Goal: Task Accomplishment & Management: Complete application form

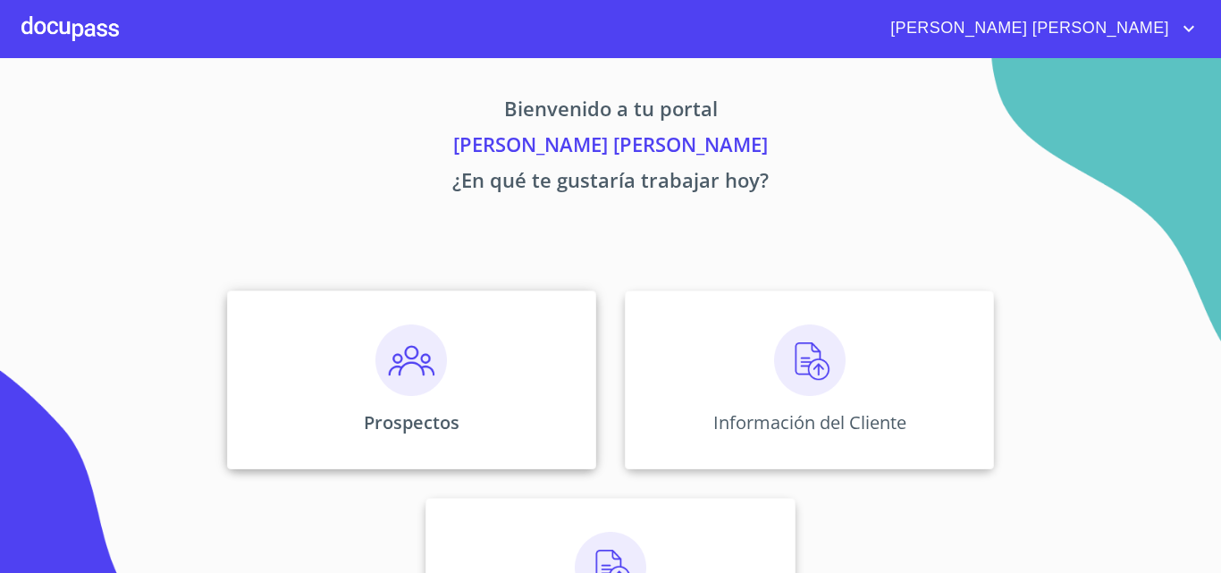
click at [414, 401] on div "Prospectos" at bounding box center [411, 380] width 369 height 179
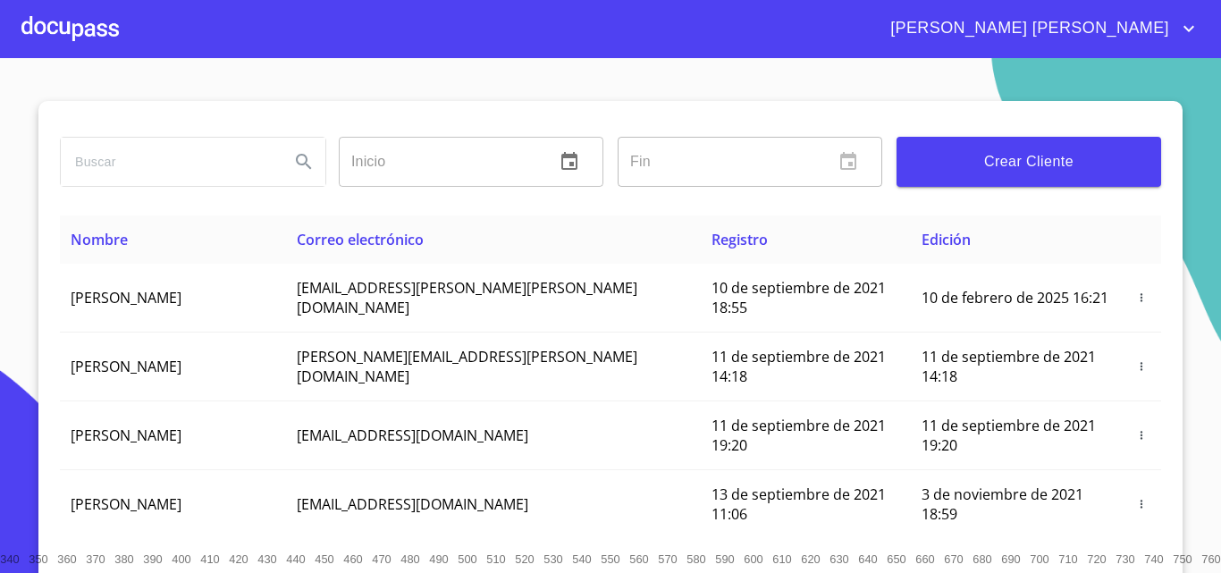
click at [1028, 181] on button "Crear Cliente" at bounding box center [1029, 162] width 265 height 50
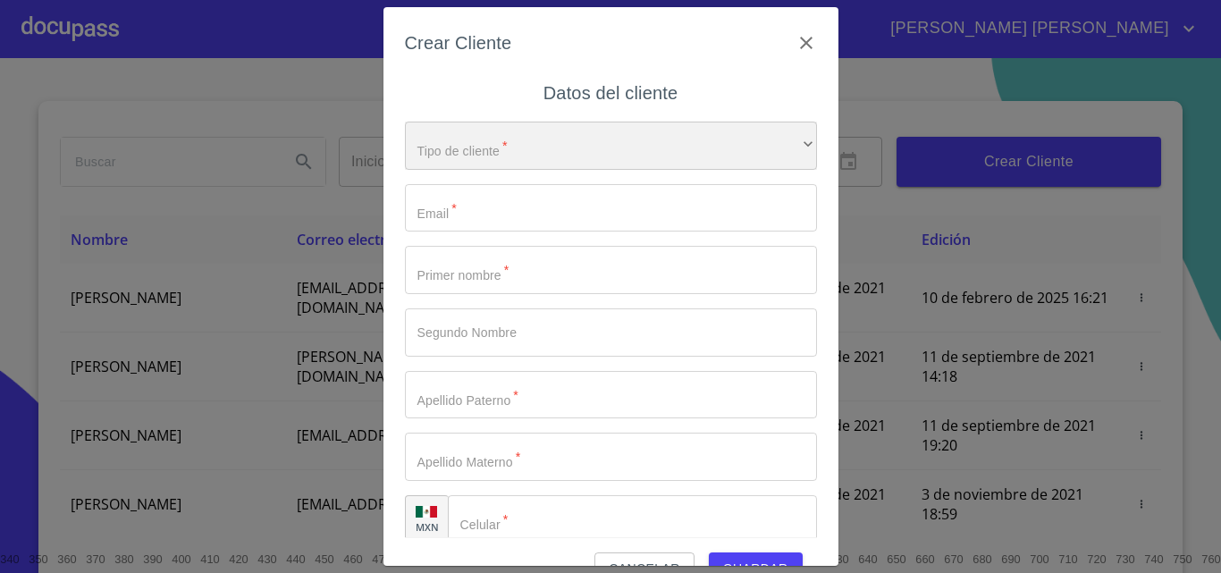
click at [514, 162] on div "​" at bounding box center [611, 146] width 412 height 48
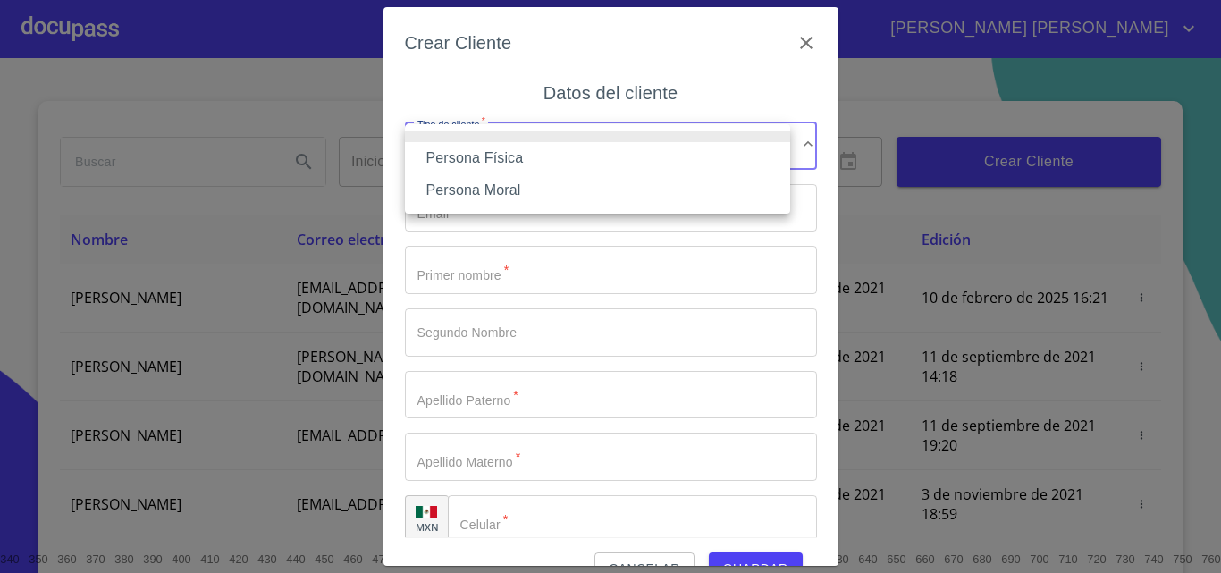
click at [527, 164] on li "Persona Física" at bounding box center [597, 158] width 385 height 32
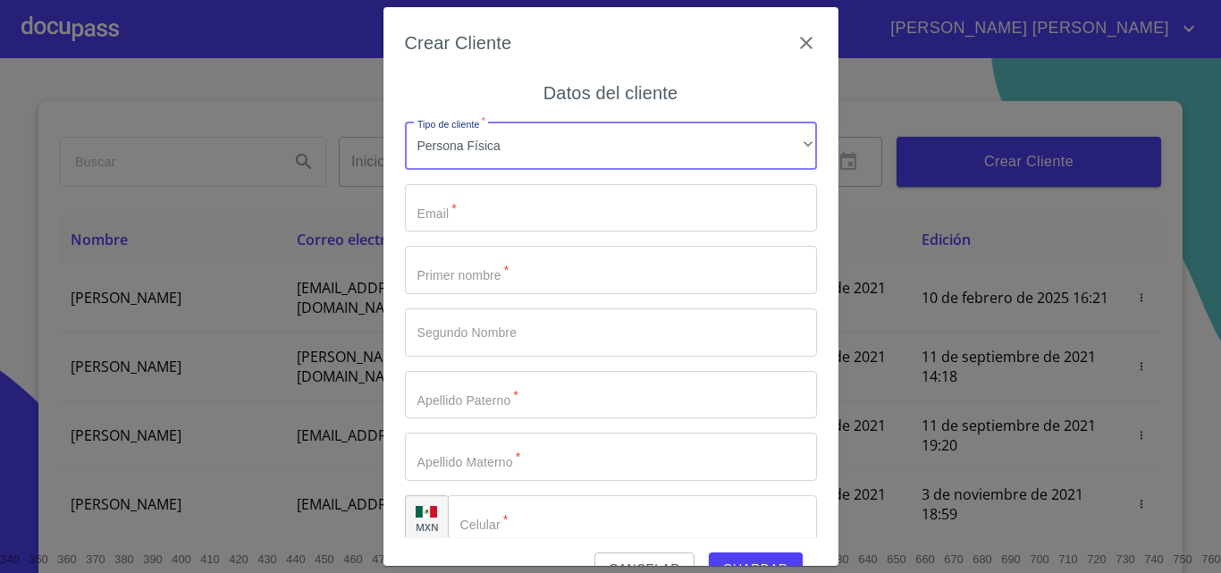
click at [527, 205] on input "Tipo de cliente   *" at bounding box center [611, 208] width 412 height 48
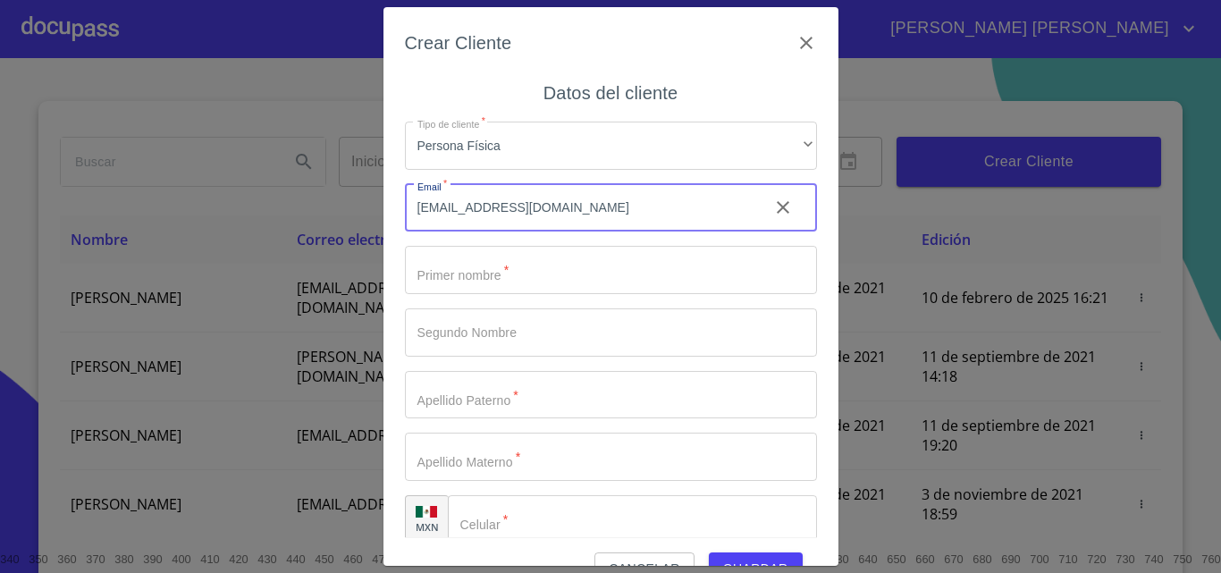
type input "[EMAIL_ADDRESS][DOMAIN_NAME]"
click at [514, 283] on input "Tipo de cliente   *" at bounding box center [611, 270] width 412 height 48
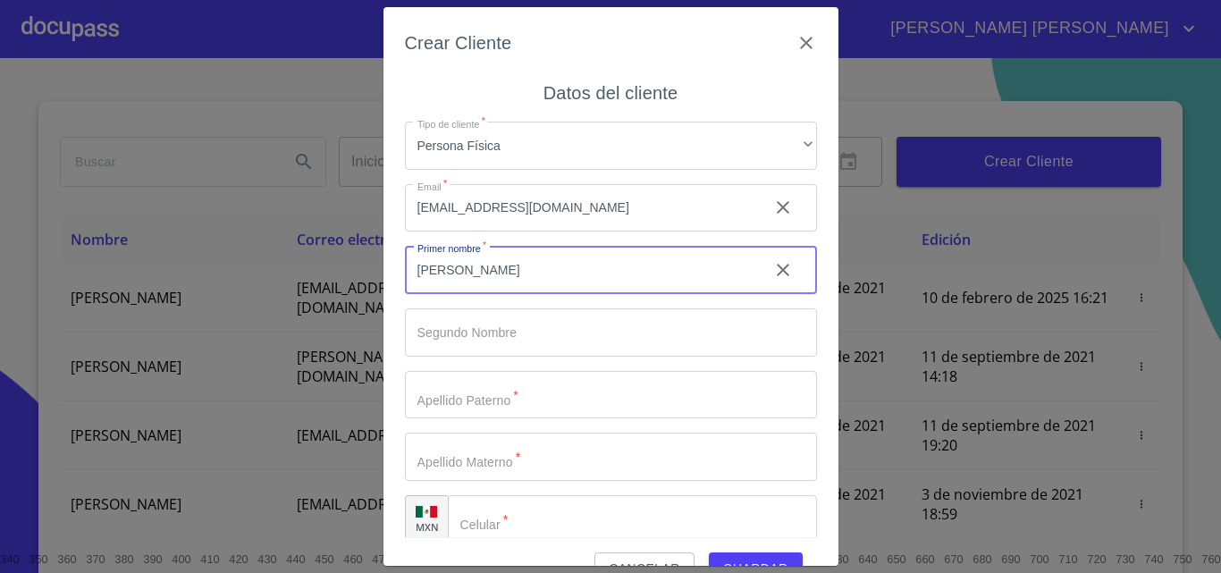
type input "[PERSON_NAME]"
click at [557, 294] on input "Tipo de cliente   *" at bounding box center [580, 270] width 350 height 48
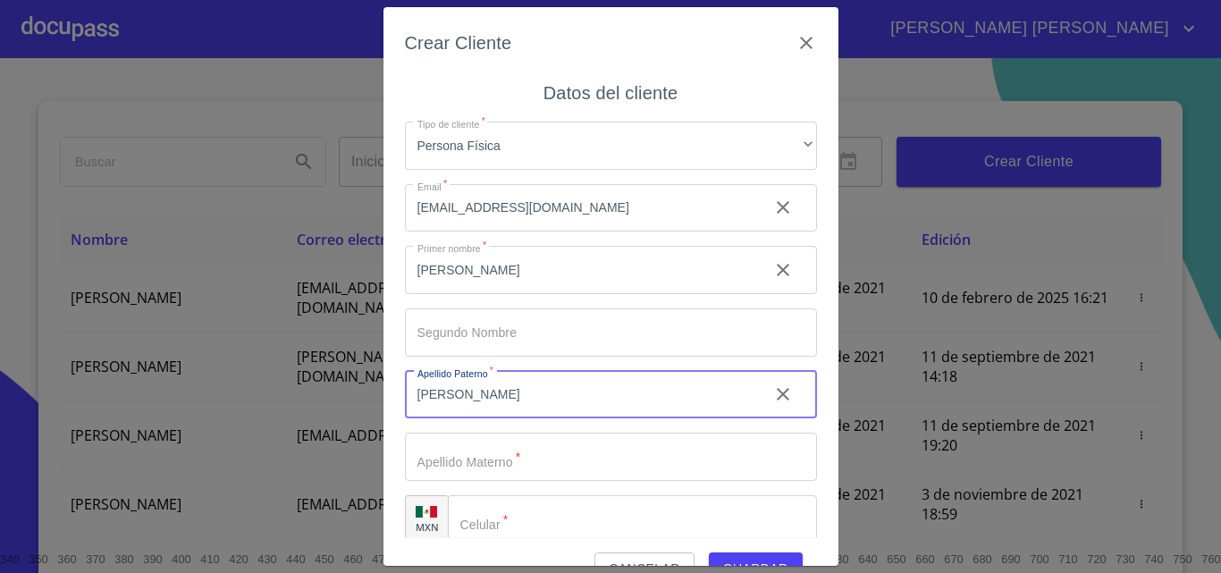
type input "[PERSON_NAME]"
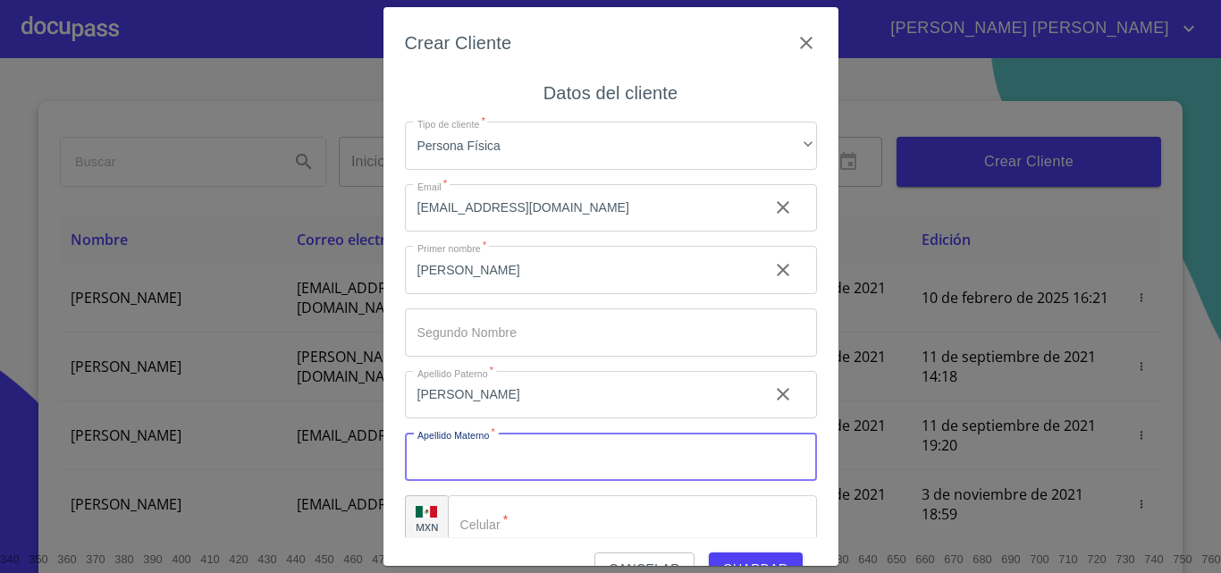
click at [676, 457] on input "Tipo de cliente   *" at bounding box center [611, 457] width 412 height 48
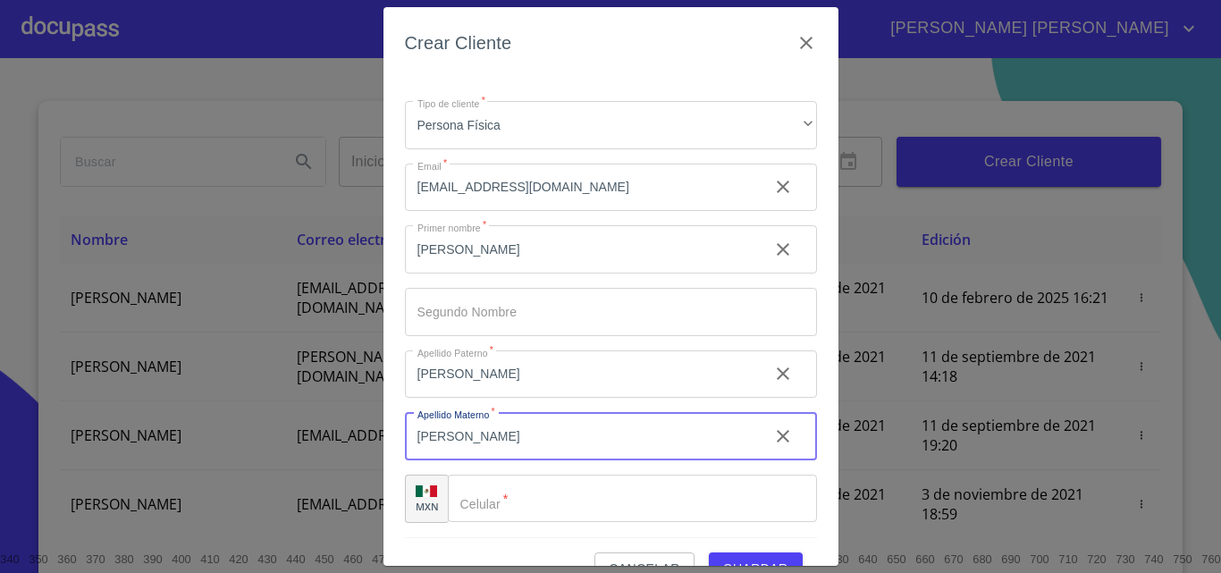
type input "[PERSON_NAME]"
click at [547, 510] on input "Tipo de cliente   *" at bounding box center [632, 499] width 369 height 48
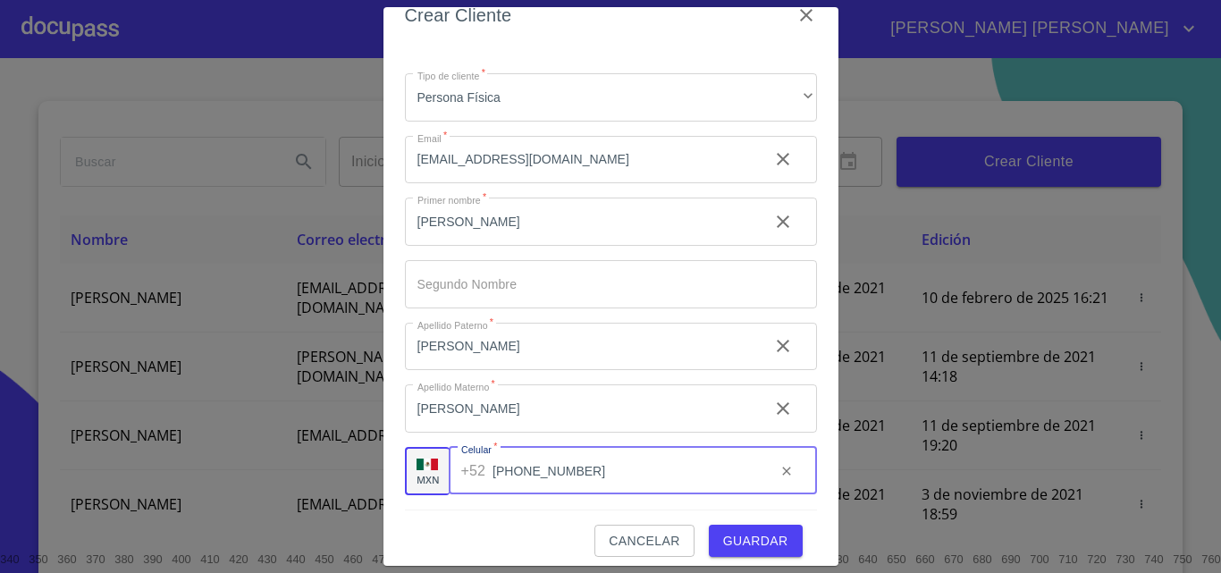
scroll to position [40, 0]
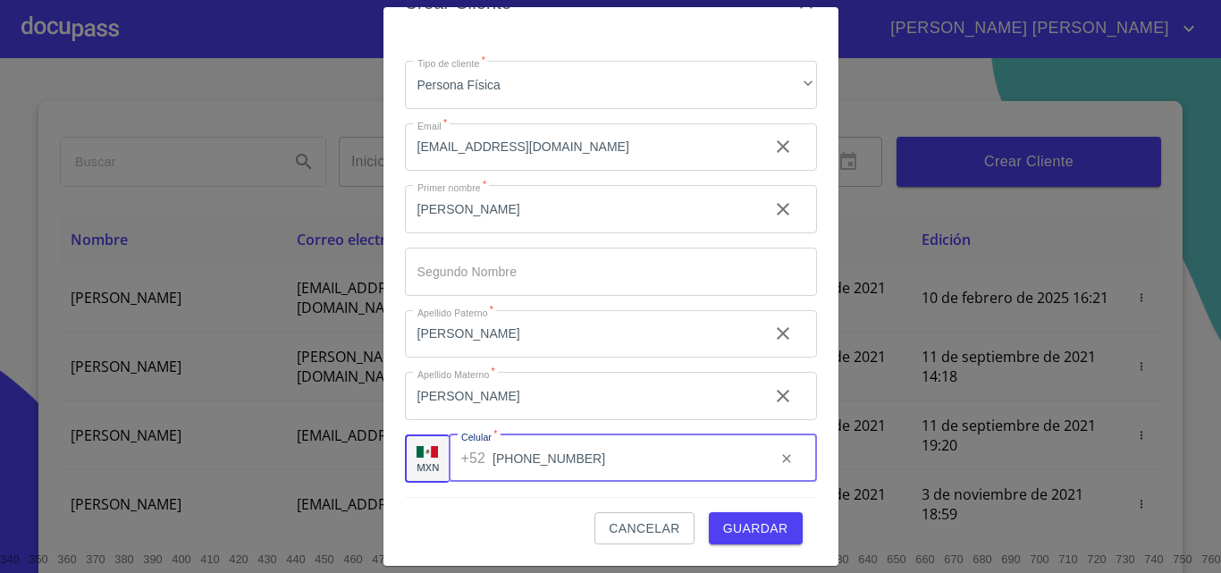
type input "[PHONE_NUMBER]"
click at [730, 535] on span "Guardar" at bounding box center [755, 529] width 65 height 22
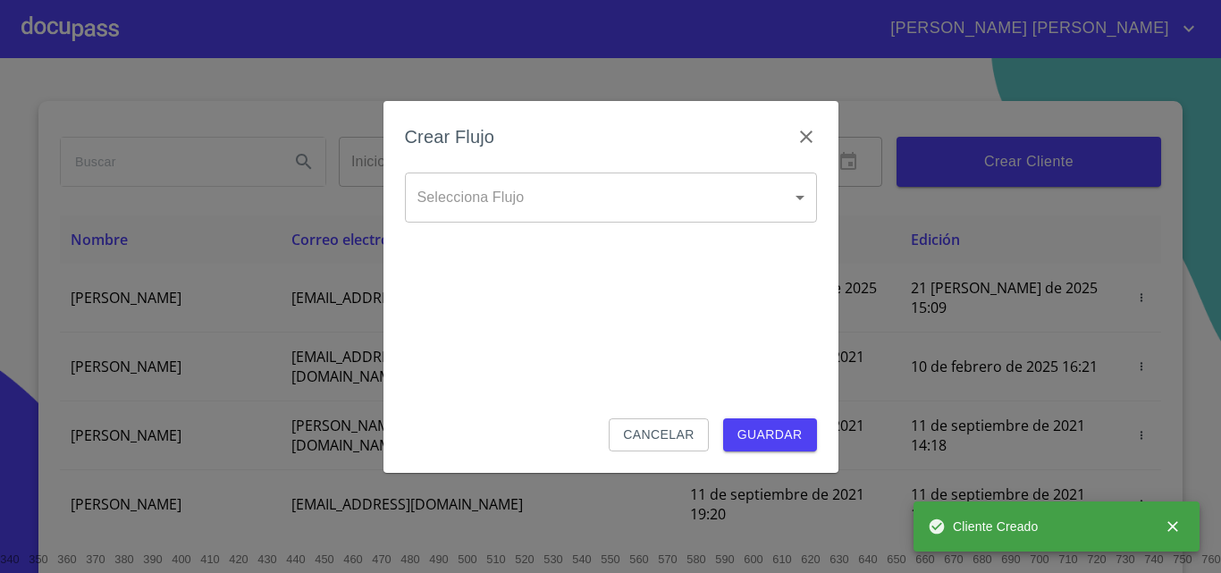
click at [659, 201] on body "[PERSON_NAME] [PERSON_NAME] ​ Fin ​ Crear Cliente Nombre Correo electrónico Reg…" at bounding box center [610, 286] width 1221 height 573
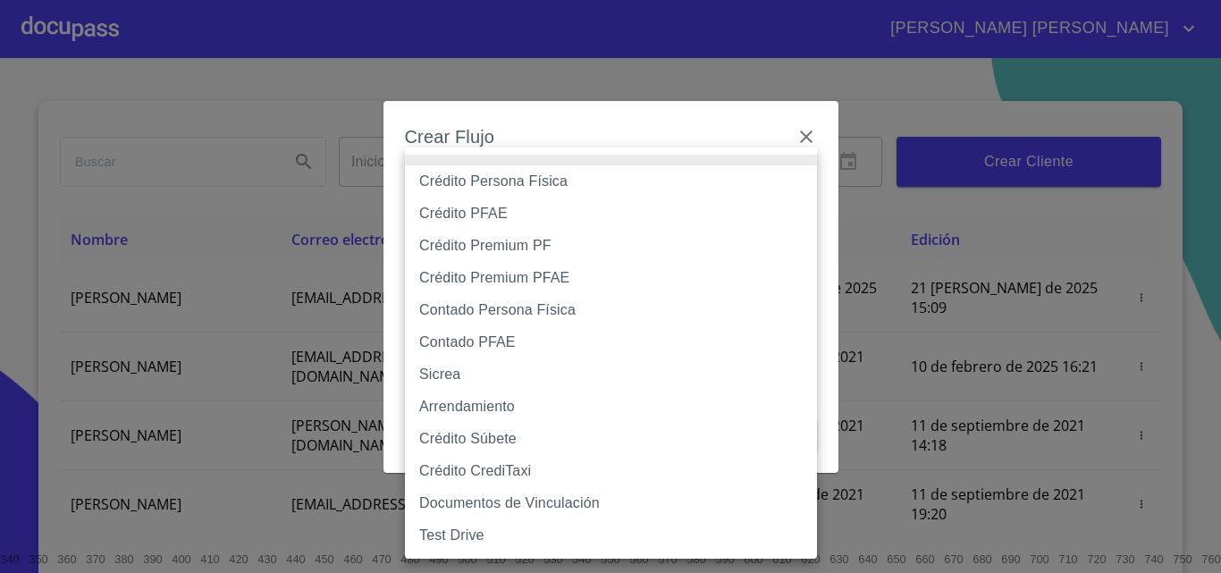
click at [512, 186] on li "Crédito Persona Física" at bounding box center [611, 181] width 412 height 32
type input "6009fb3c7d1714eb8809aa97"
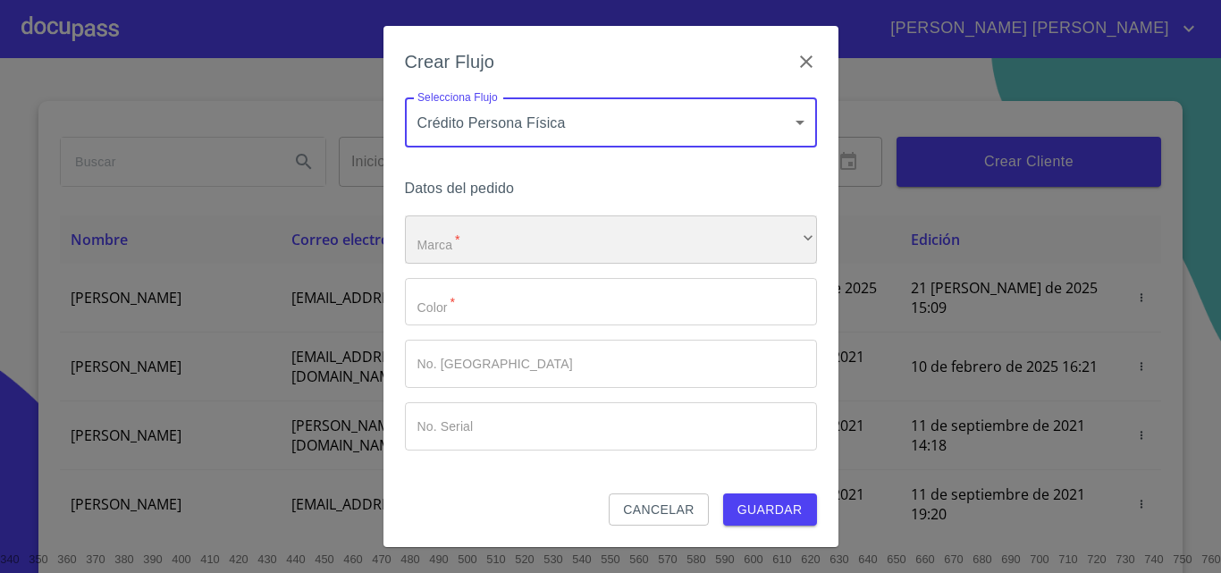
click at [542, 240] on div "​" at bounding box center [611, 239] width 412 height 48
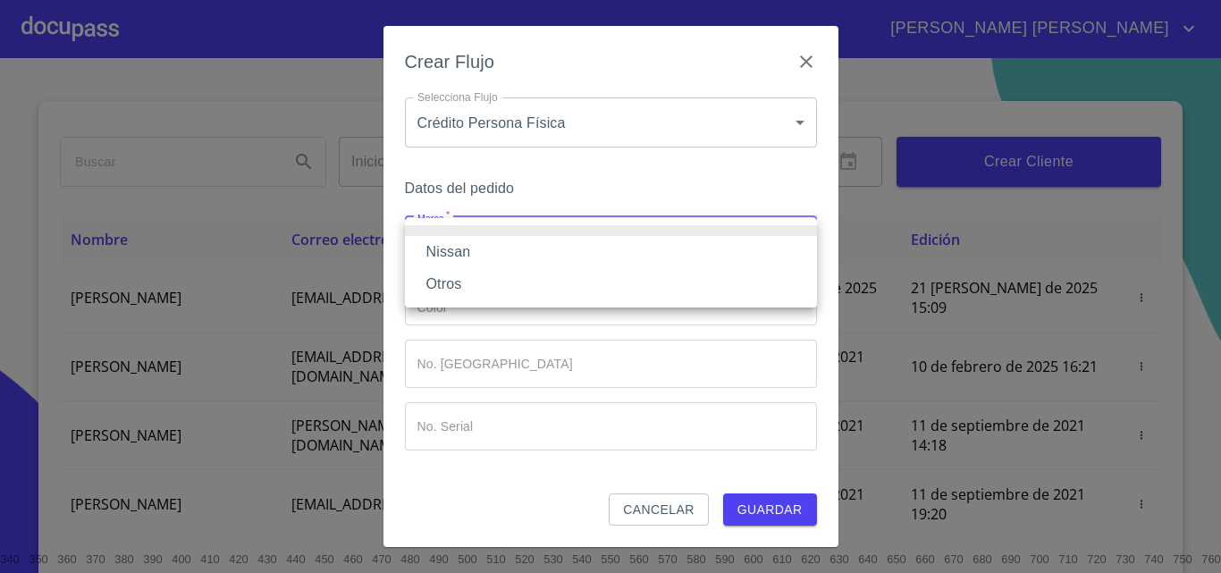
click at [518, 261] on li "Nissan" at bounding box center [611, 252] width 412 height 32
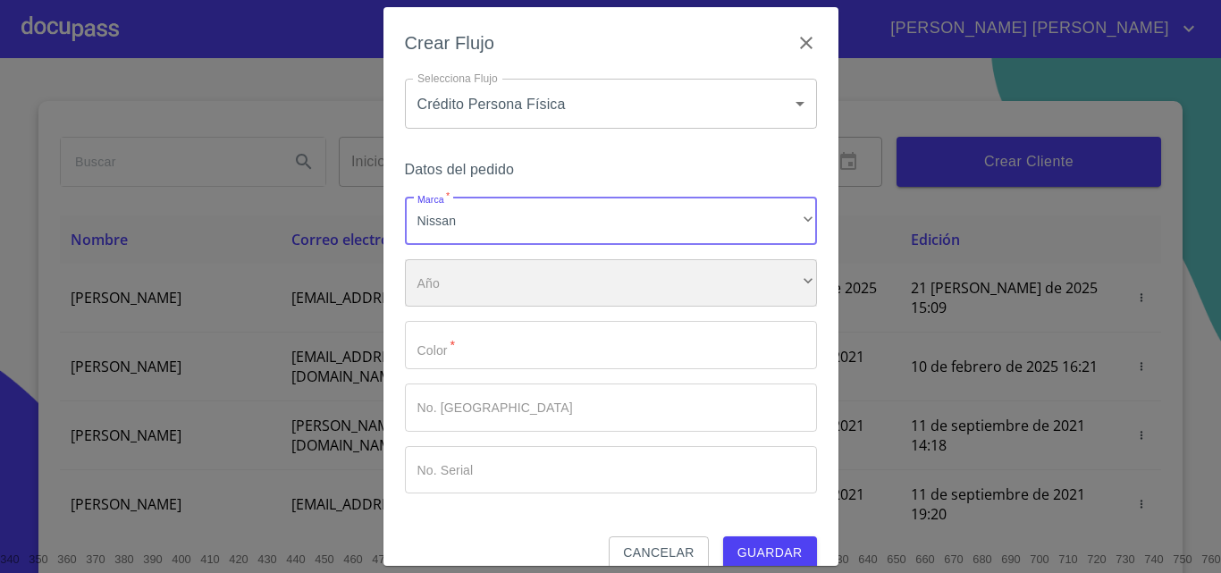
click at [493, 292] on div "​" at bounding box center [611, 283] width 412 height 48
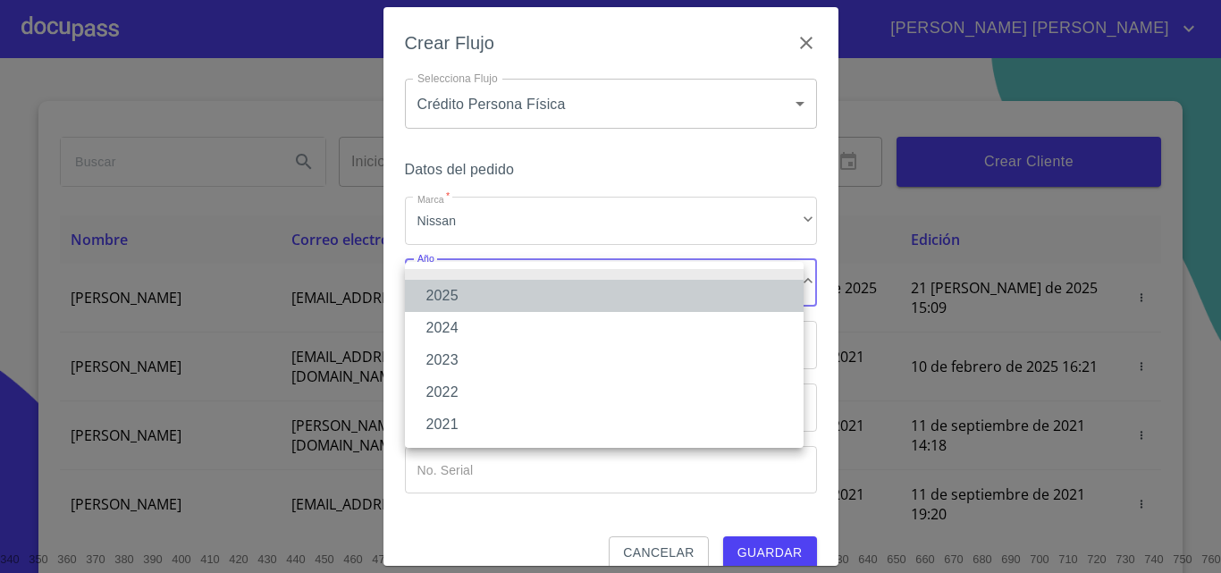
click at [450, 292] on li "2025" at bounding box center [604, 296] width 399 height 32
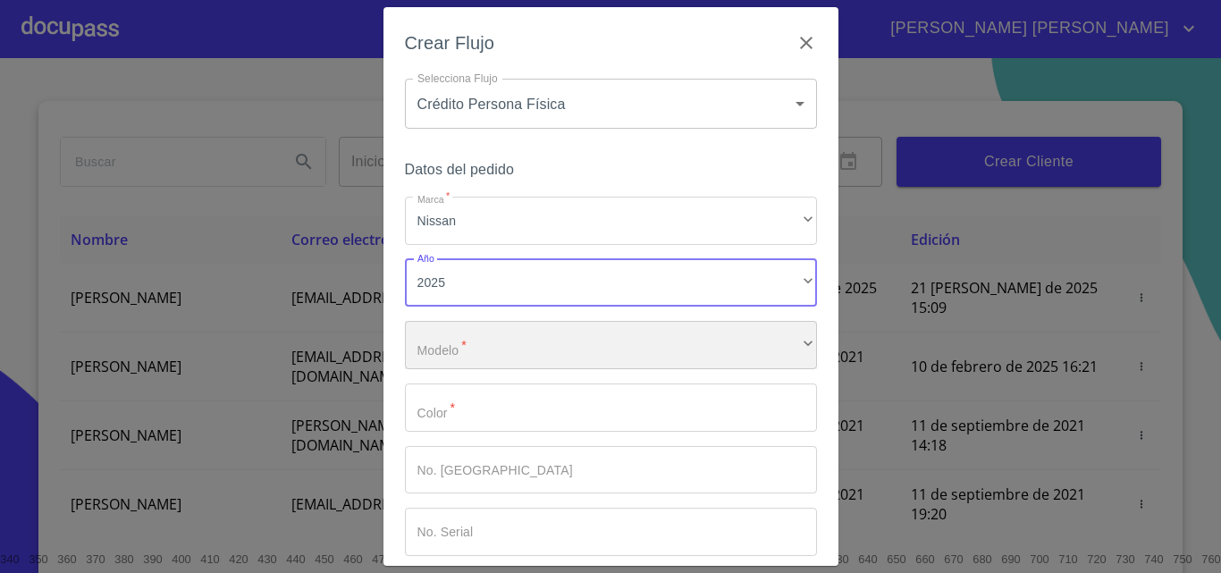
click at [459, 356] on div "​" at bounding box center [611, 345] width 412 height 48
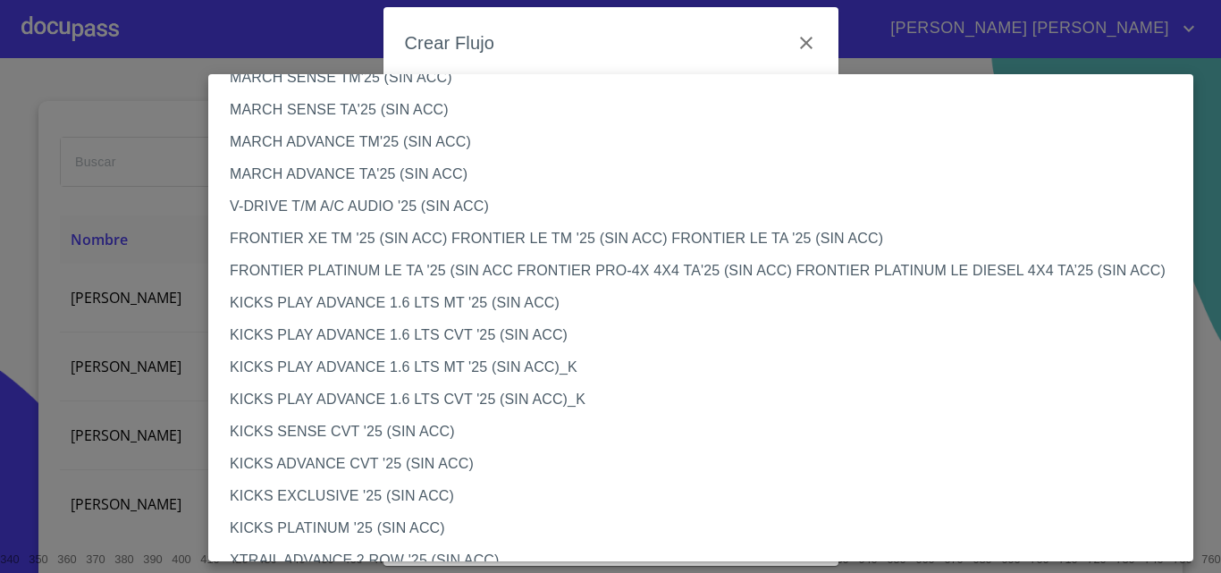
scroll to position [1341, 0]
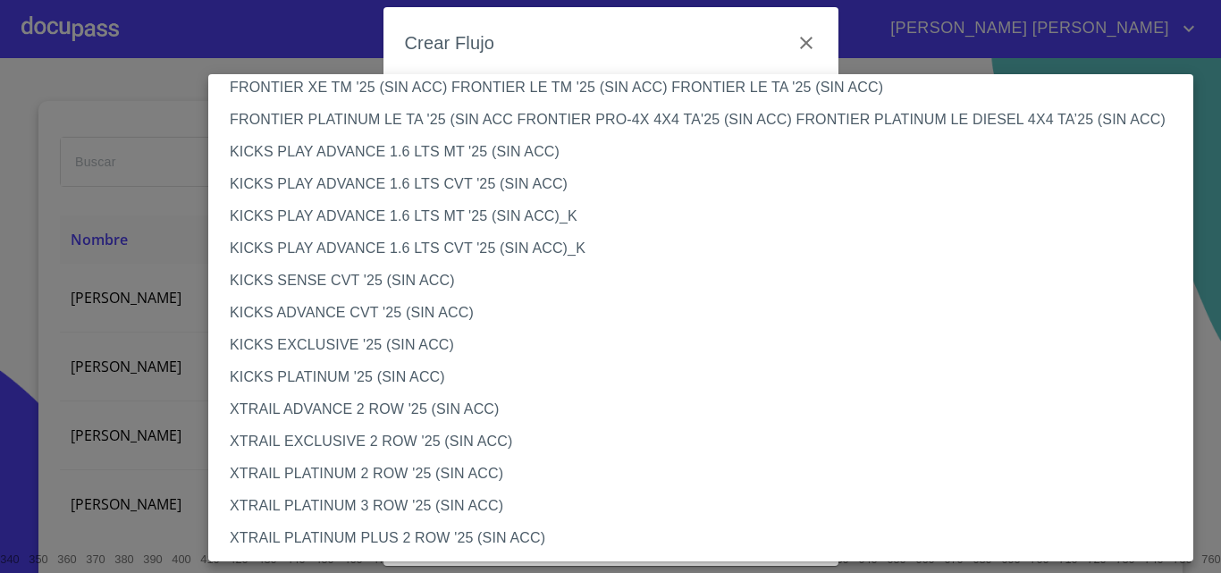
click at [321, 408] on li "XTRAIL ADVANCE 2 ROW '25 (SIN ACC)" at bounding box center [707, 409] width 999 height 32
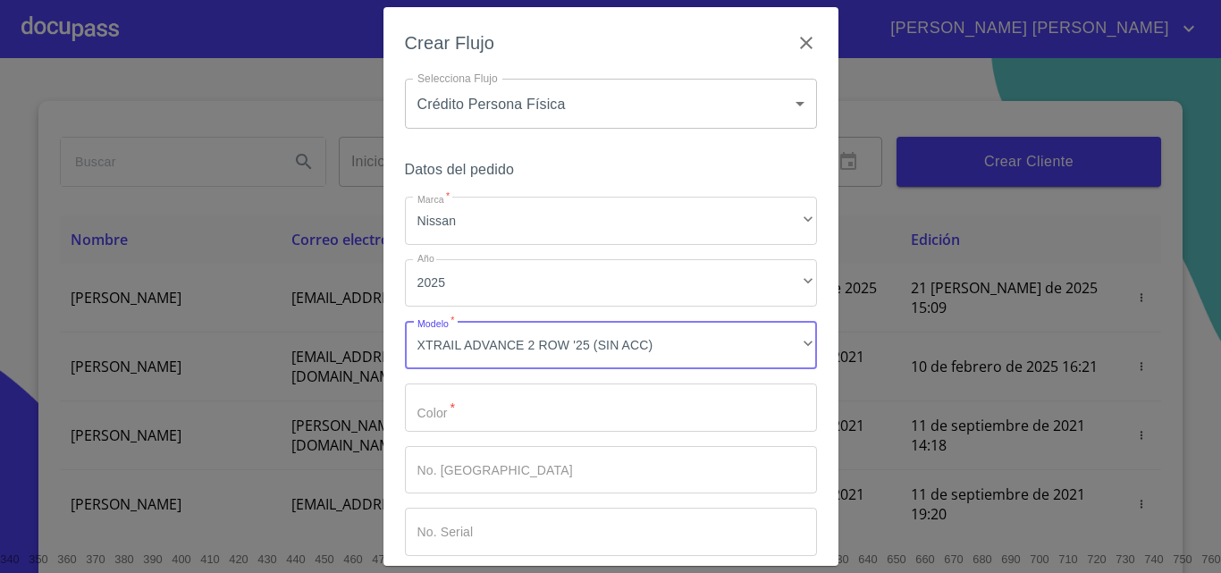
click at [457, 410] on input "Marca   *" at bounding box center [611, 408] width 412 height 48
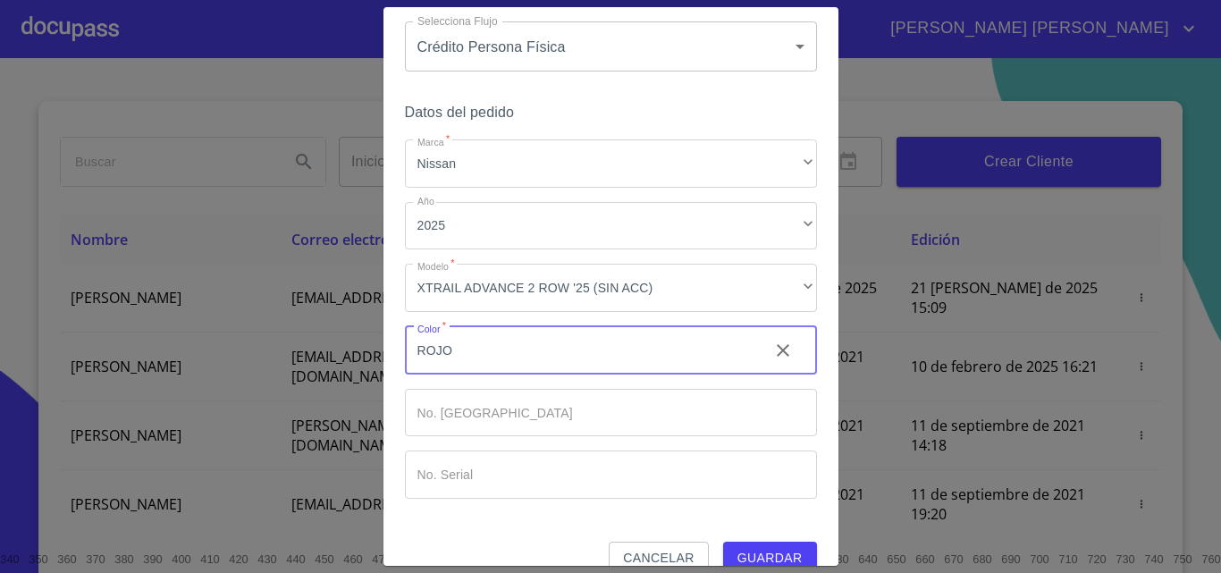
scroll to position [87, 0]
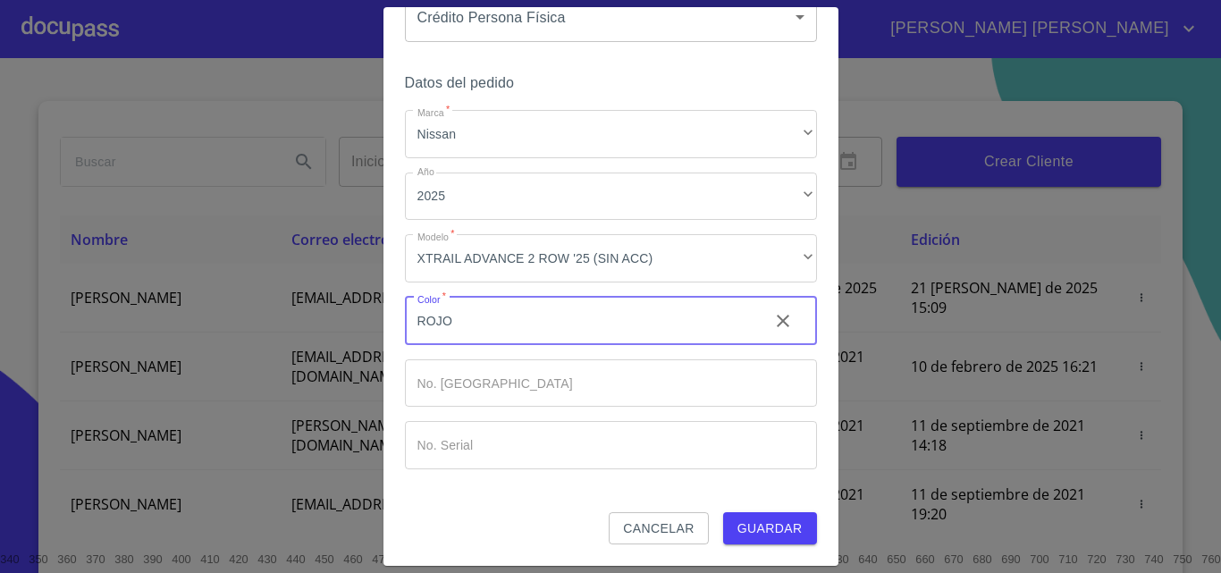
type input "ROJO"
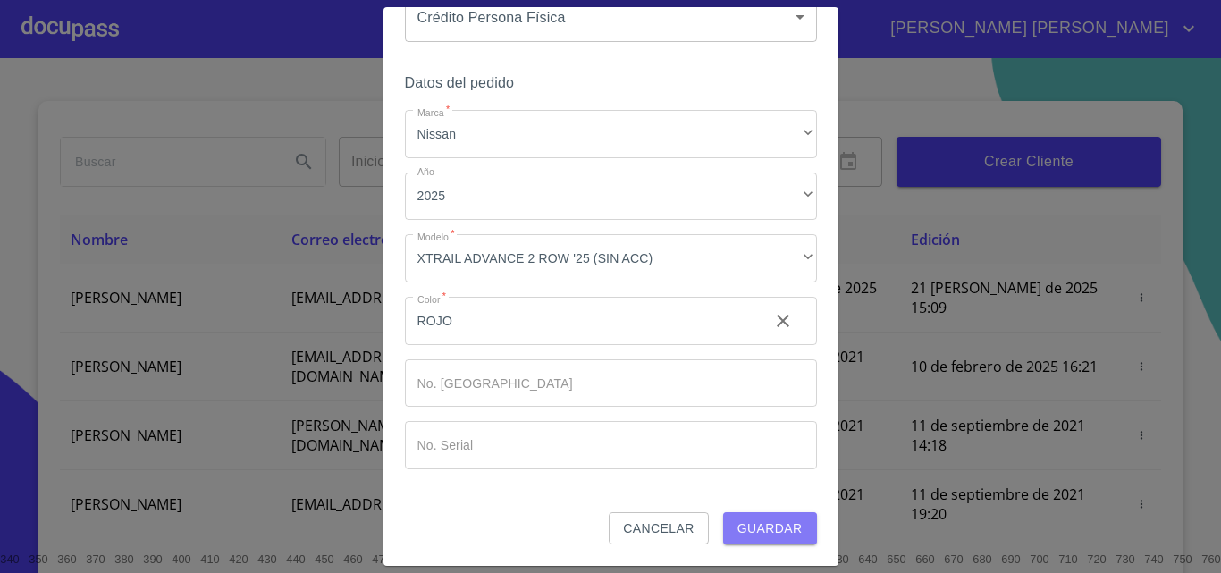
click at [765, 527] on span "Guardar" at bounding box center [770, 529] width 65 height 22
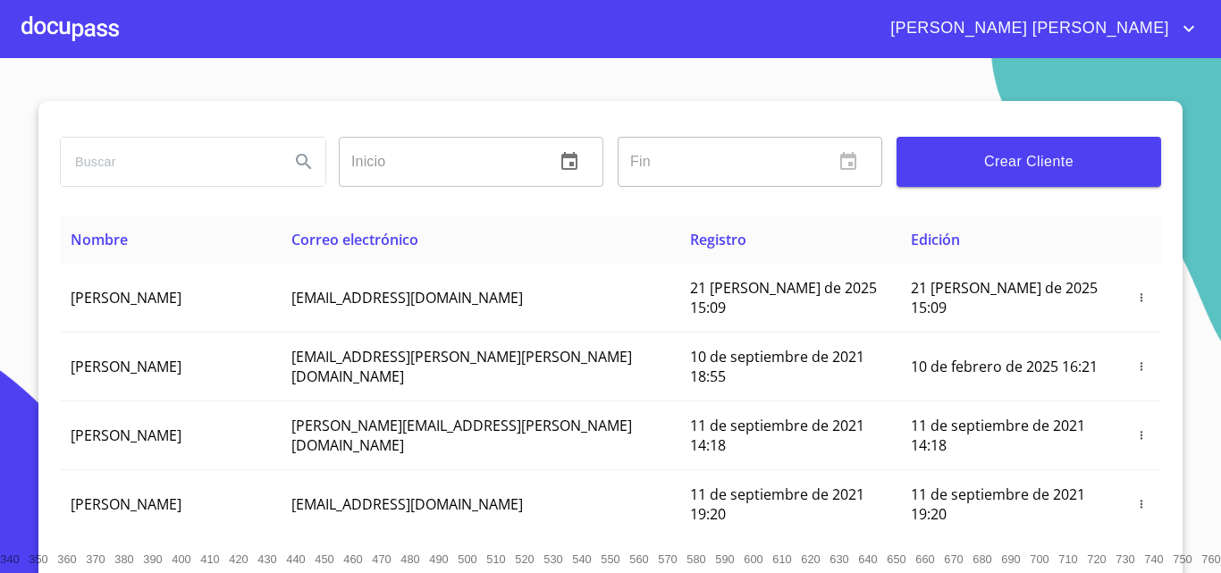
click at [1024, 178] on button "Crear Cliente" at bounding box center [1029, 162] width 265 height 50
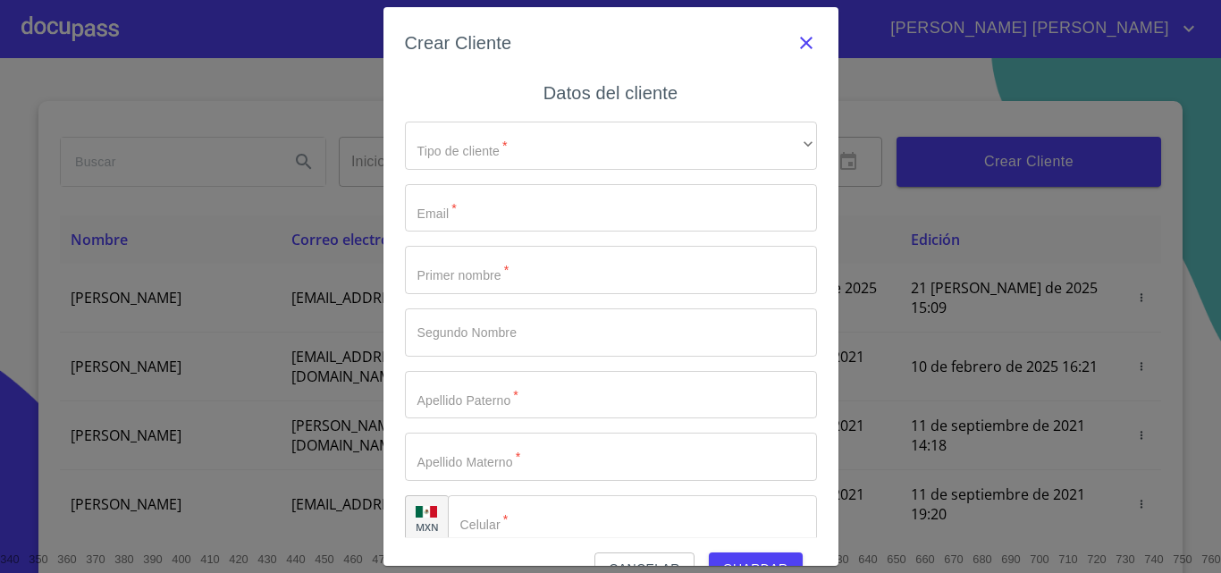
click at [796, 33] on icon "button" at bounding box center [806, 42] width 21 height 21
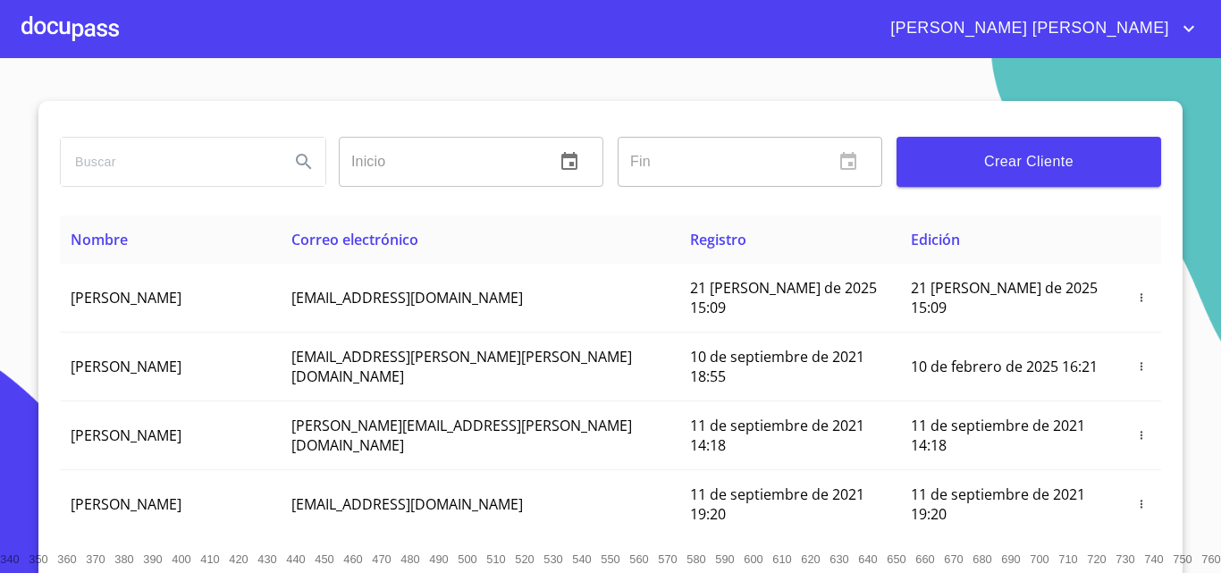
click at [100, 39] on div at bounding box center [69, 28] width 97 height 57
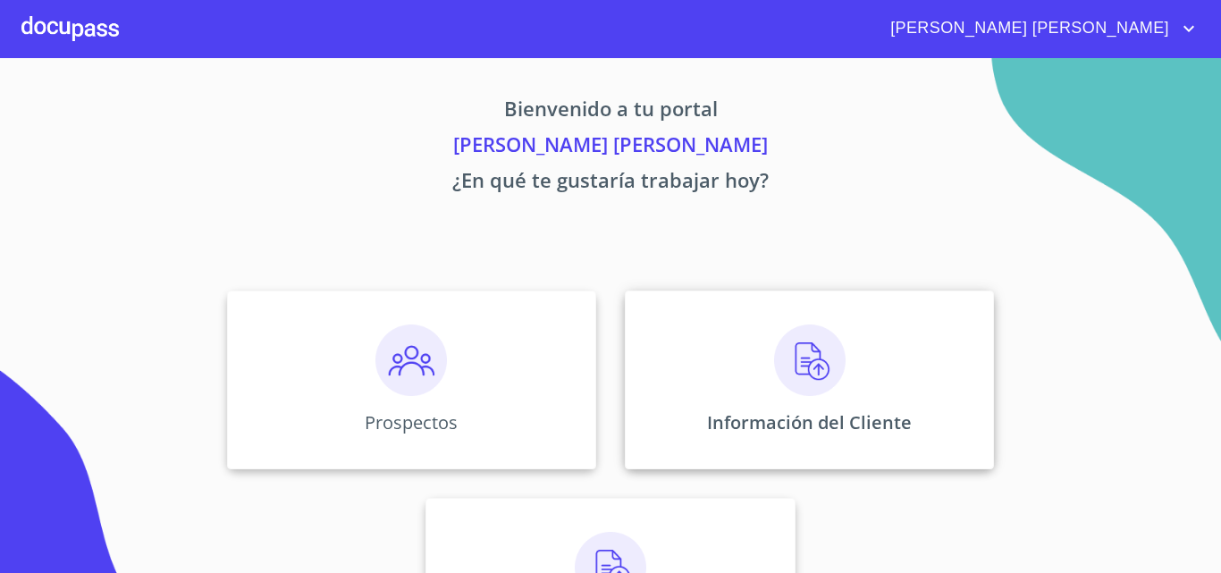
click at [775, 385] on img at bounding box center [810, 361] width 72 height 72
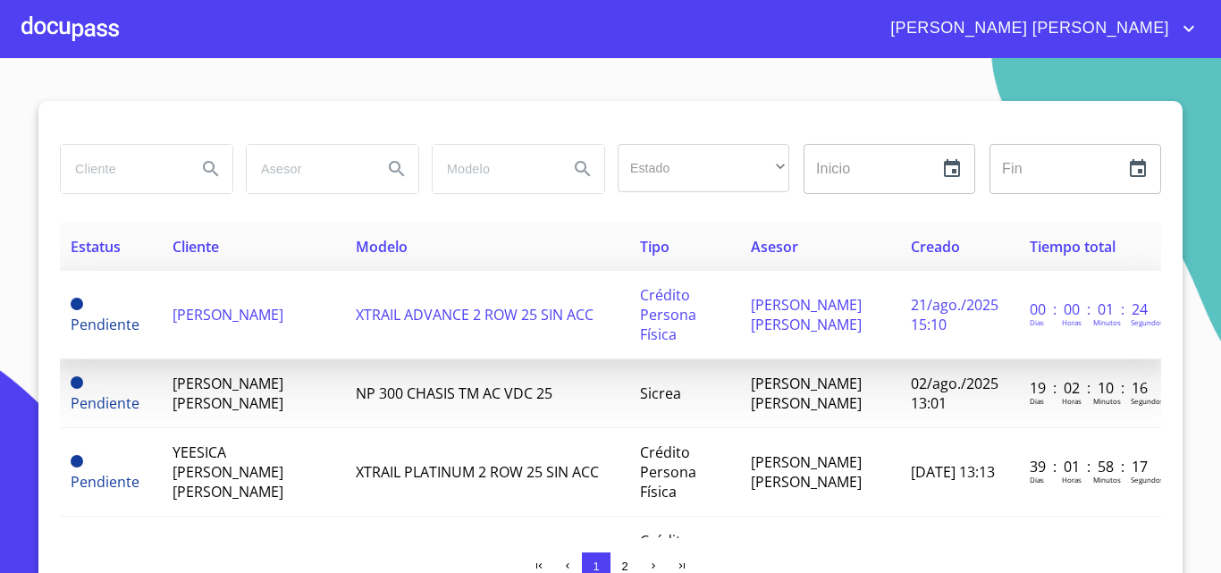
click at [173, 325] on span "[PERSON_NAME]" at bounding box center [228, 315] width 111 height 20
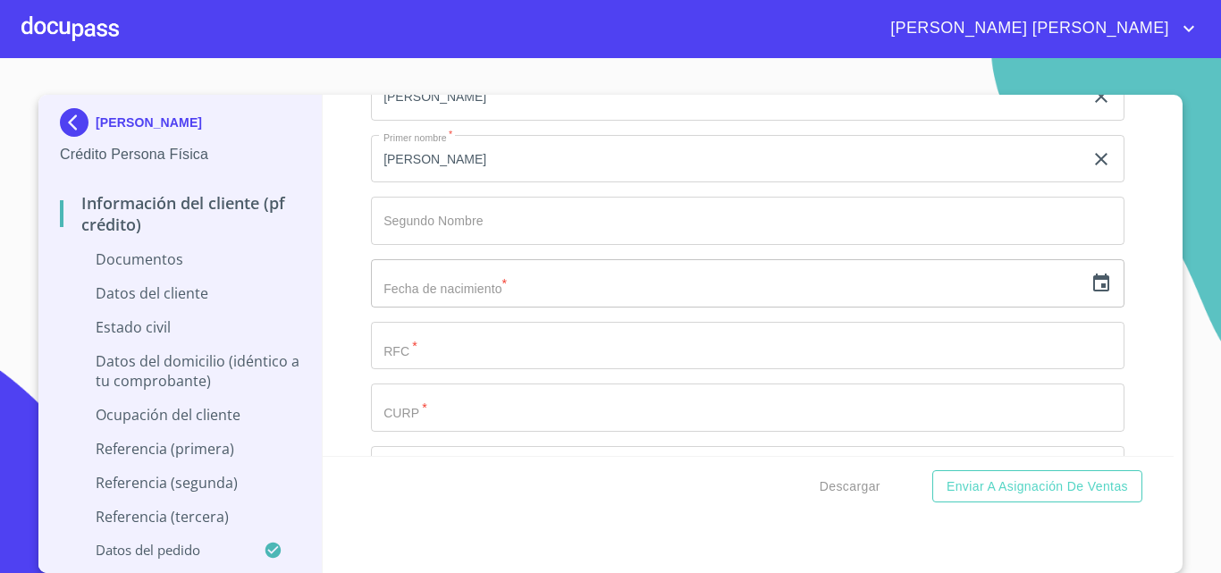
scroll to position [2324, 0]
click at [1091, 283] on icon "button" at bounding box center [1101, 282] width 21 height 21
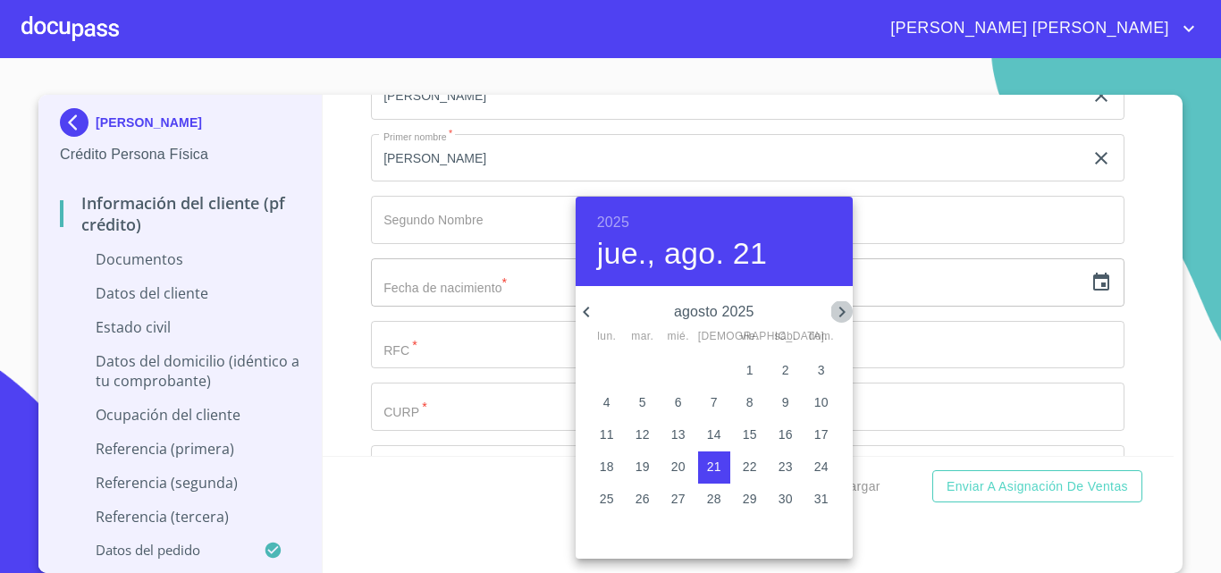
click at [839, 311] on icon "button" at bounding box center [841, 311] width 21 height 21
click at [585, 311] on icon "button" at bounding box center [586, 312] width 6 height 11
click at [632, 230] on div "2025 jue., ago. 21" at bounding box center [714, 241] width 277 height 89
click at [623, 228] on h6 "2025" at bounding box center [613, 222] width 32 height 25
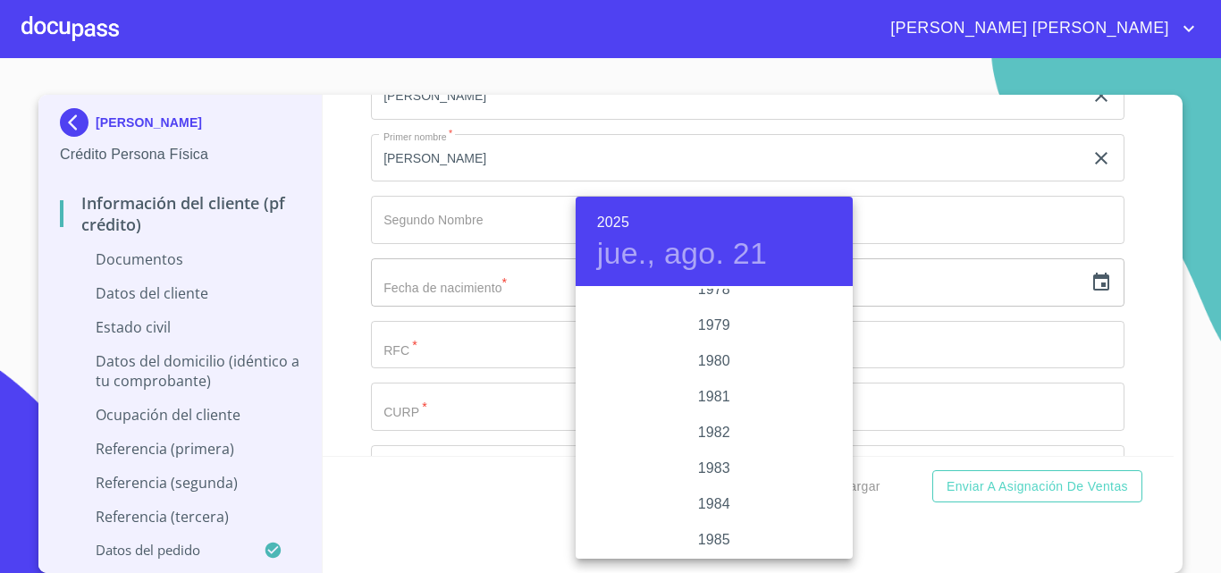
scroll to position [1823, 0]
click at [729, 316] on div "1976" at bounding box center [714, 308] width 277 height 36
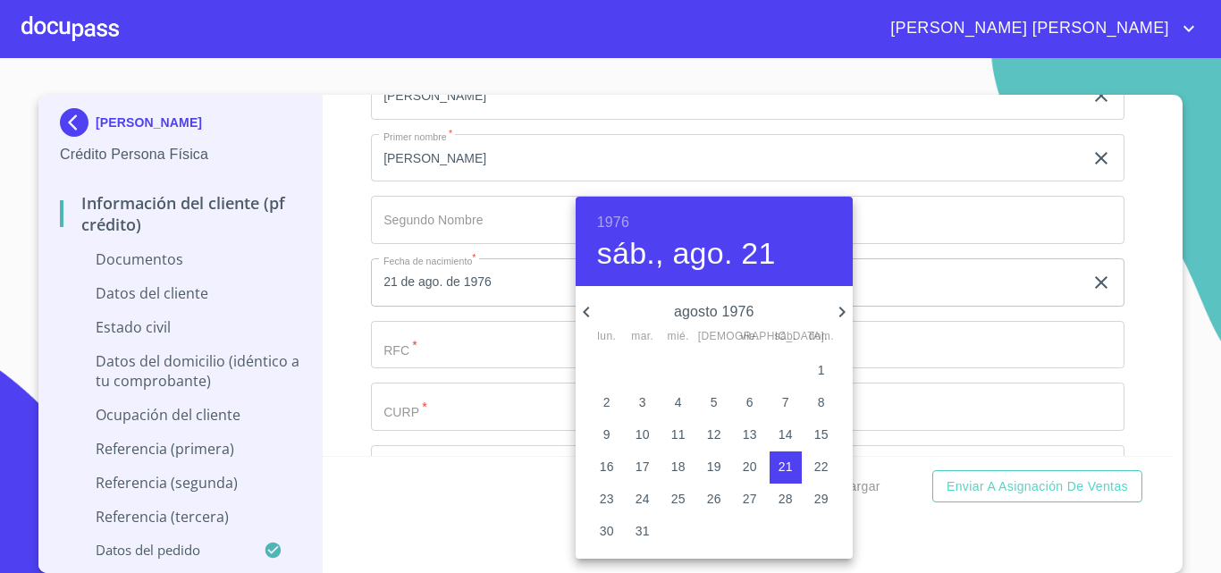
click at [678, 399] on p "4" at bounding box center [678, 402] width 7 height 18
type input "4 de ago. de 1976"
click at [515, 291] on div at bounding box center [610, 286] width 1221 height 573
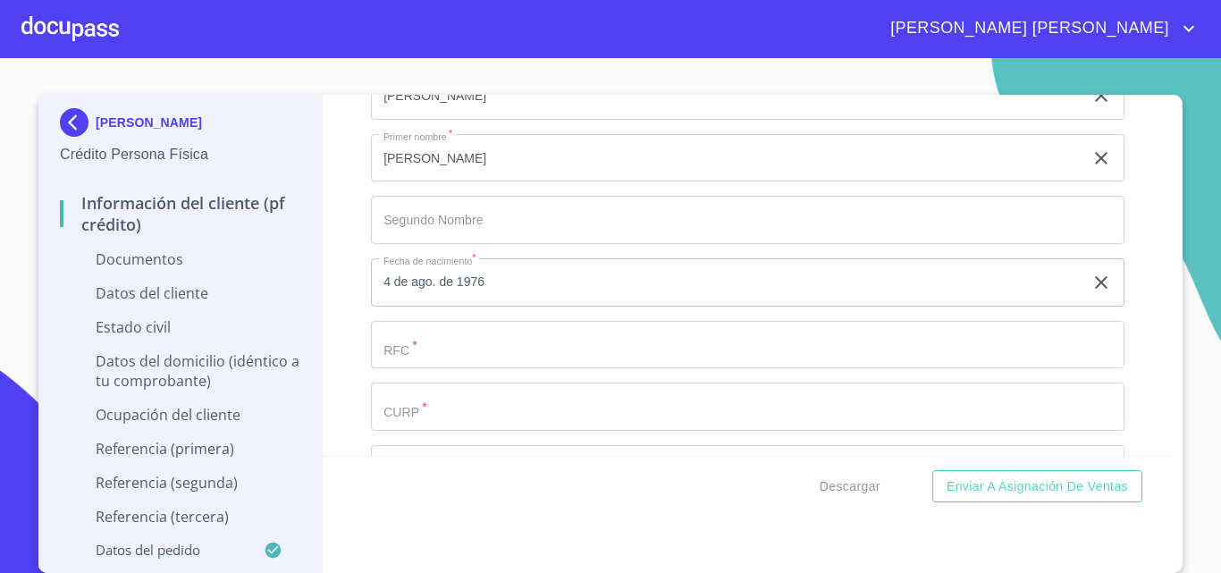
click at [502, 58] on input "Documento de identificación.   *" at bounding box center [727, 34] width 713 height 48
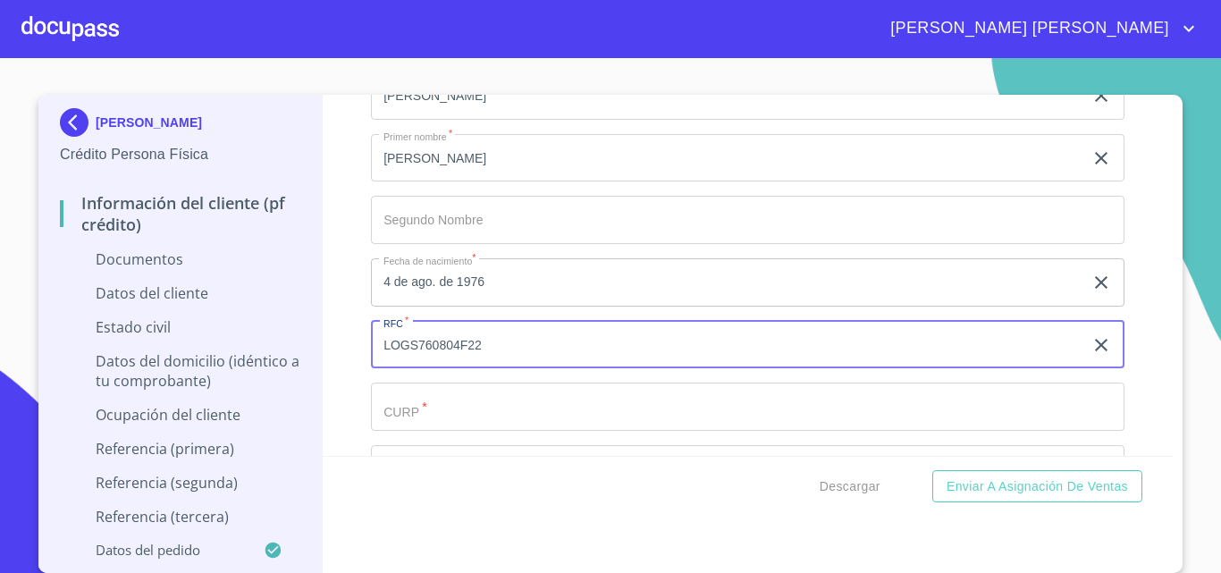
type input "LOGS760804F22"
click at [450, 58] on input "Documento de identificación.   *" at bounding box center [727, 34] width 713 height 48
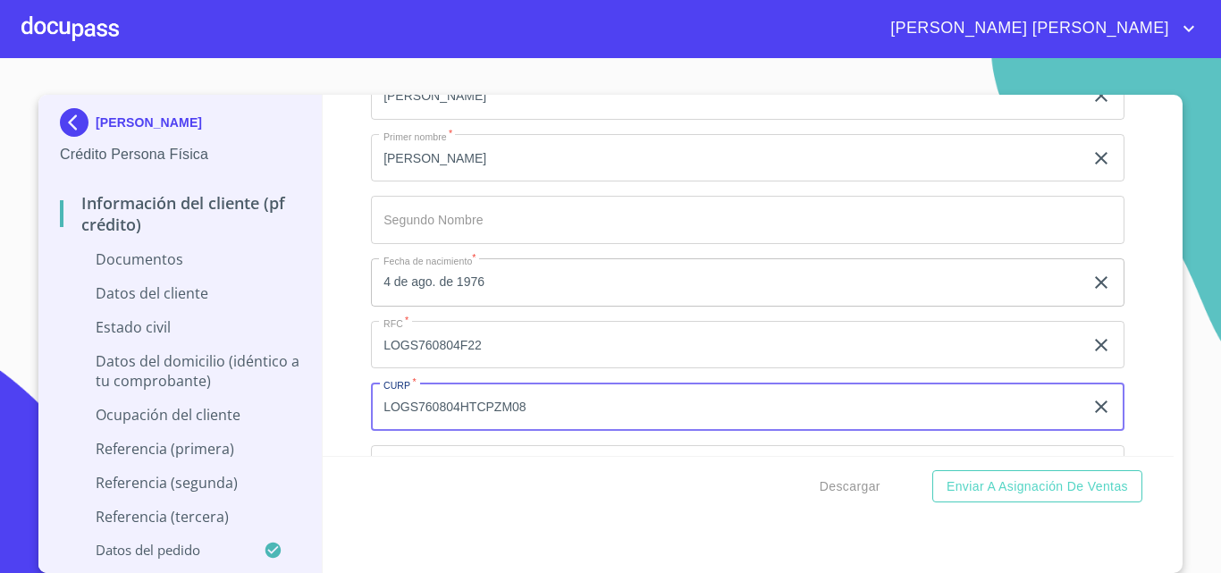
type input "LOGS760804HTCPZM08"
click at [328, 406] on div "Información del cliente (PF crédito) Documentos Documento de identificación.   …" at bounding box center [749, 275] width 852 height 361
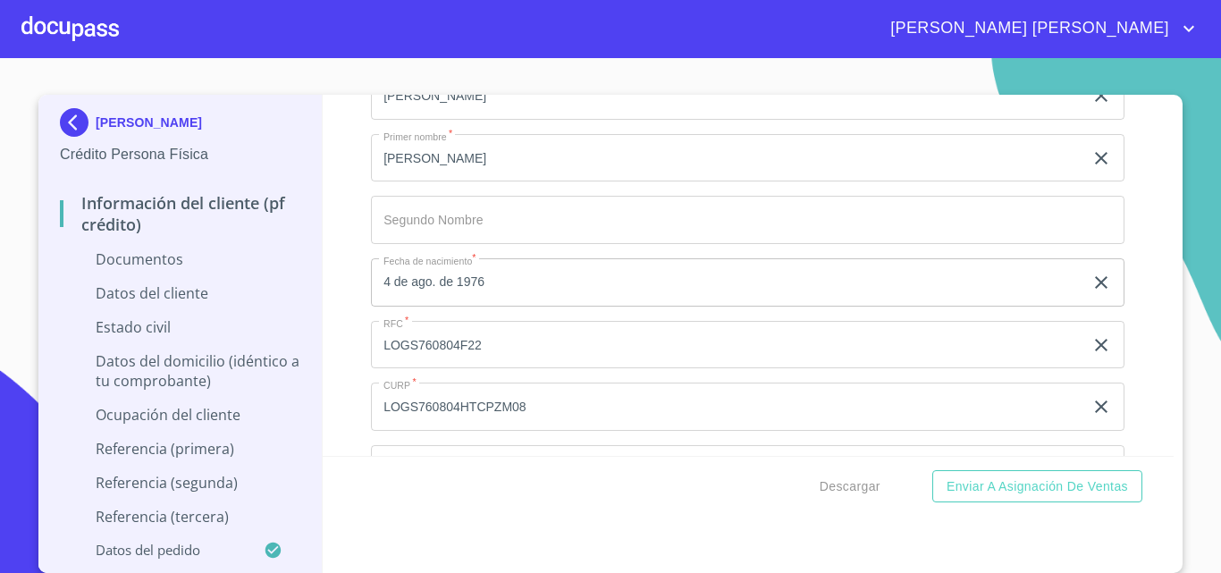
scroll to position [2414, 0]
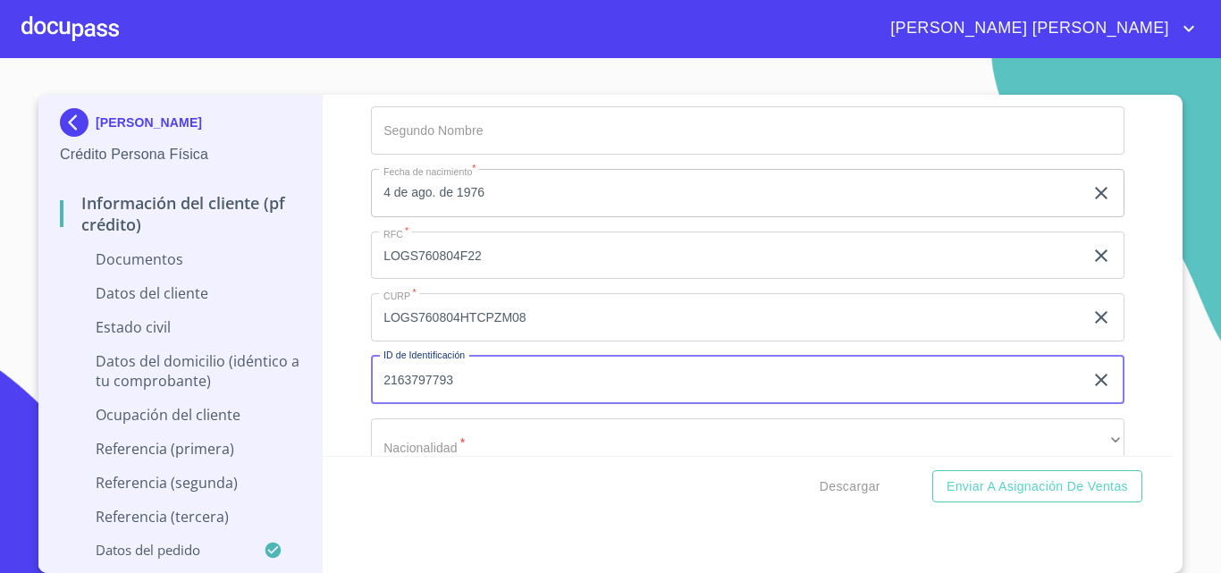
scroll to position [2503, 0]
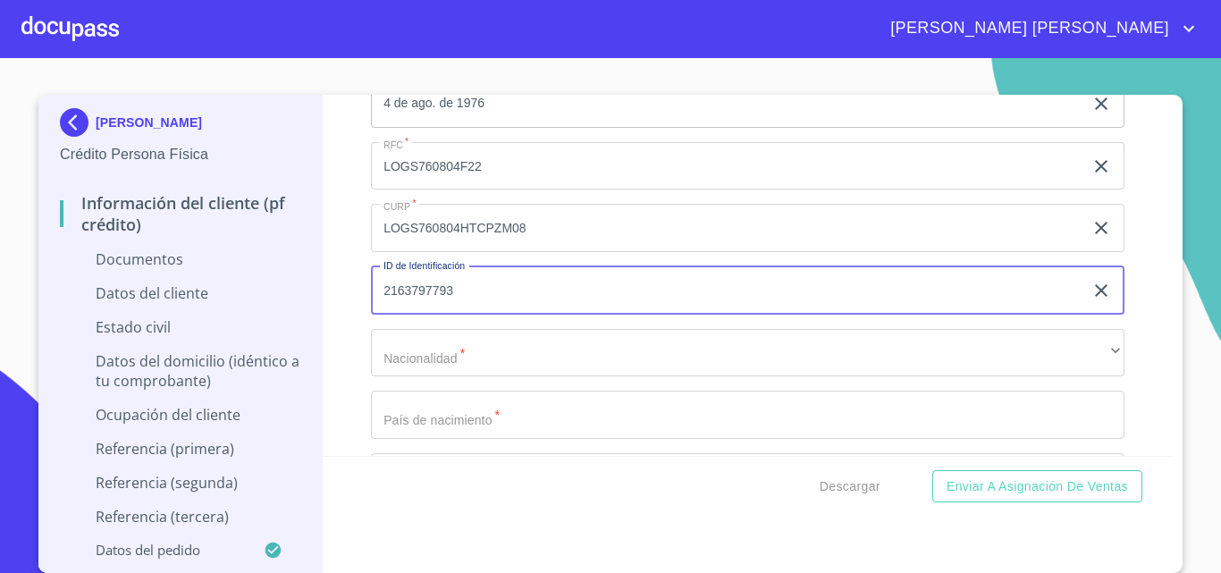
type input "2163797793"
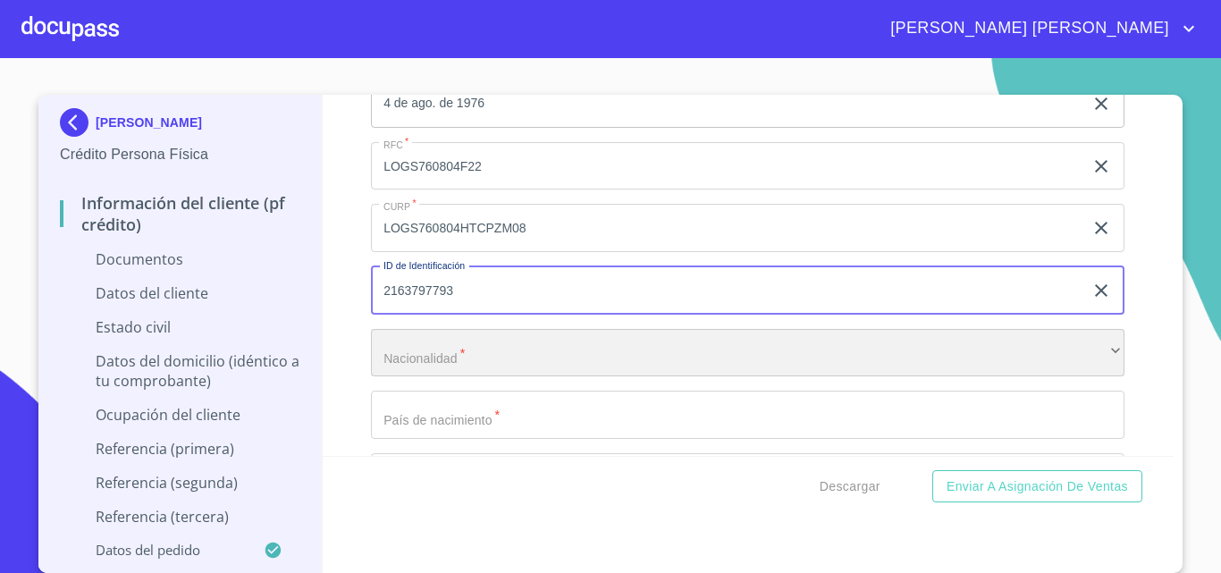
click at [433, 356] on div "​" at bounding box center [748, 353] width 754 height 48
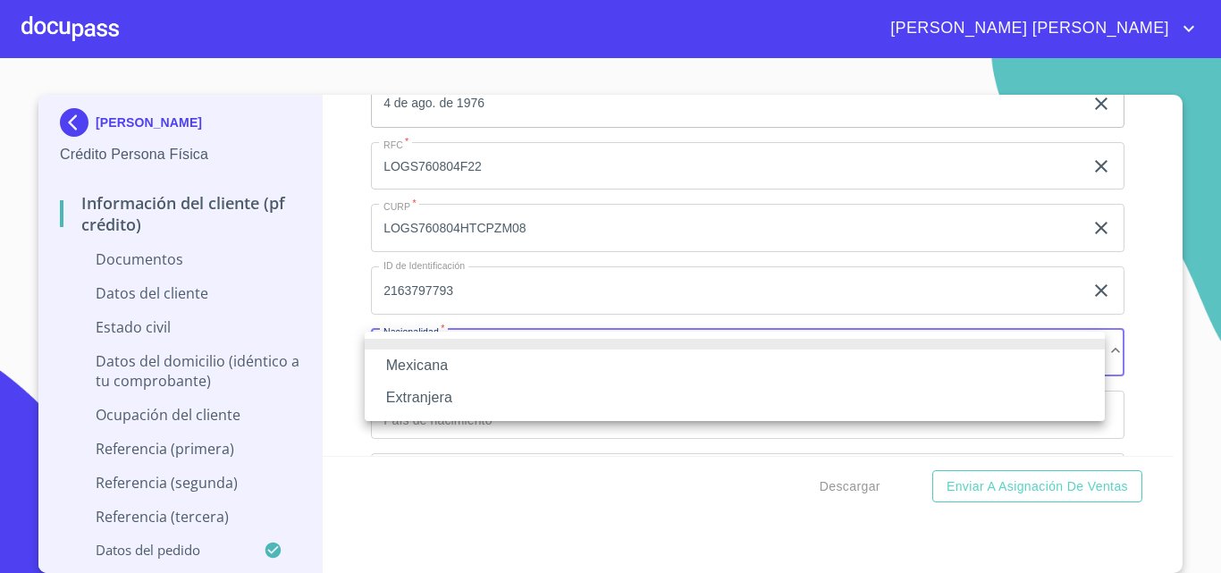
click at [432, 360] on li "Mexicana" at bounding box center [735, 366] width 740 height 32
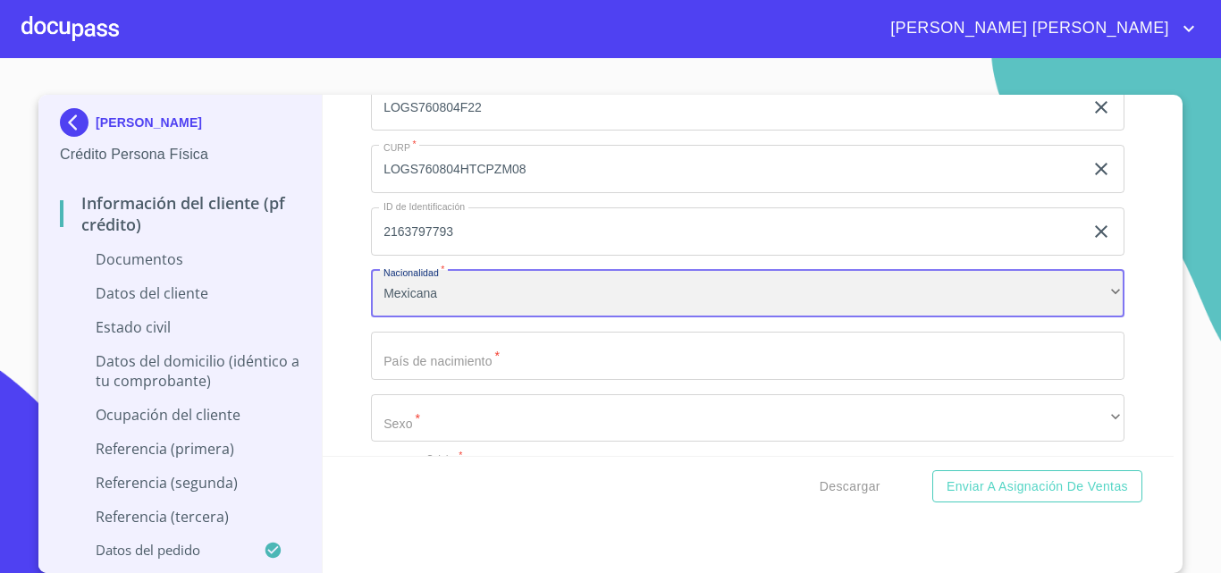
scroll to position [2593, 0]
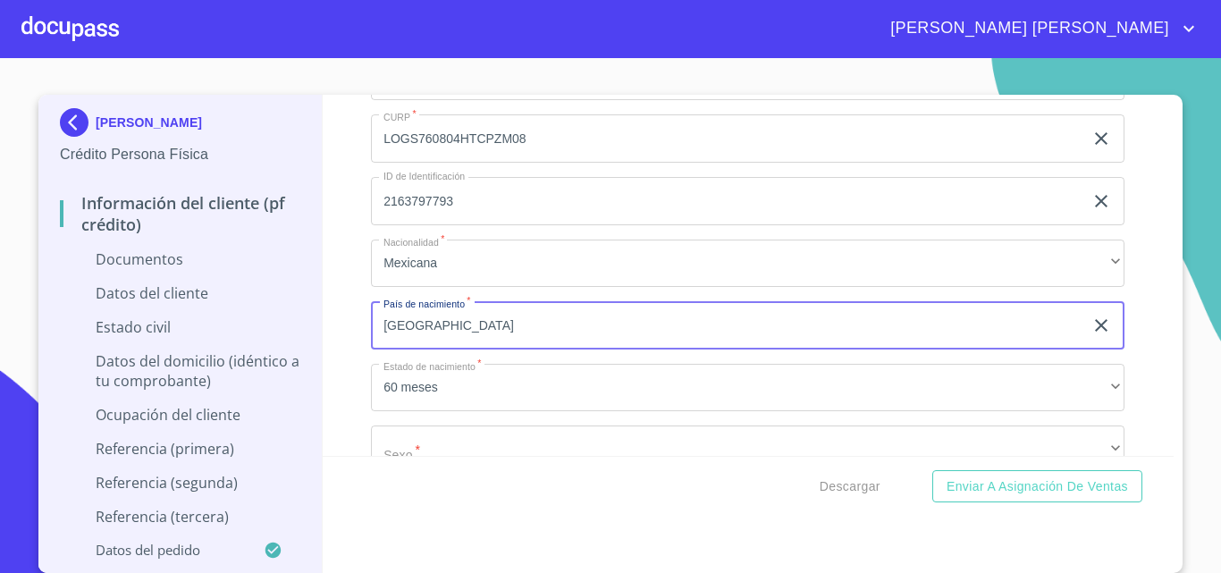
type input "[GEOGRAPHIC_DATA]"
click at [348, 403] on div "Información del cliente (PF crédito) Documentos Documento de identificación.   …" at bounding box center [749, 275] width 852 height 361
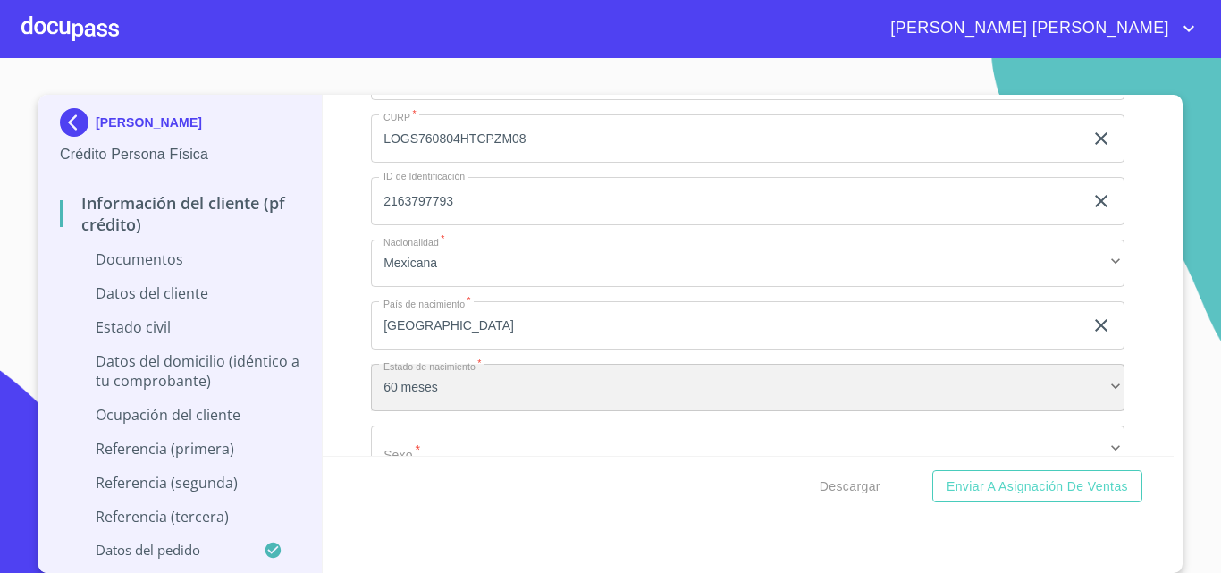
click at [433, 383] on div "60 meses" at bounding box center [748, 388] width 754 height 48
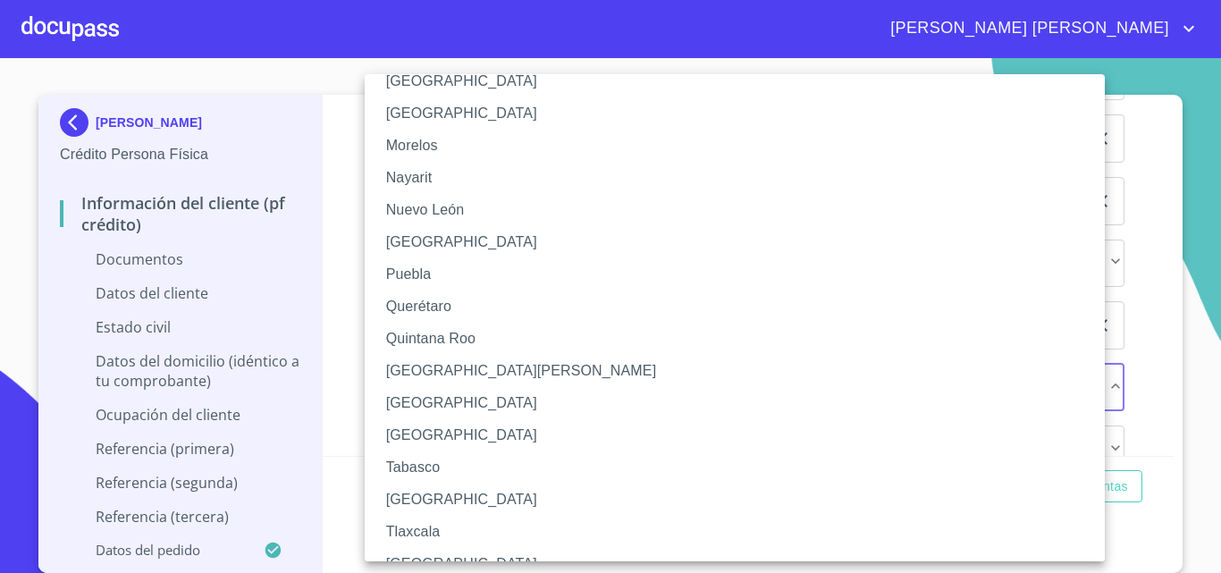
scroll to position [536, 0]
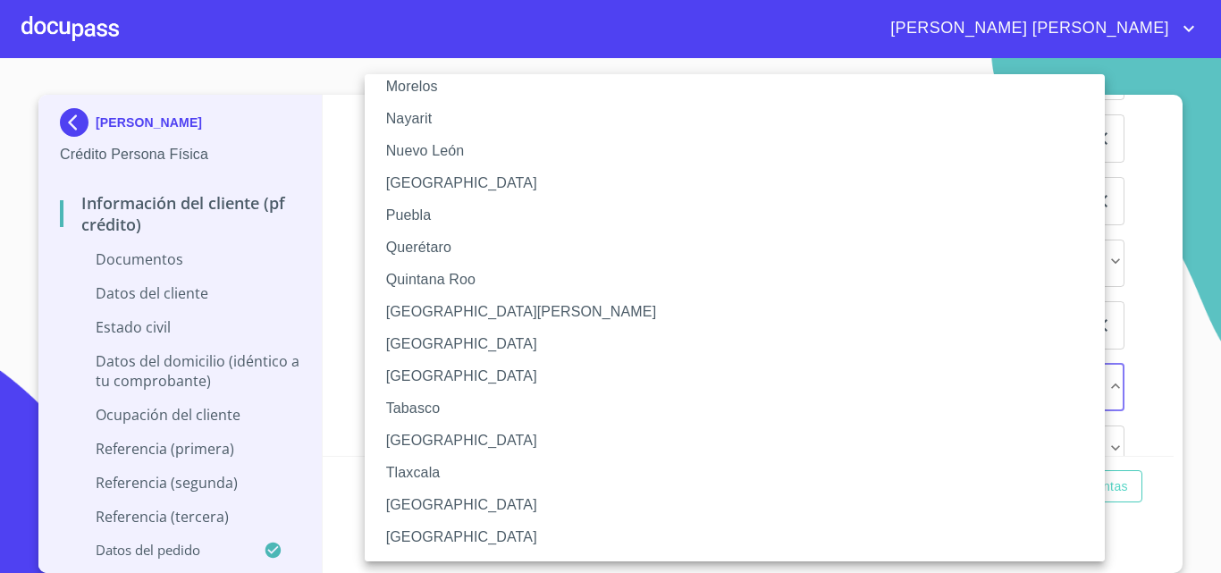
click at [432, 405] on li "Tabasco" at bounding box center [742, 408] width 754 height 32
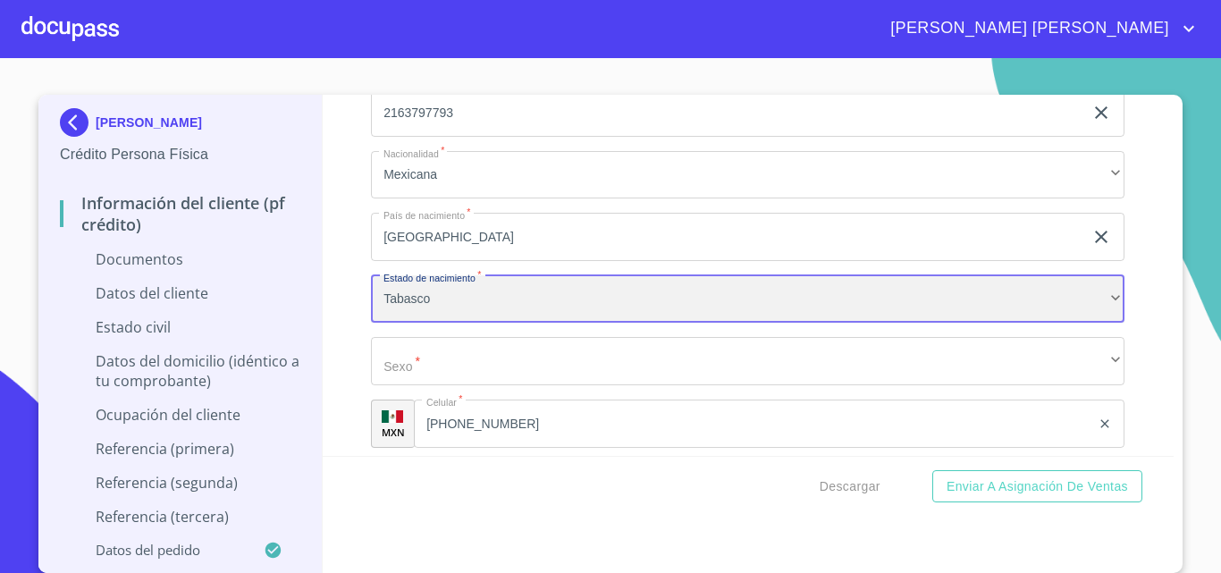
scroll to position [2682, 0]
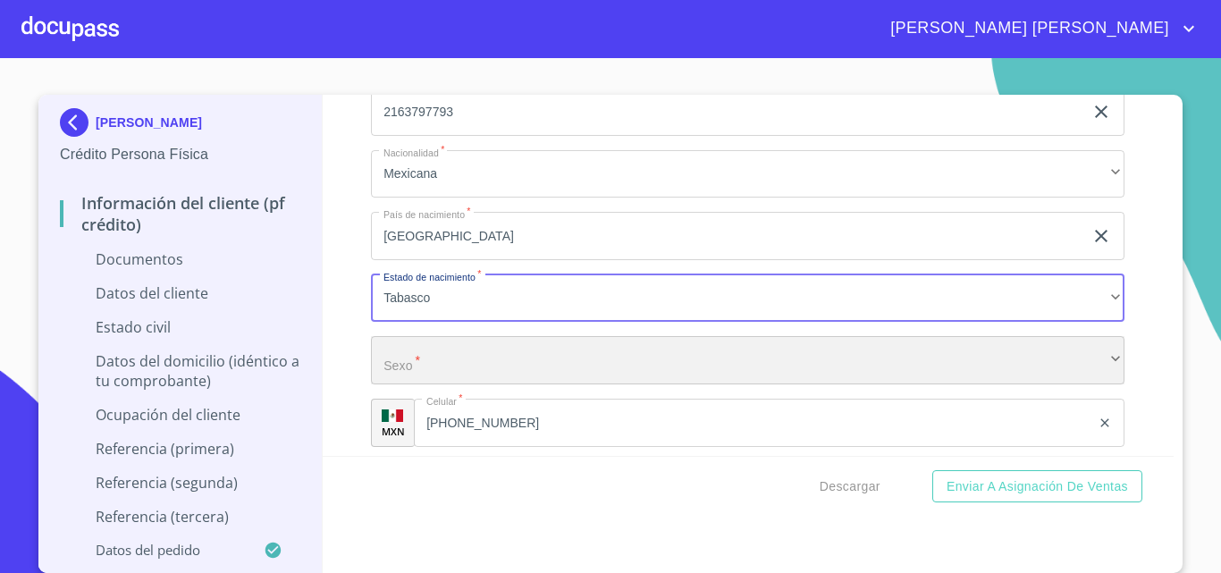
click at [412, 375] on div "​" at bounding box center [748, 360] width 754 height 48
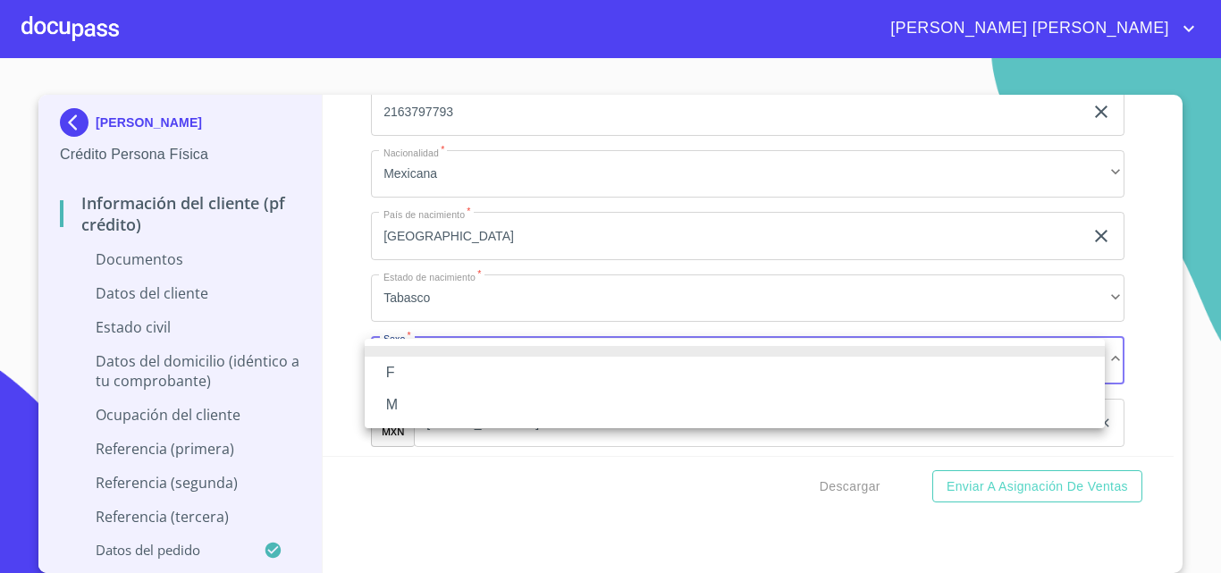
click at [405, 401] on li "M" at bounding box center [735, 405] width 740 height 32
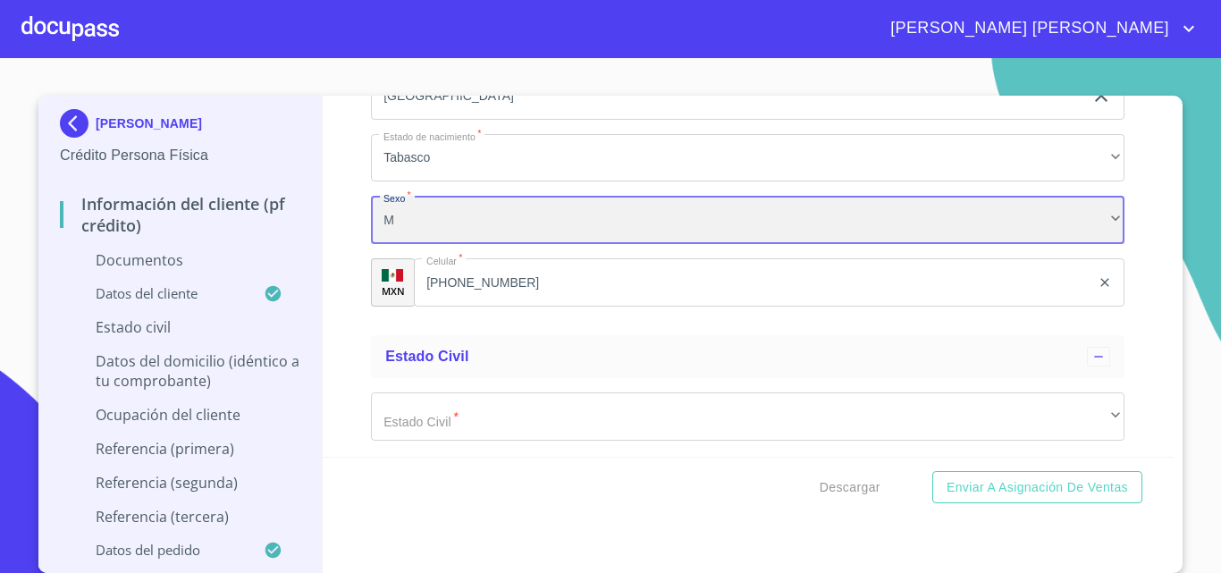
scroll to position [2861, 0]
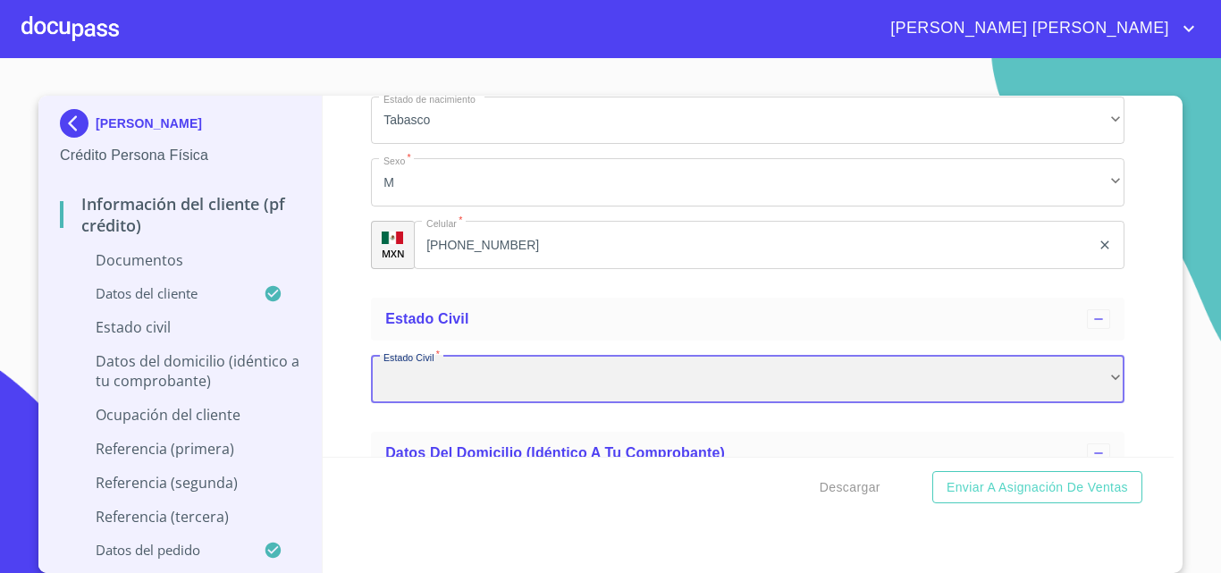
click at [391, 379] on div "​" at bounding box center [748, 379] width 754 height 48
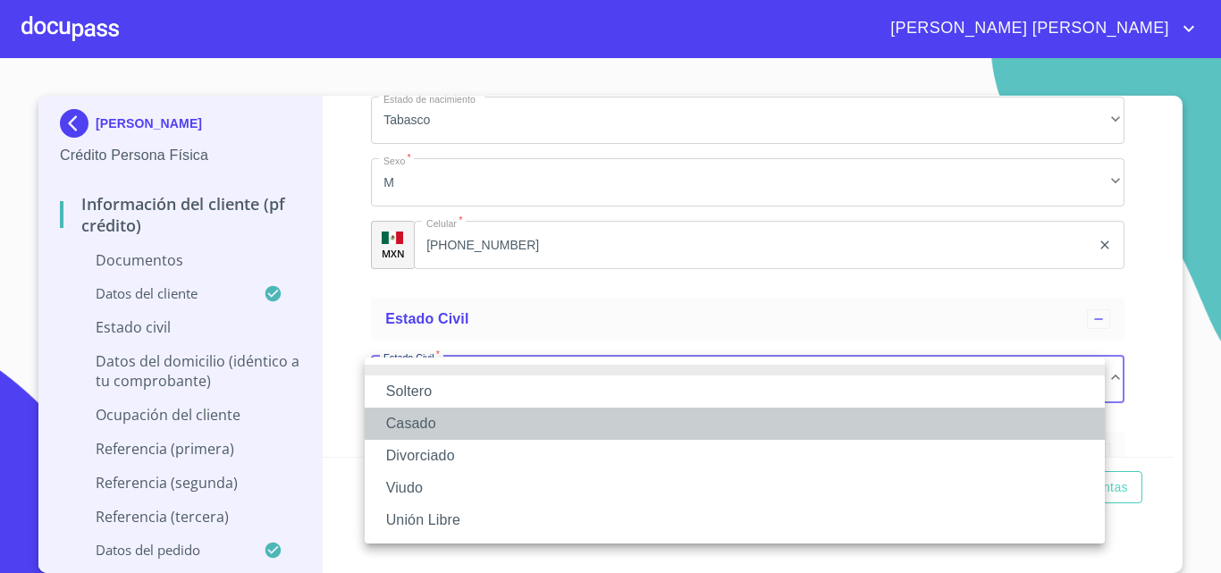
click at [395, 418] on li "Casado" at bounding box center [735, 424] width 740 height 32
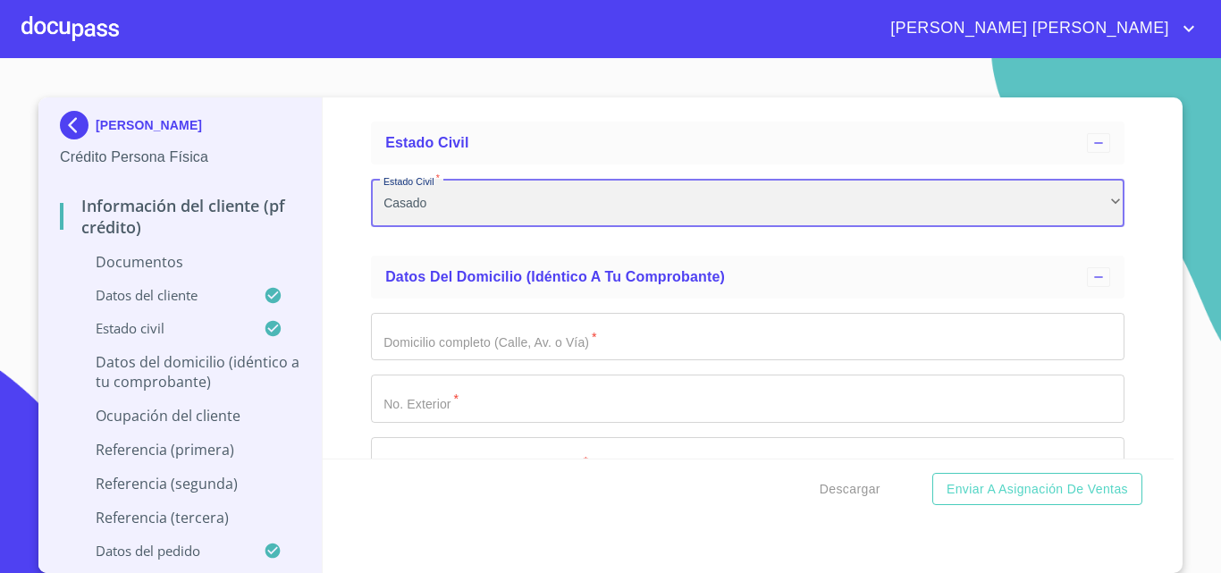
scroll to position [3040, 0]
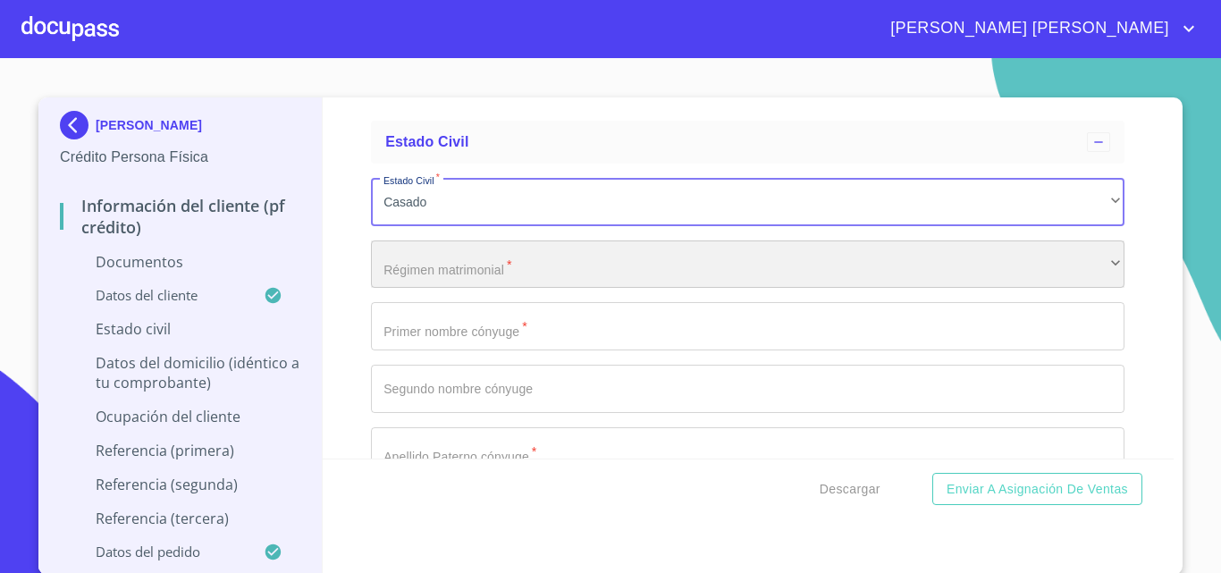
click at [407, 269] on div "​" at bounding box center [748, 264] width 754 height 48
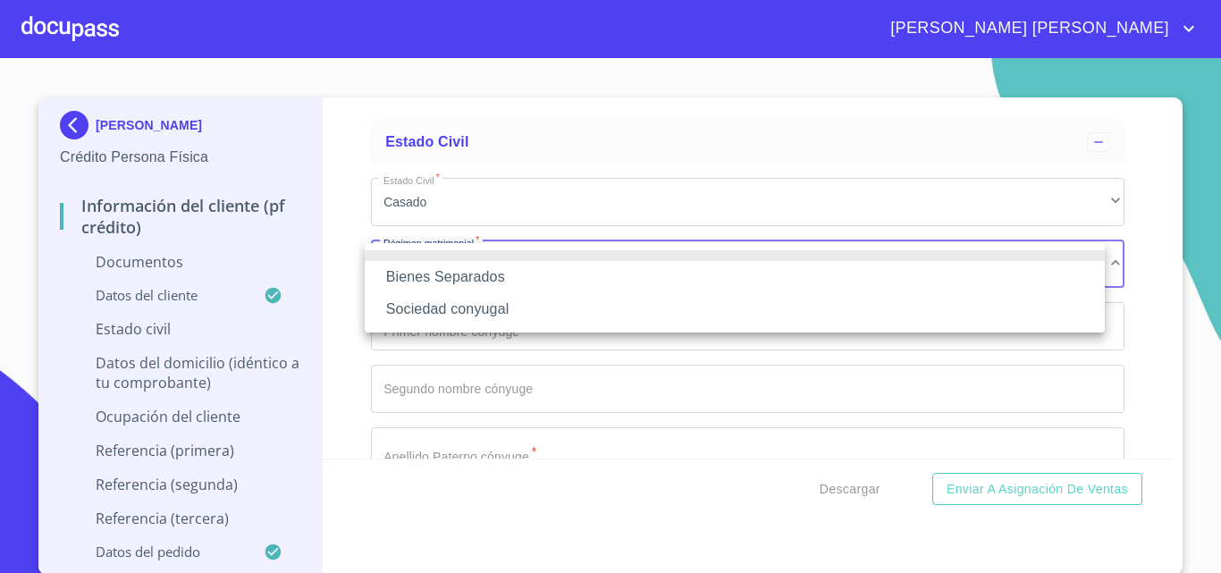
click at [437, 307] on li "Sociedad conyugal" at bounding box center [735, 309] width 740 height 32
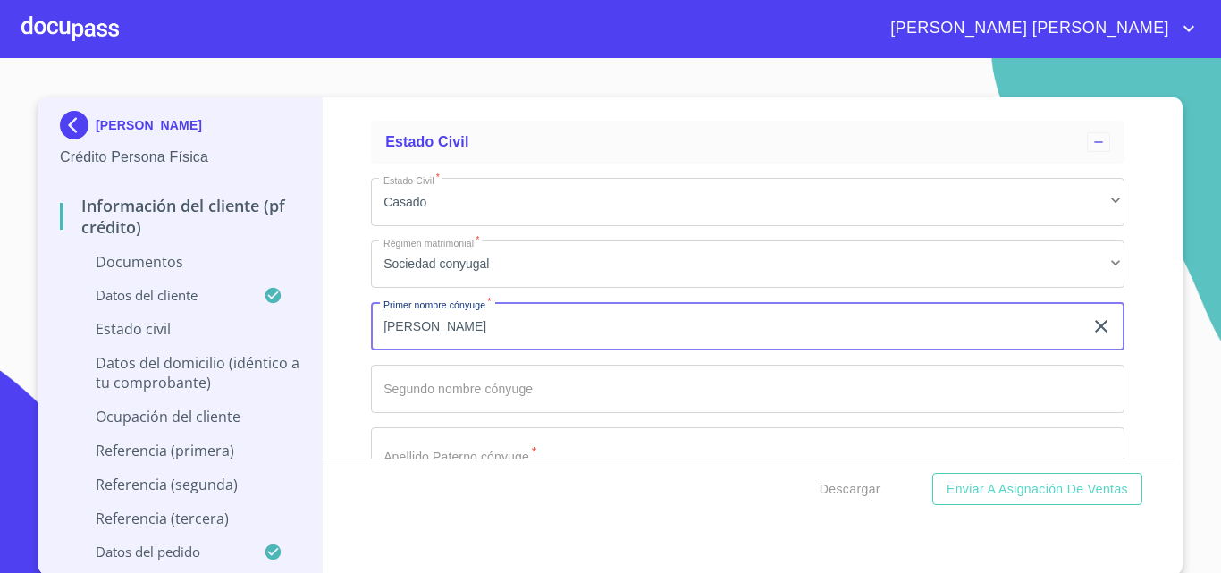
scroll to position [3129, 0]
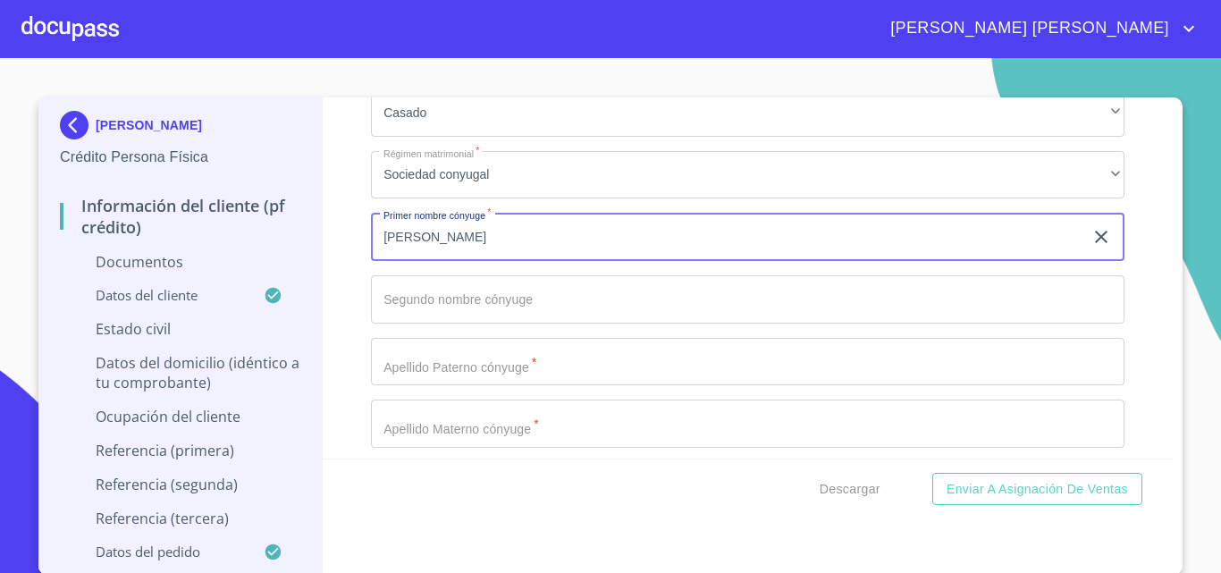
type input "[PERSON_NAME]"
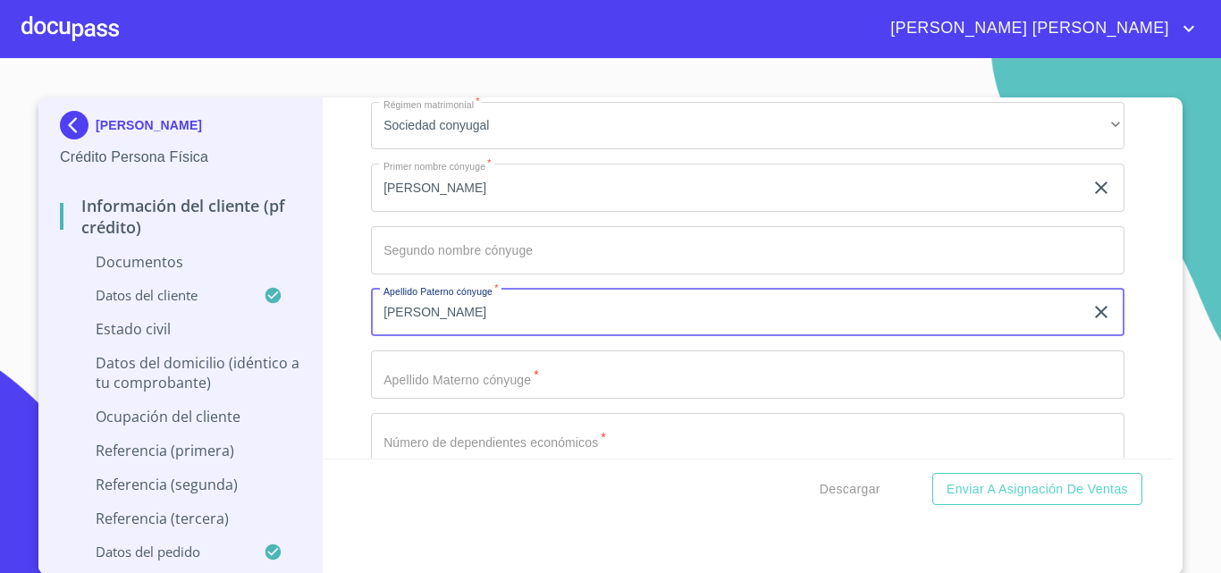
scroll to position [3218, 0]
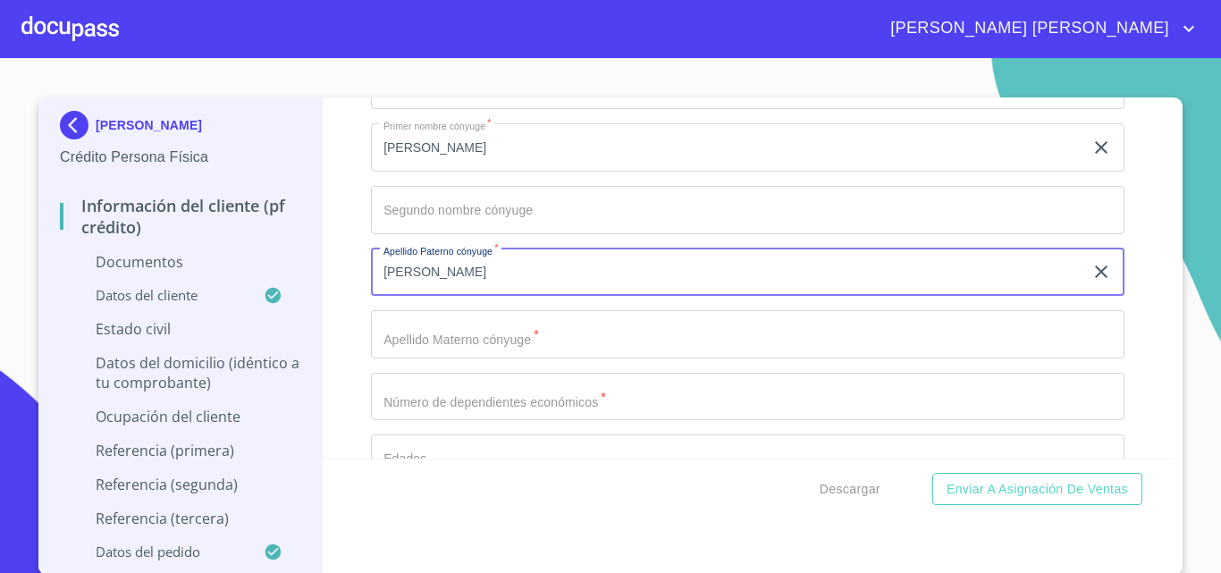
type input "[PERSON_NAME]"
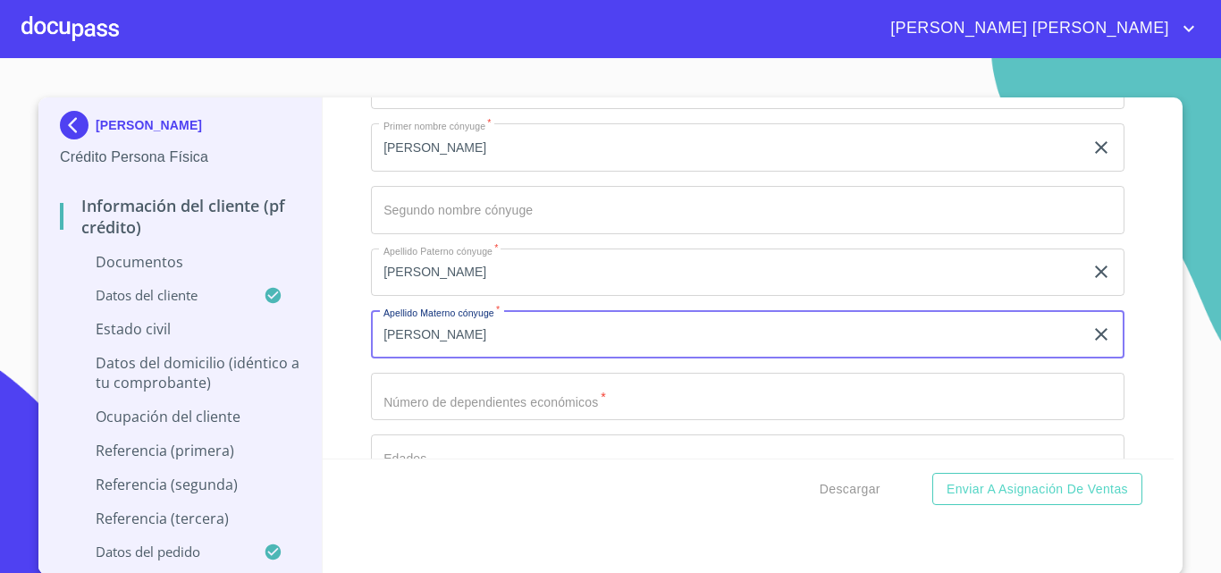
scroll to position [3308, 0]
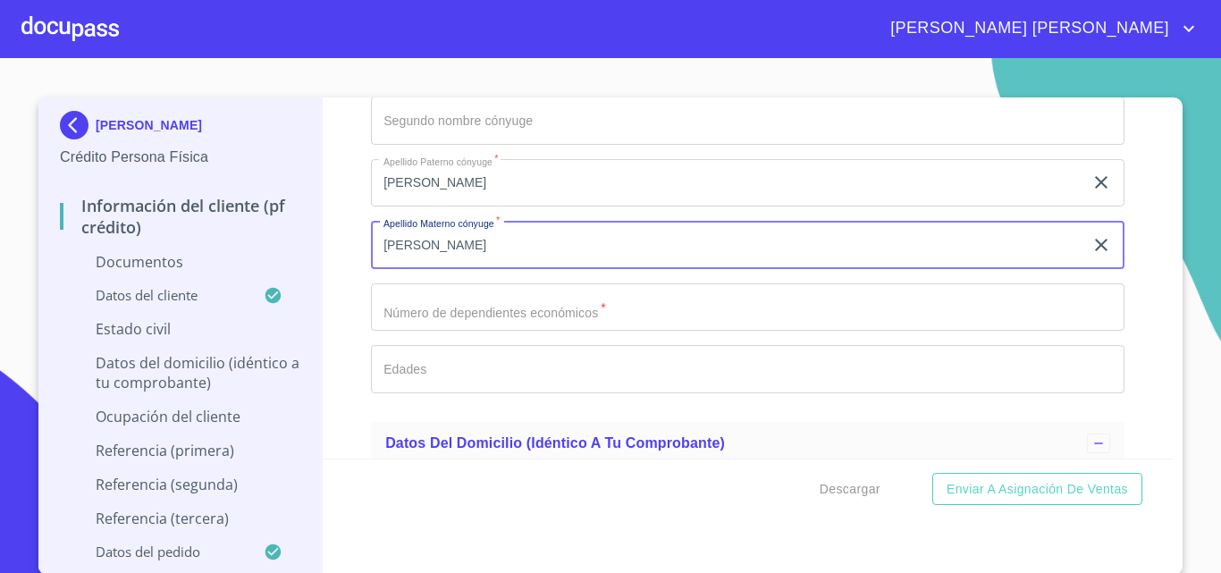
type input "[PERSON_NAME]"
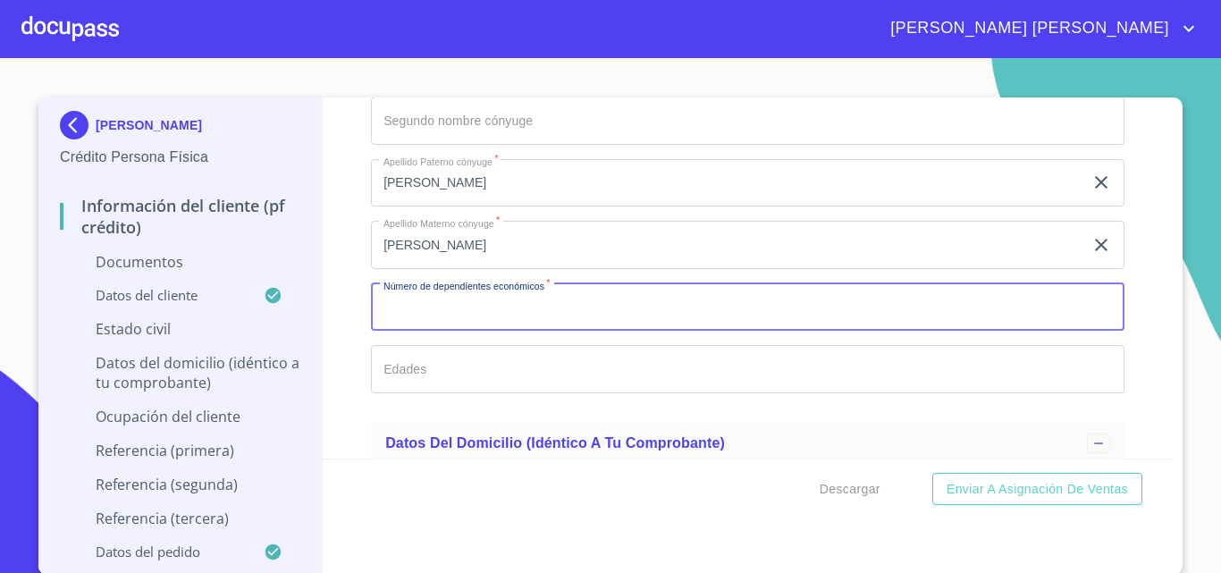
click at [449, 307] on input "Documento de identificación.   *" at bounding box center [748, 307] width 754 height 48
type input "3"
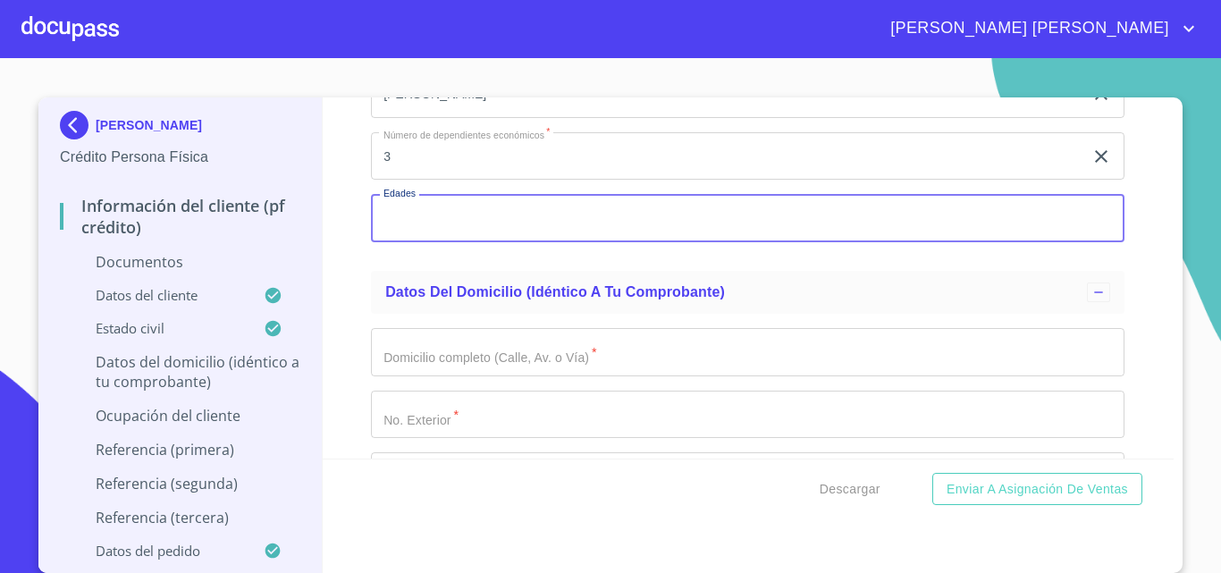
scroll to position [3487, 0]
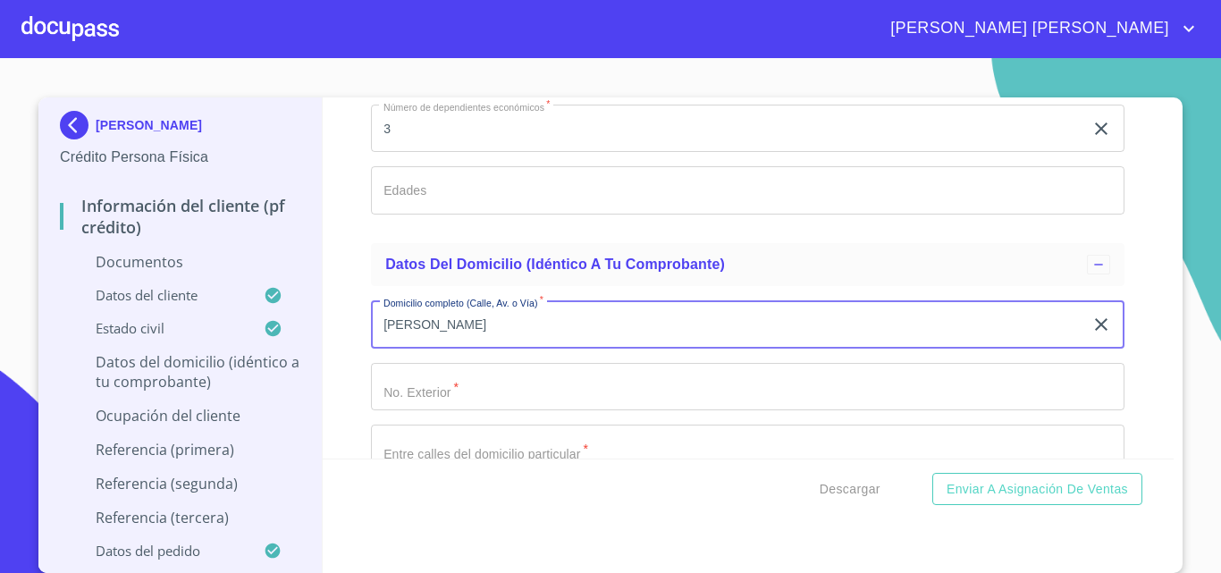
type input "[PERSON_NAME]"
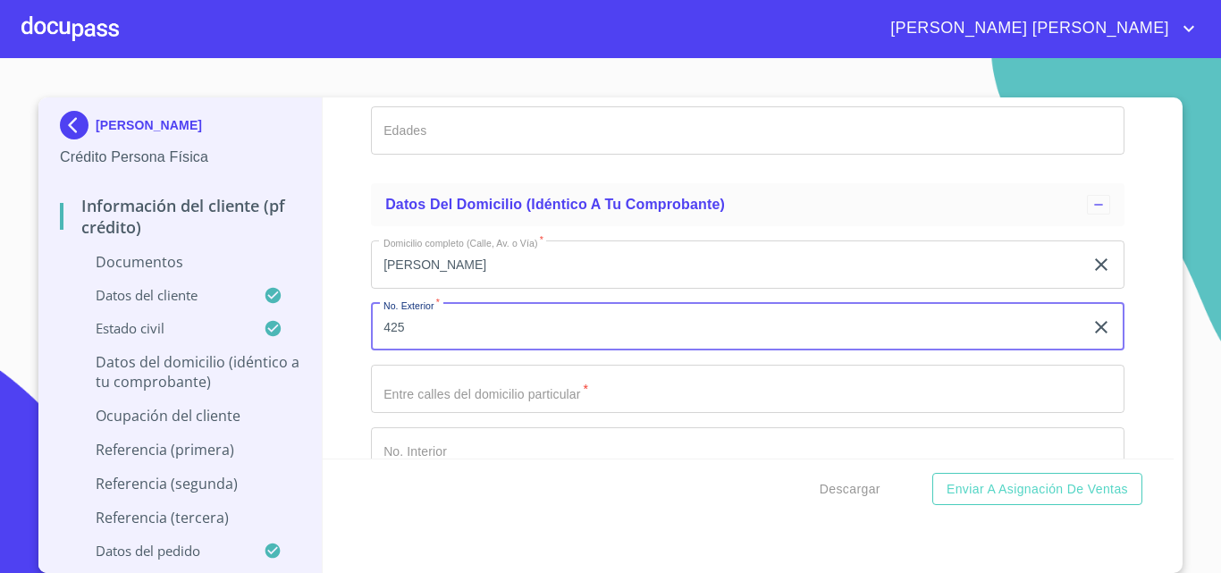
scroll to position [3576, 0]
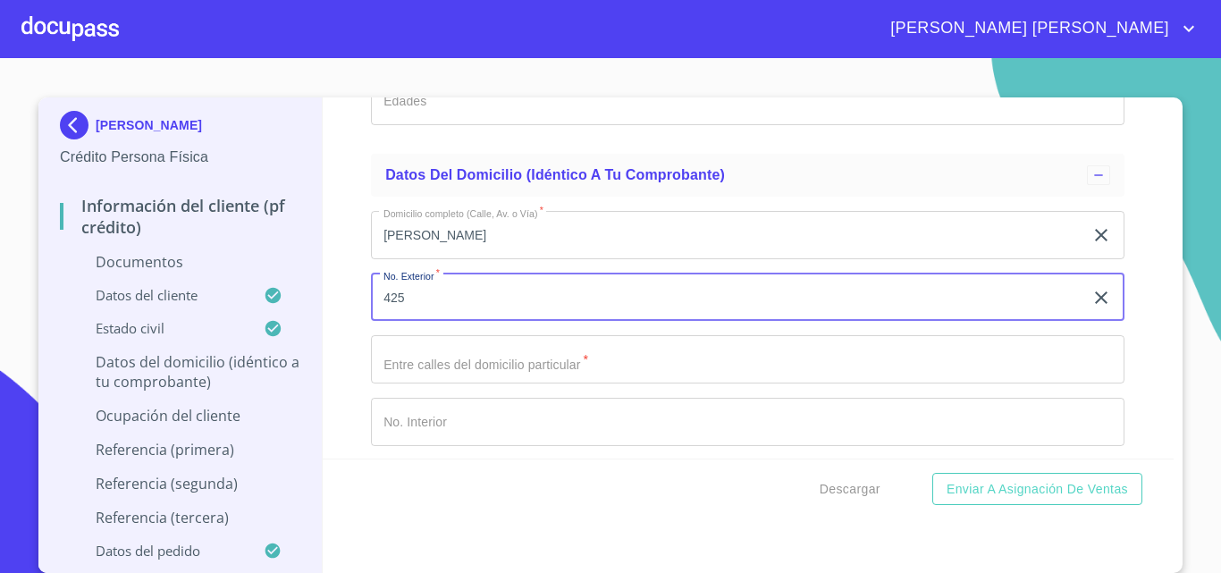
type input "425"
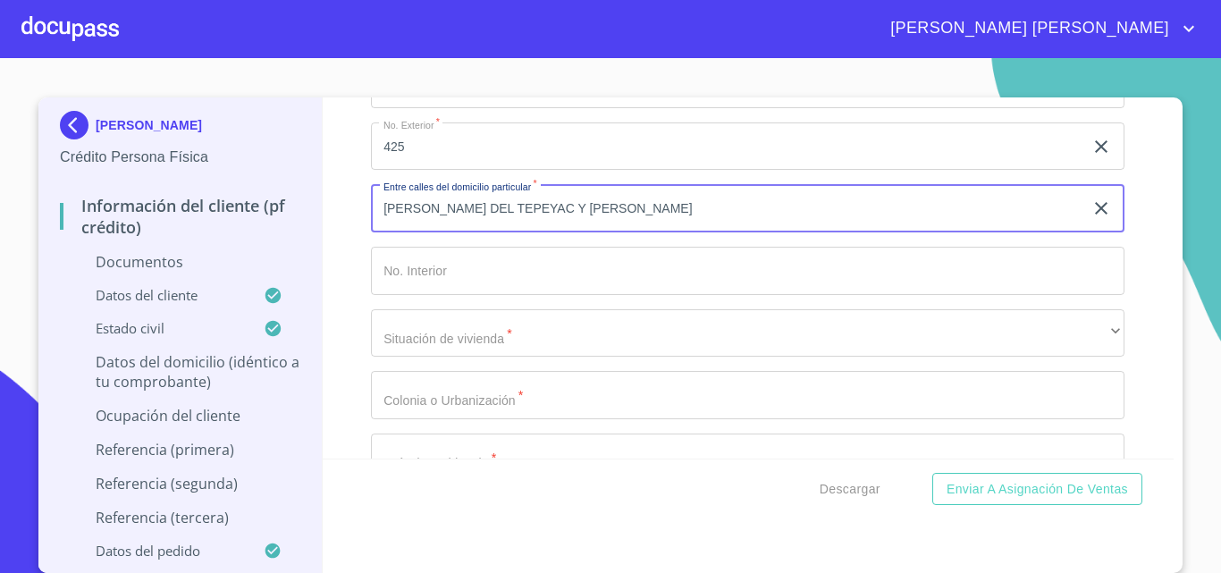
scroll to position [3755, 0]
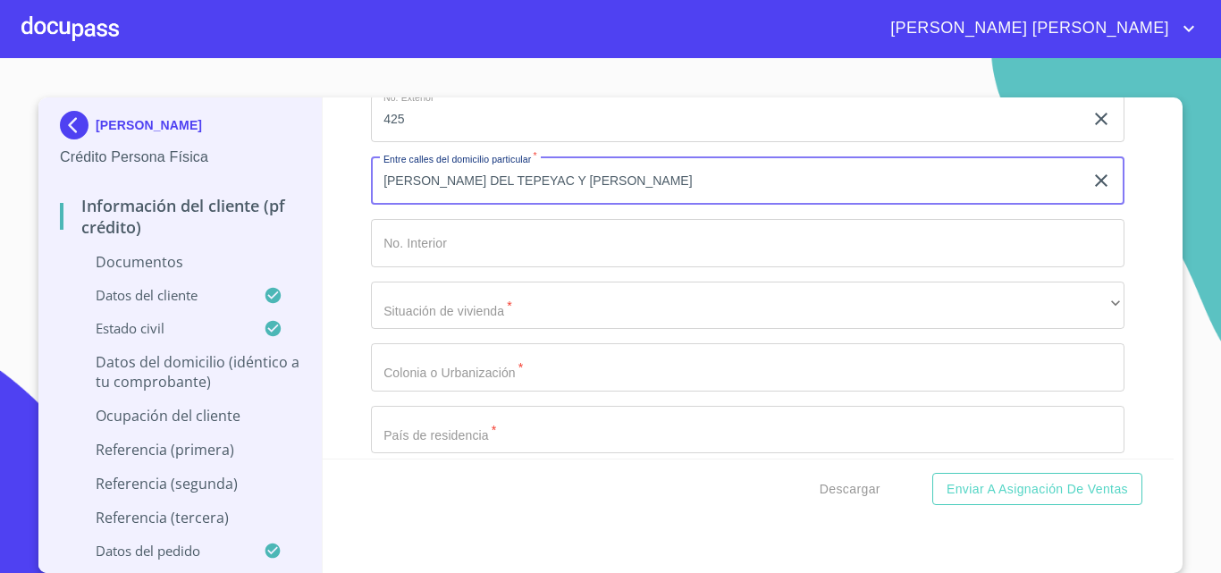
type input "[PERSON_NAME] DEL TEPEYAC Y [PERSON_NAME]"
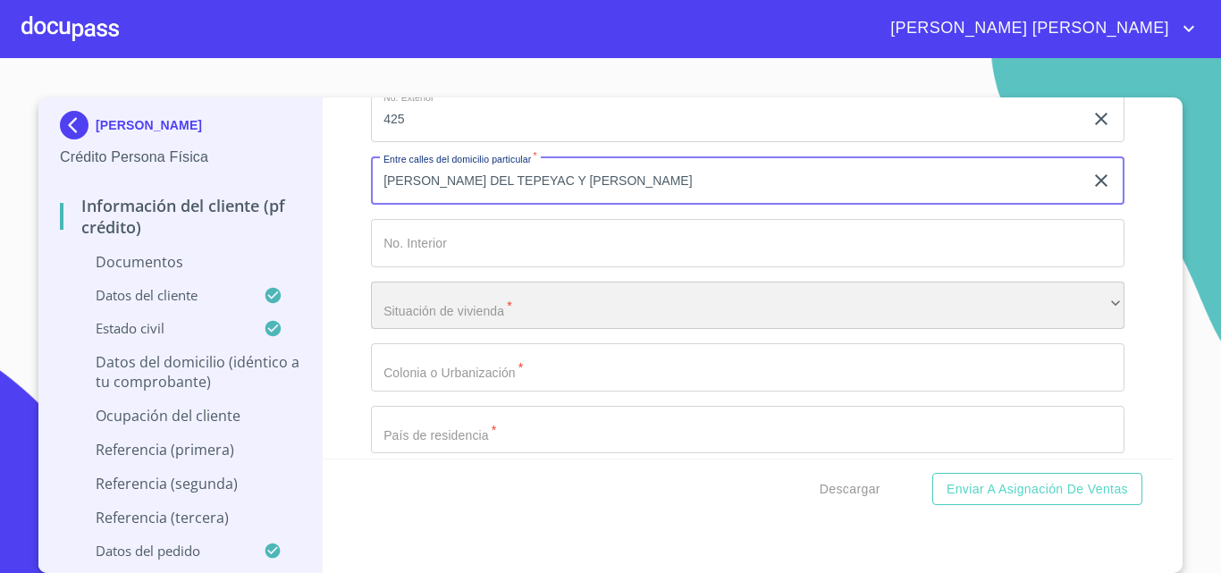
click at [485, 317] on div "​" at bounding box center [748, 306] width 754 height 48
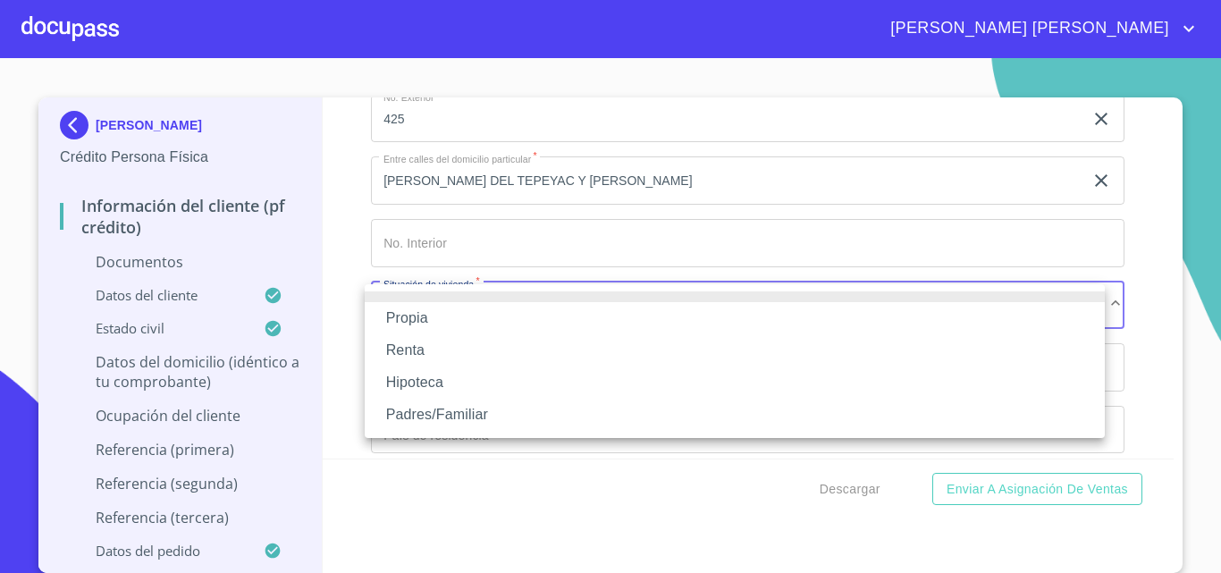
click at [441, 316] on li "Propia" at bounding box center [735, 318] width 740 height 32
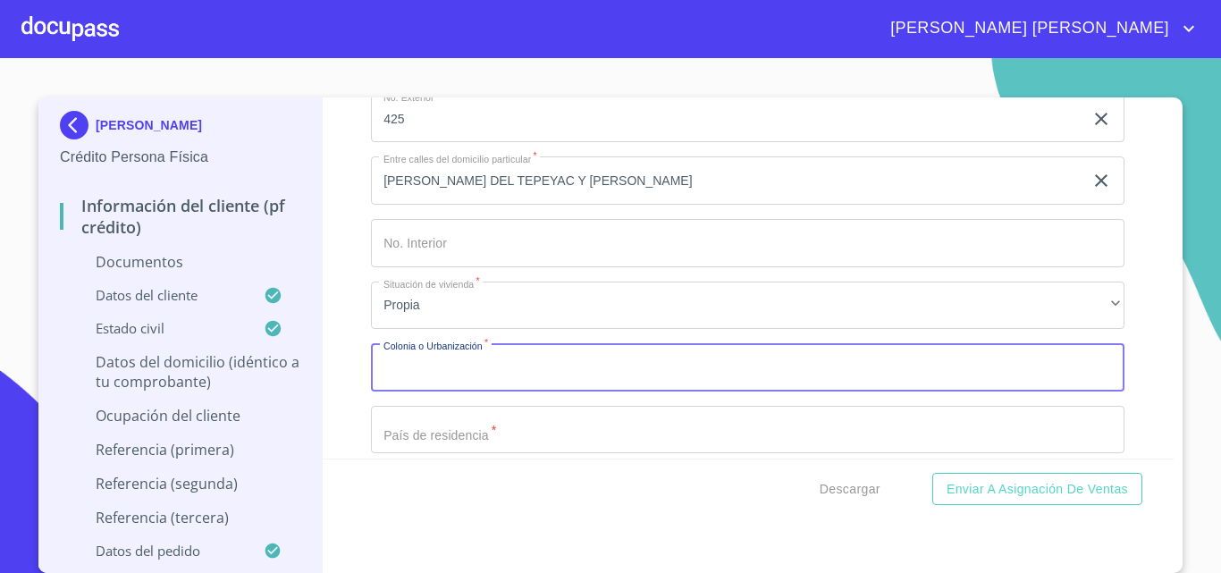
click at [464, 377] on input "Documento de identificación.   *" at bounding box center [748, 367] width 754 height 48
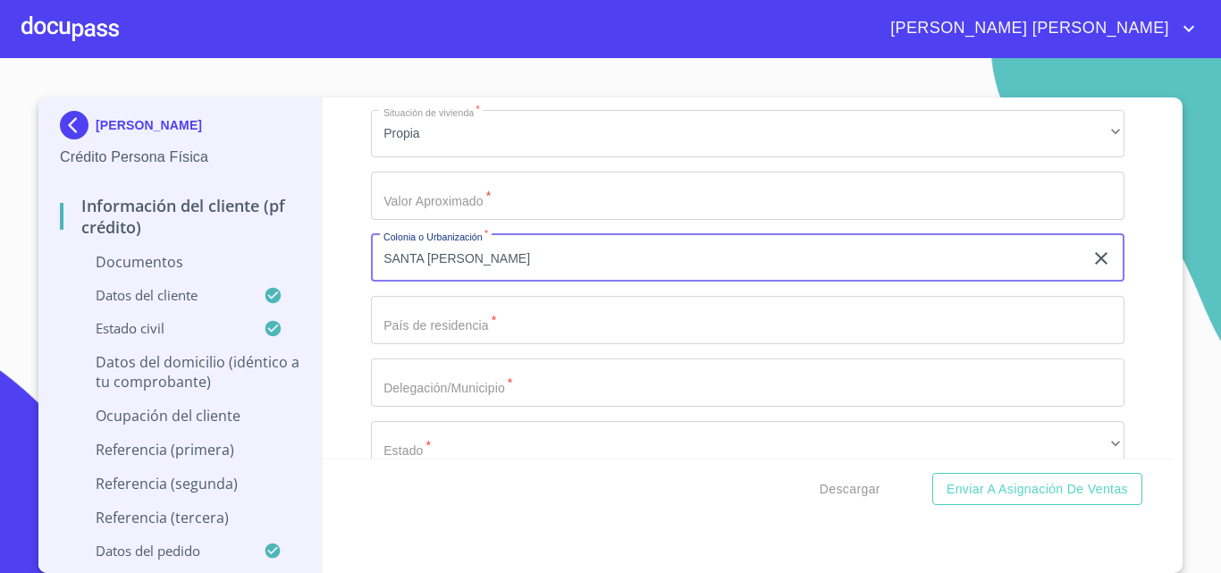
scroll to position [3934, 0]
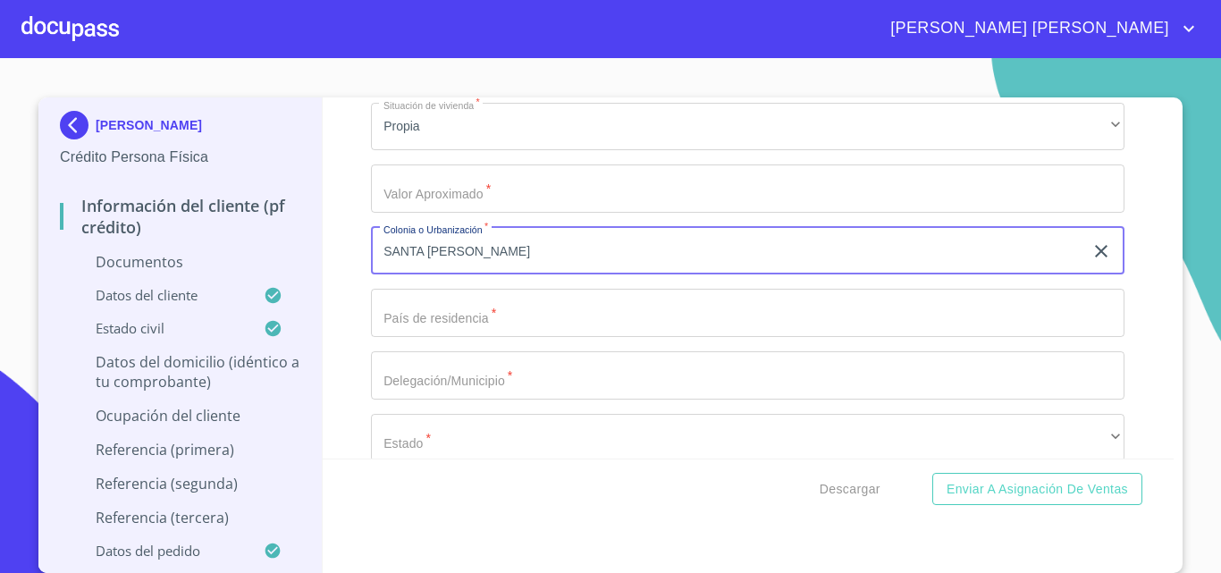
type input "SANTA [PERSON_NAME]"
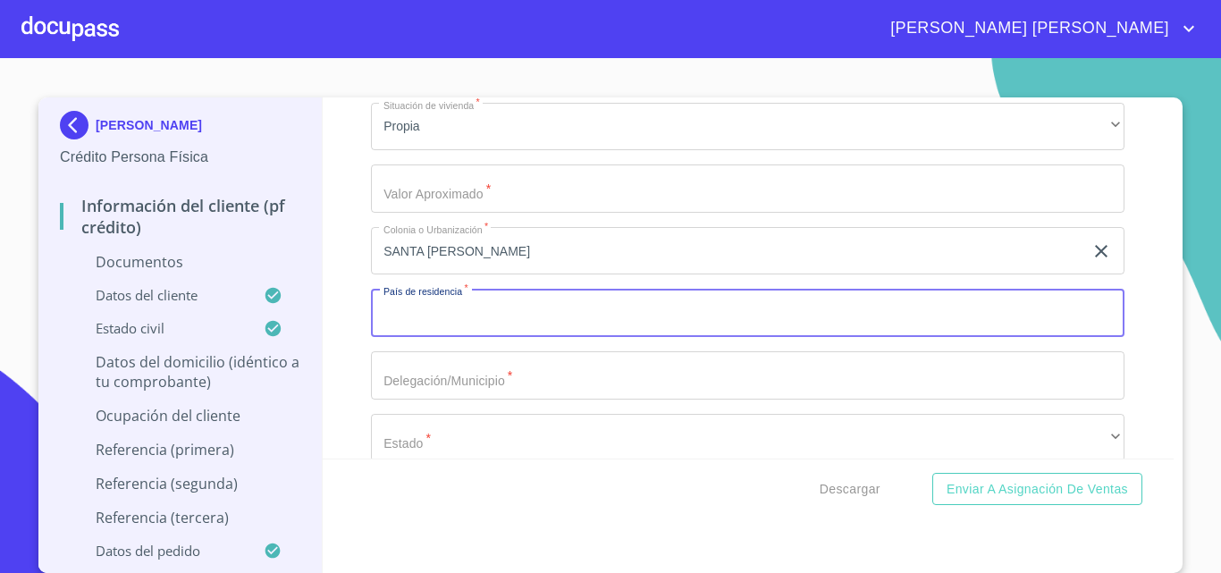
click at [429, 318] on input "Documento de identificación.   *" at bounding box center [748, 313] width 754 height 48
type input "[GEOGRAPHIC_DATA]"
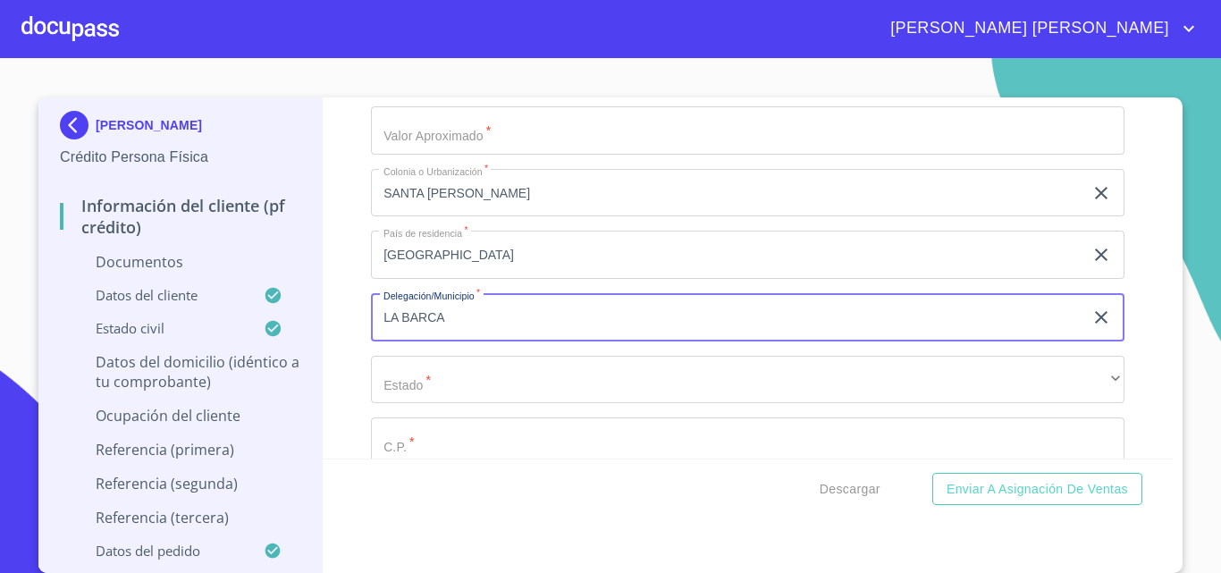
scroll to position [4023, 0]
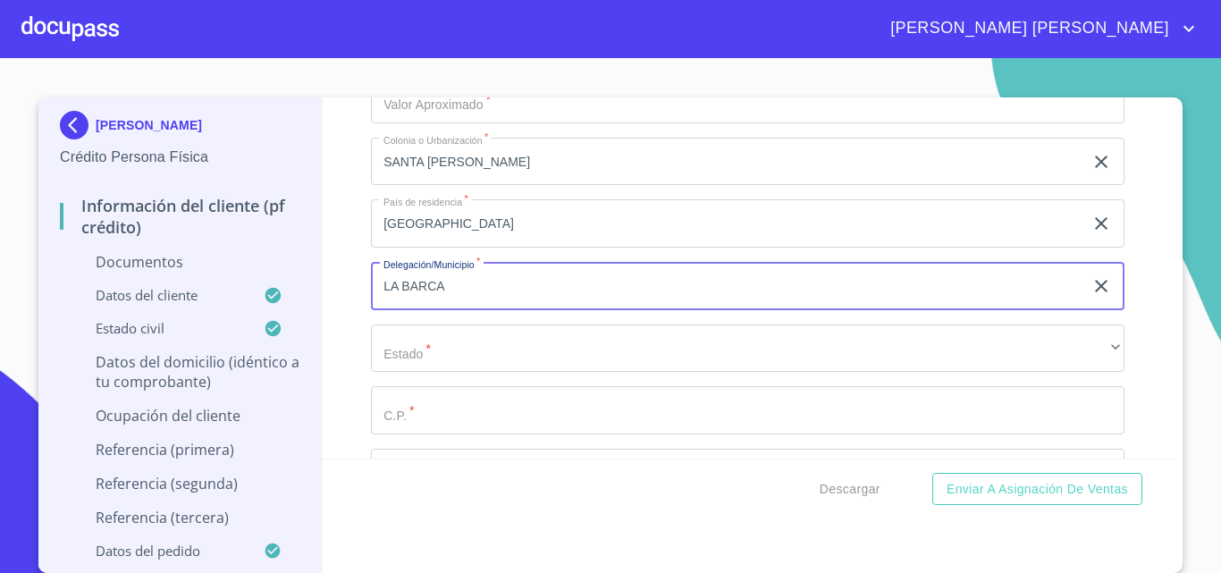
type input "LA BARCA"
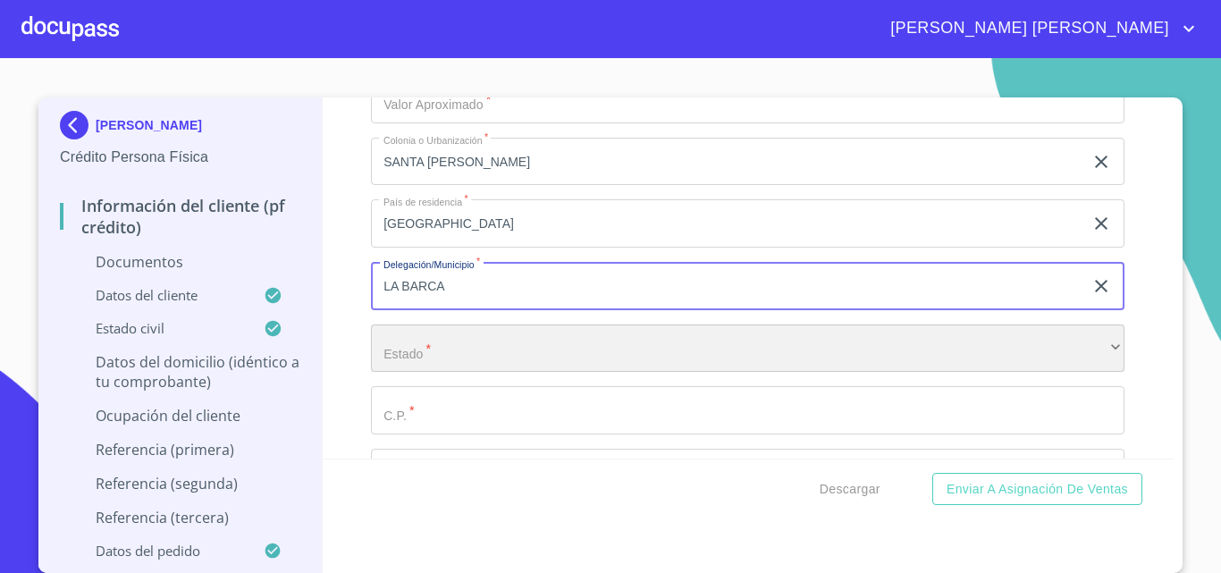
click at [407, 354] on div "​" at bounding box center [748, 349] width 754 height 48
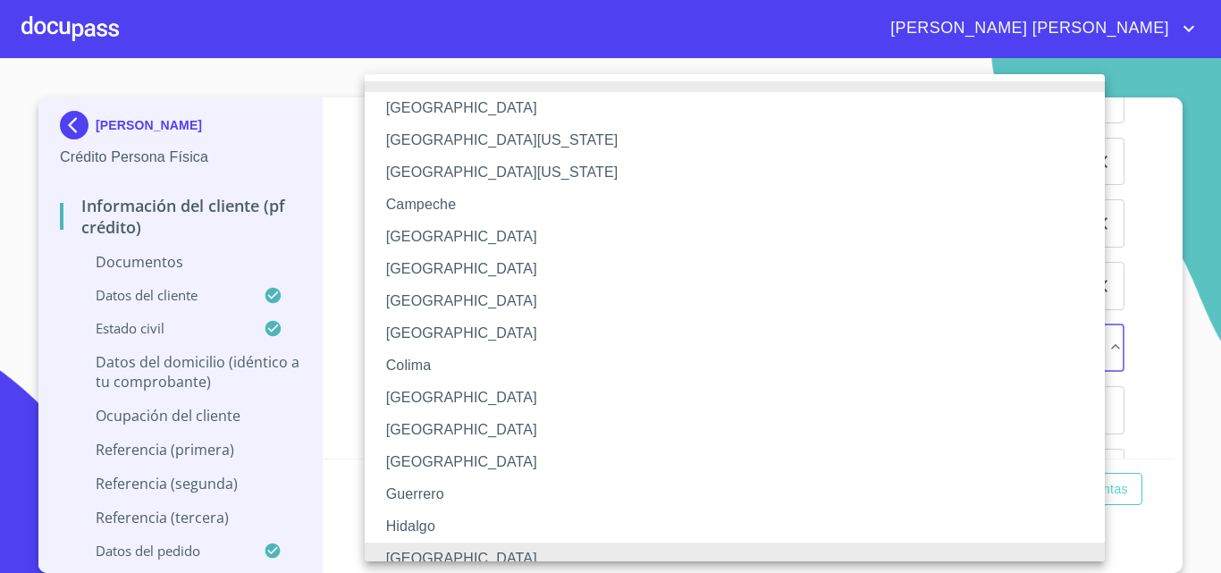
scroll to position [13, 0]
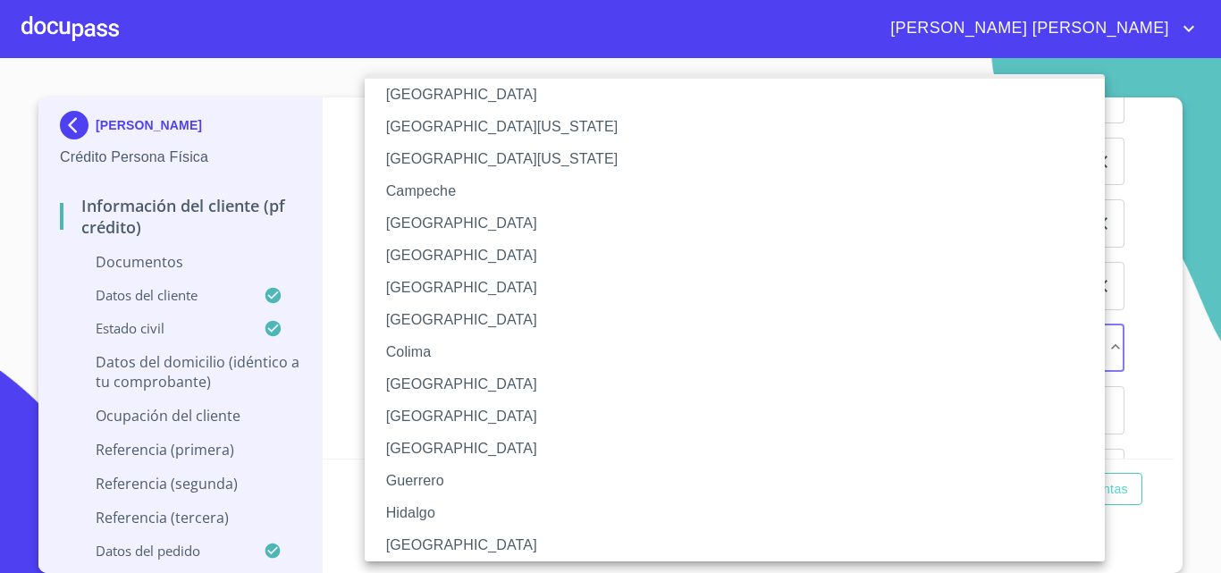
click at [434, 548] on li "[GEOGRAPHIC_DATA]" at bounding box center [742, 545] width 754 height 32
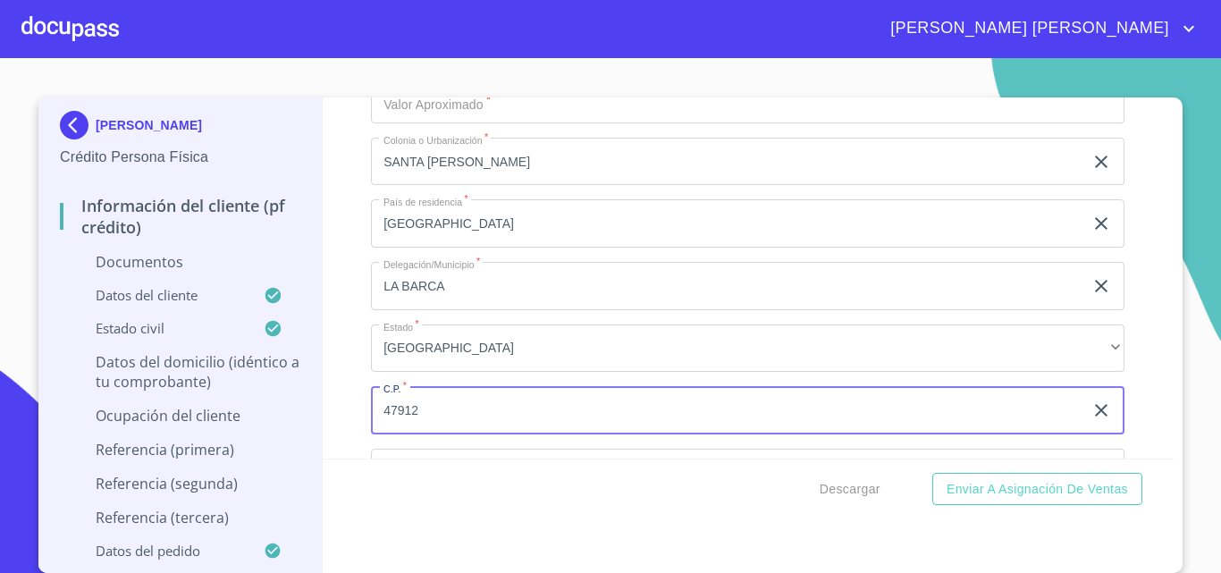
scroll to position [4112, 0]
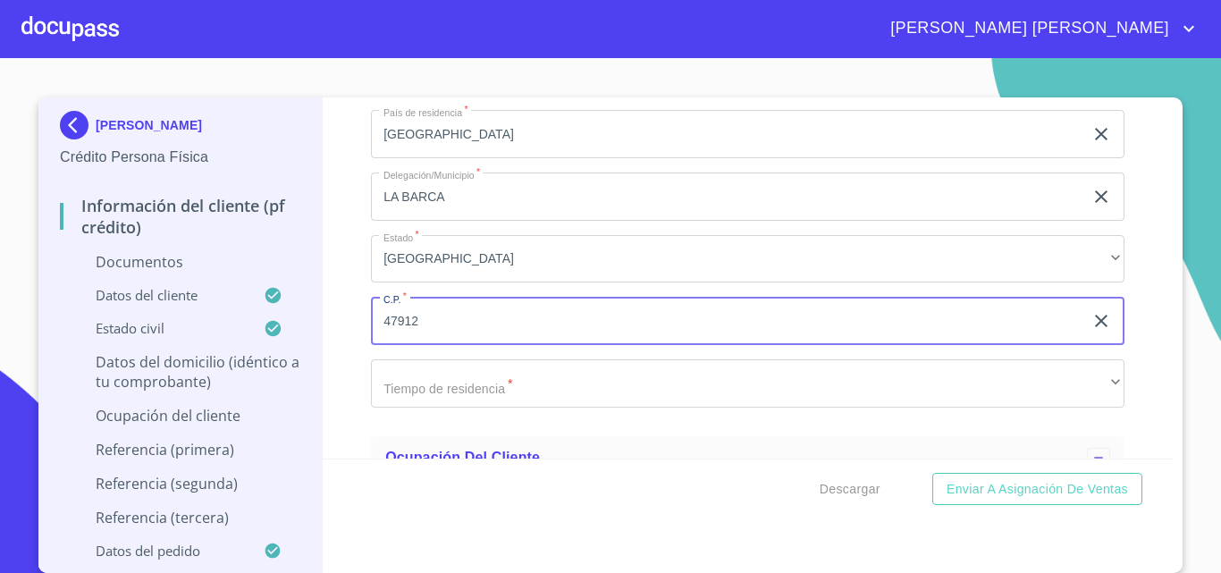
type input "47912"
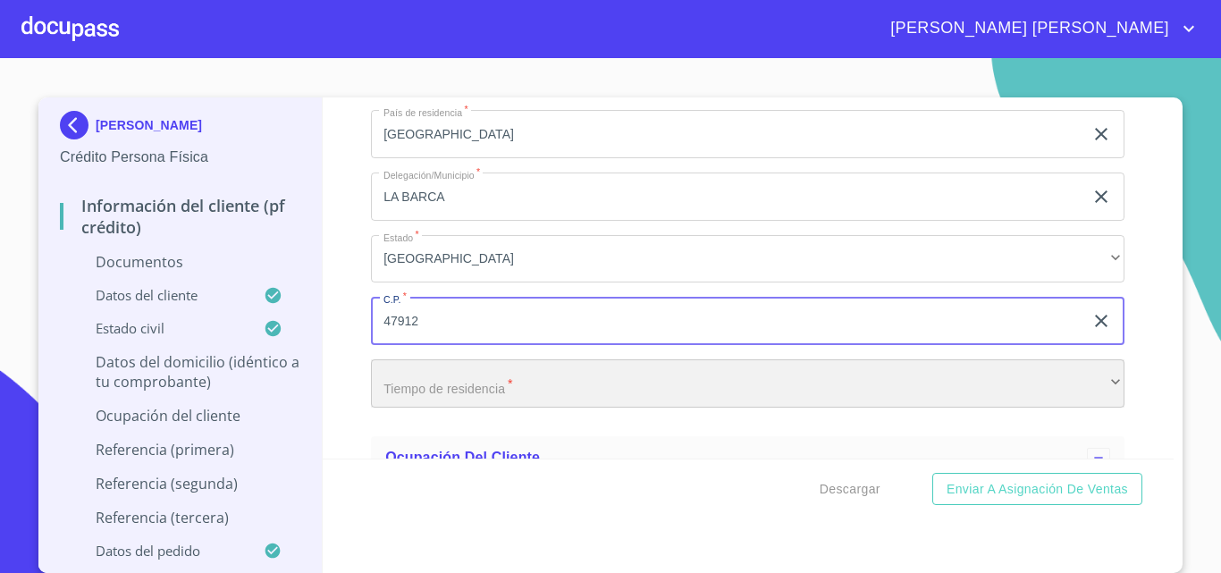
click at [429, 392] on div "​" at bounding box center [748, 383] width 754 height 48
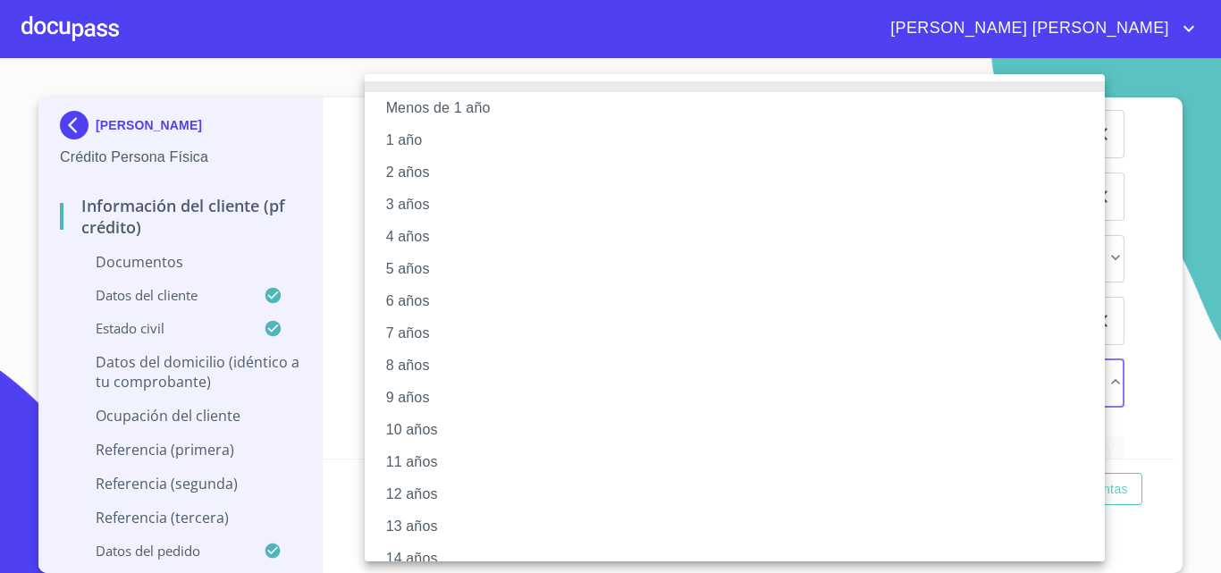
click at [417, 270] on li "5 años" at bounding box center [742, 269] width 754 height 32
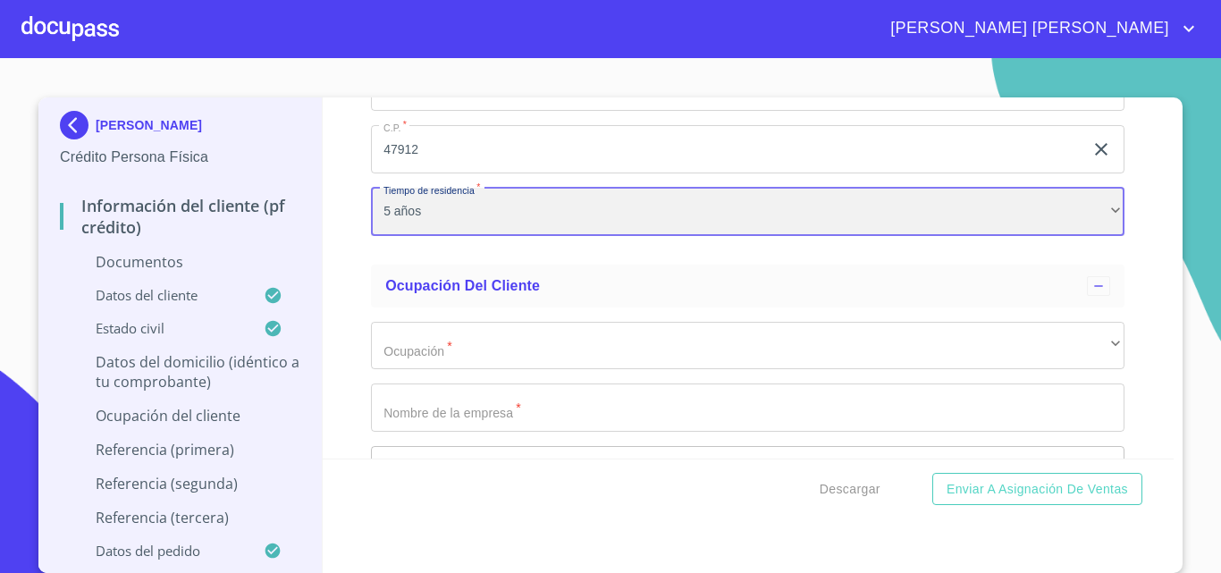
scroll to position [4291, 0]
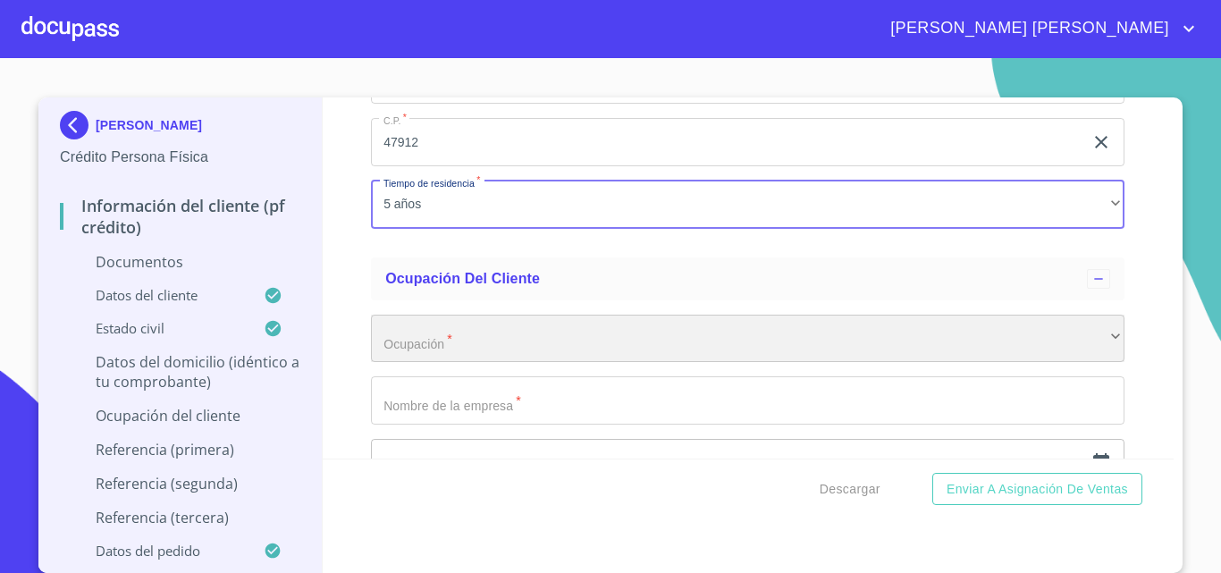
click at [418, 340] on div "​" at bounding box center [748, 339] width 754 height 48
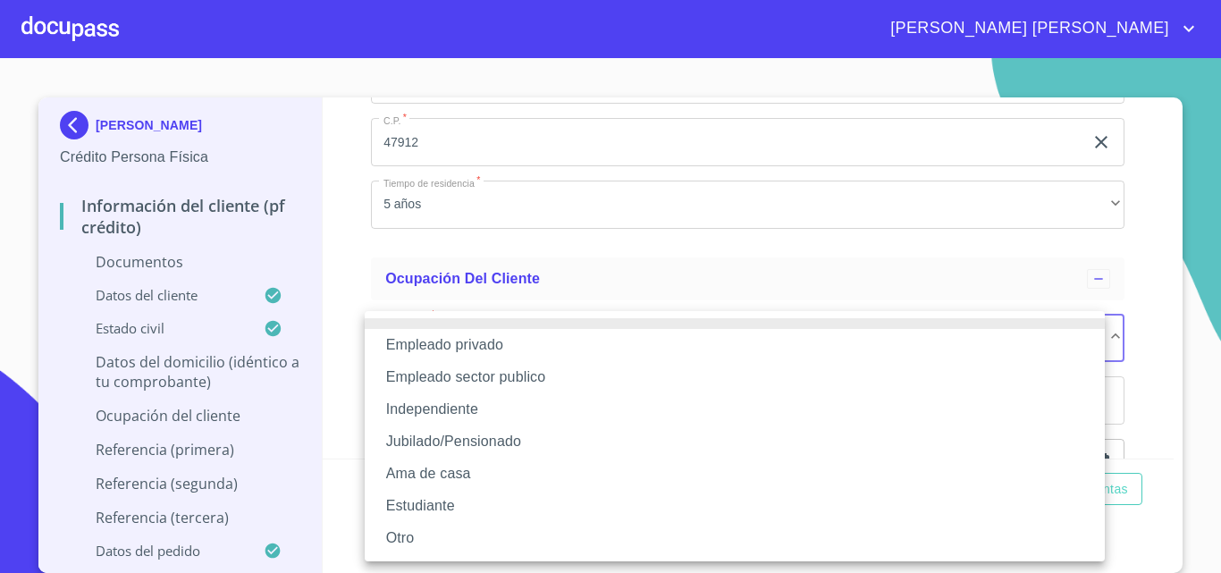
click at [431, 378] on li "Empleado sector publico" at bounding box center [735, 377] width 740 height 32
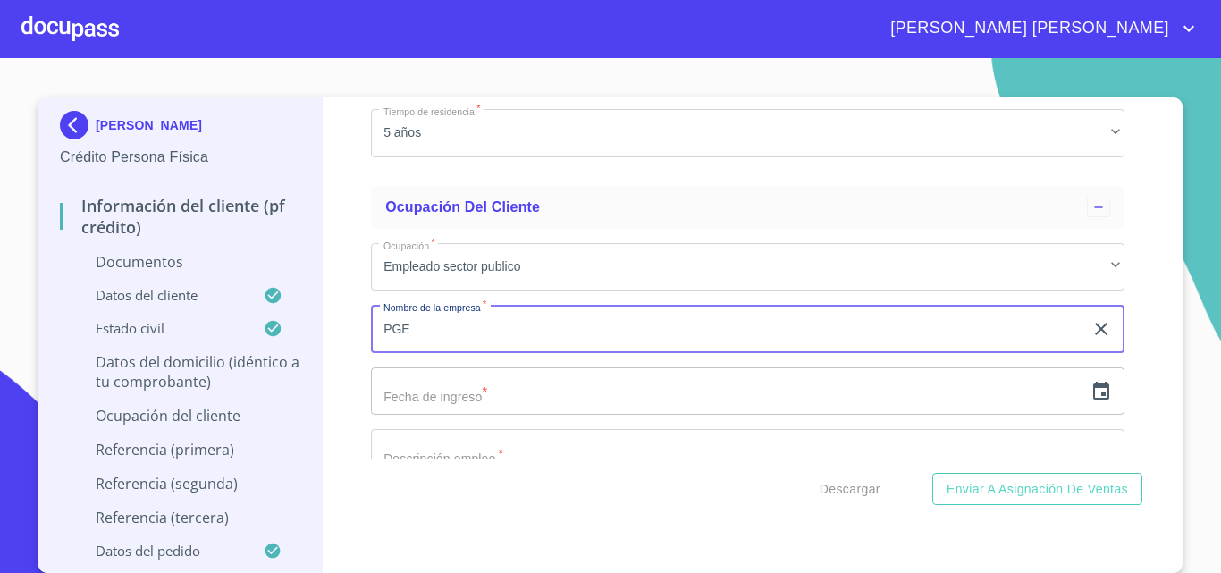
scroll to position [4470, 0]
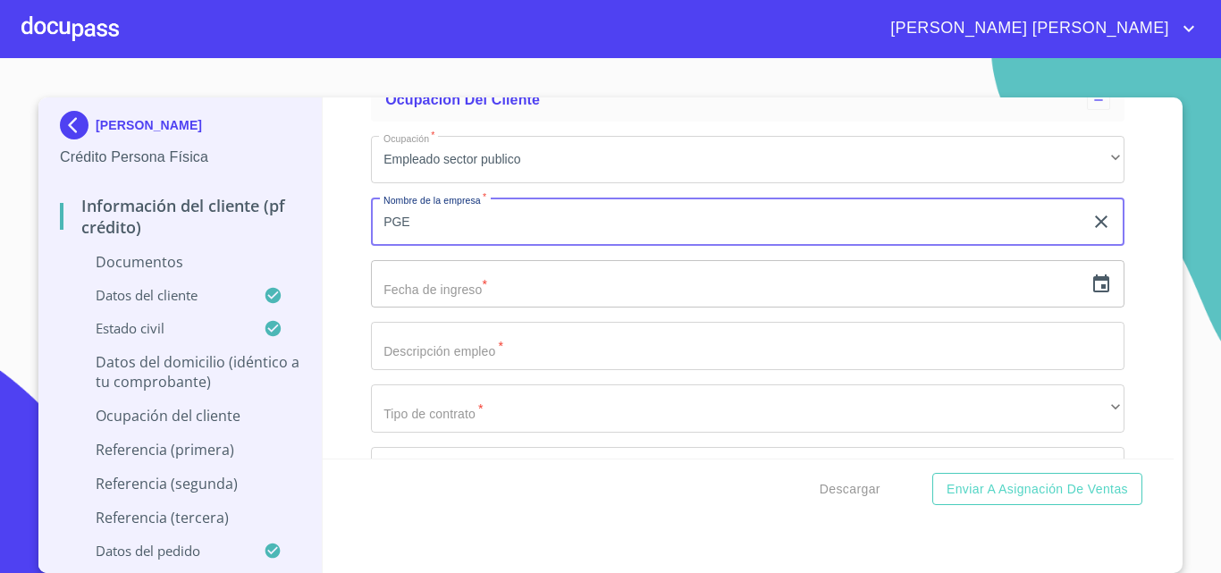
type input "PGE"
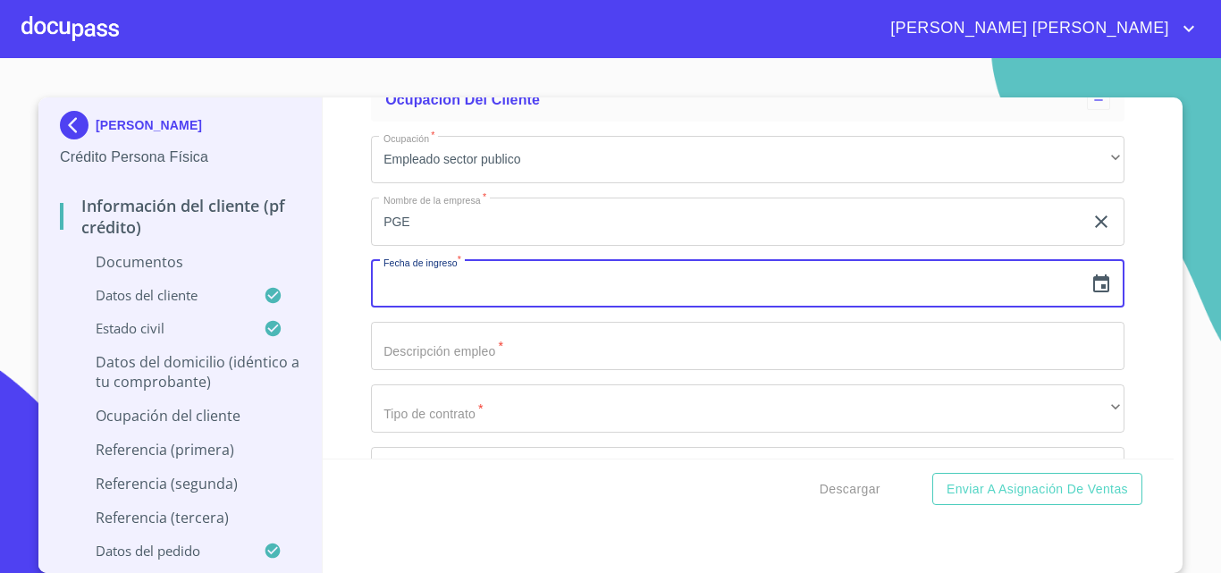
click at [403, 286] on input "text" at bounding box center [727, 284] width 713 height 48
click at [1091, 283] on icon "button" at bounding box center [1101, 284] width 21 height 21
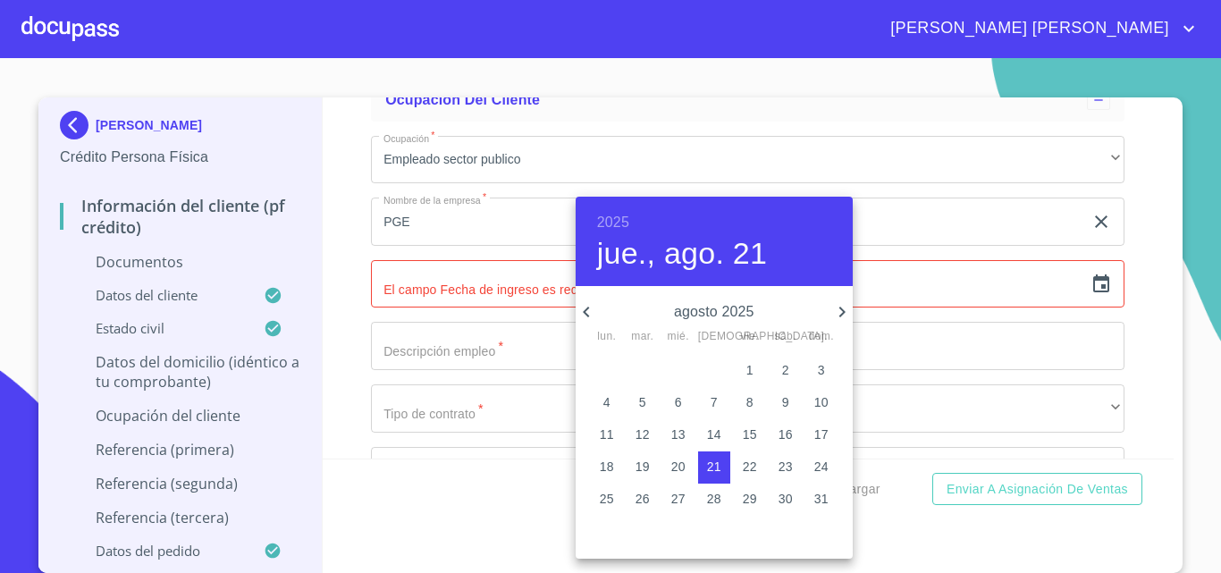
click at [615, 224] on h6 "2025" at bounding box center [613, 222] width 32 height 25
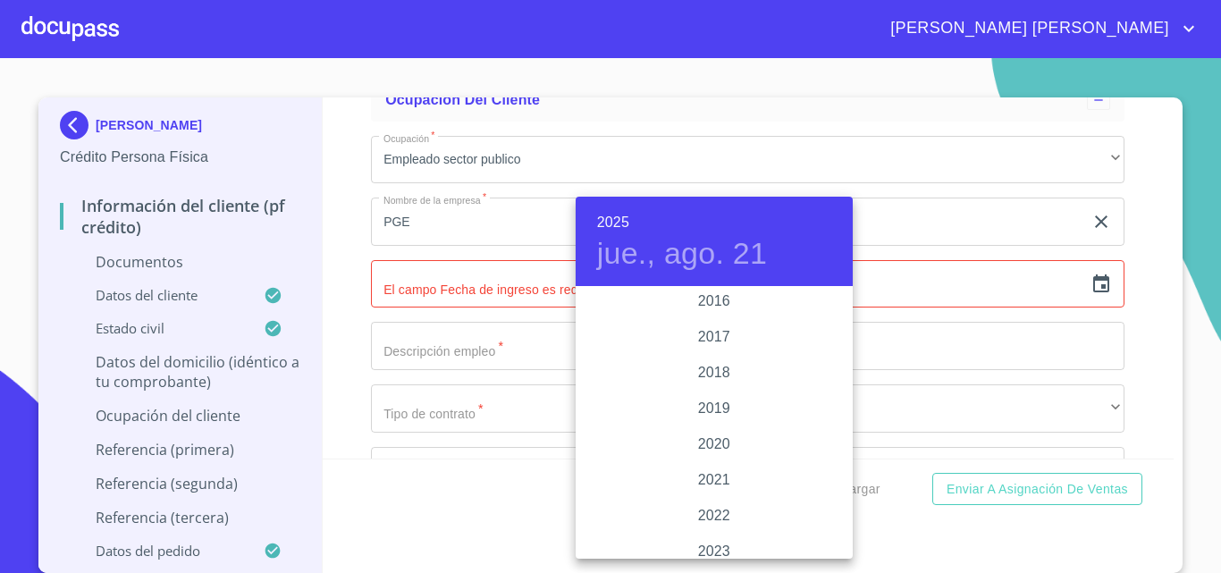
scroll to position [3254, 0]
click at [708, 308] on div "2016" at bounding box center [714, 307] width 277 height 36
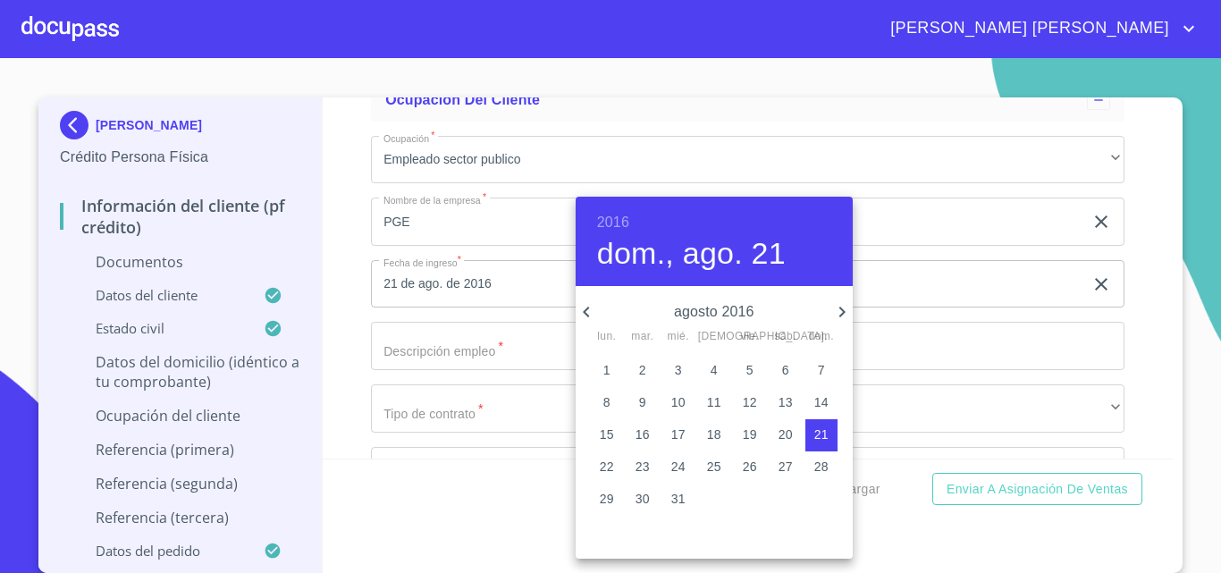
click at [839, 317] on icon "button" at bounding box center [841, 311] width 21 height 21
click at [718, 372] on span "1" at bounding box center [714, 370] width 32 height 18
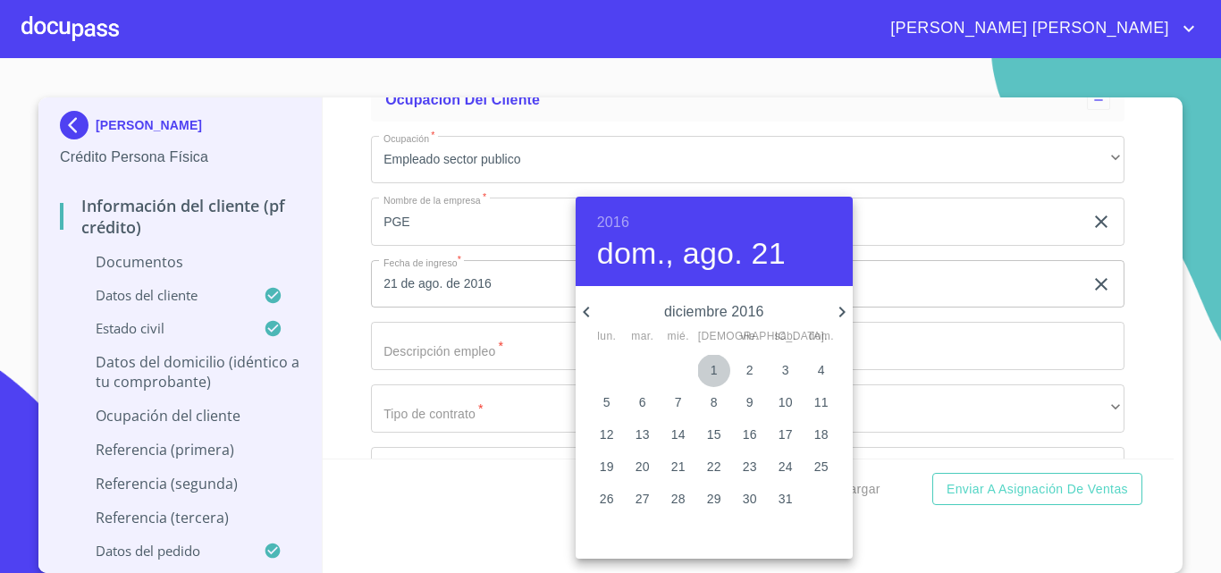
type input "1 de dic. de 2016"
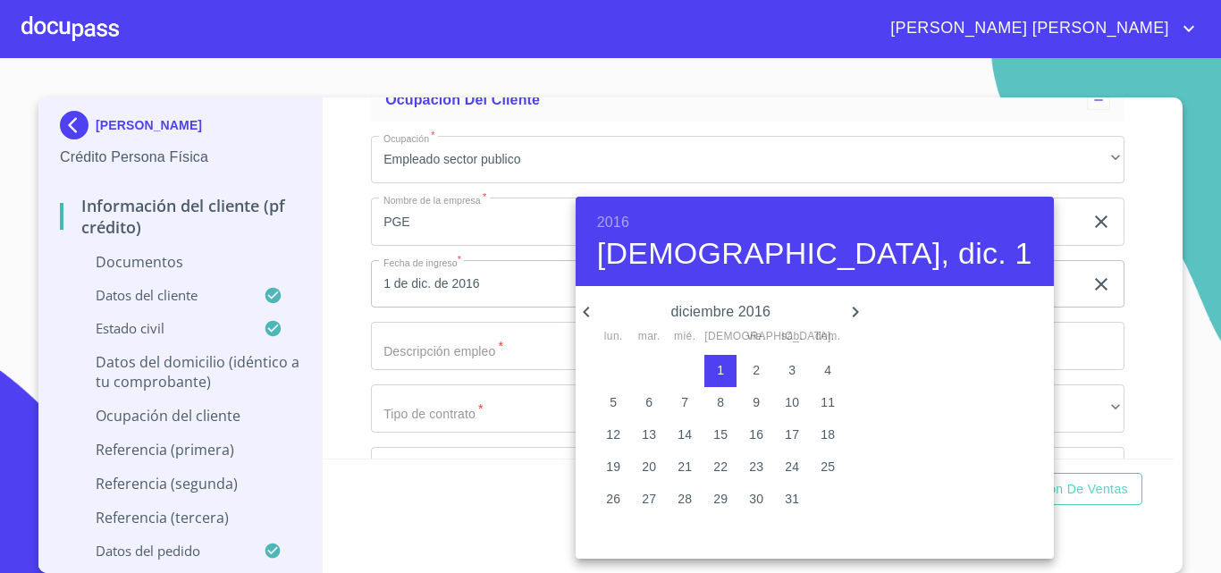
click at [477, 339] on div at bounding box center [610, 286] width 1221 height 573
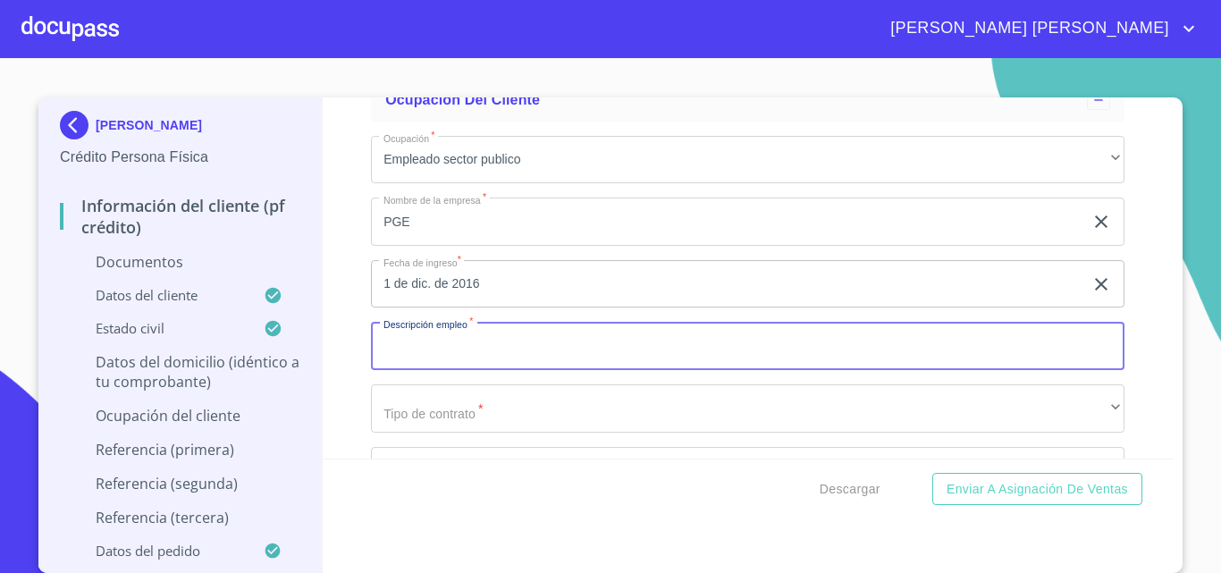
click at [480, 346] on input "Documento de identificación.   *" at bounding box center [748, 346] width 754 height 48
type input "FUNCIONES ADMINISTRATIVAS"
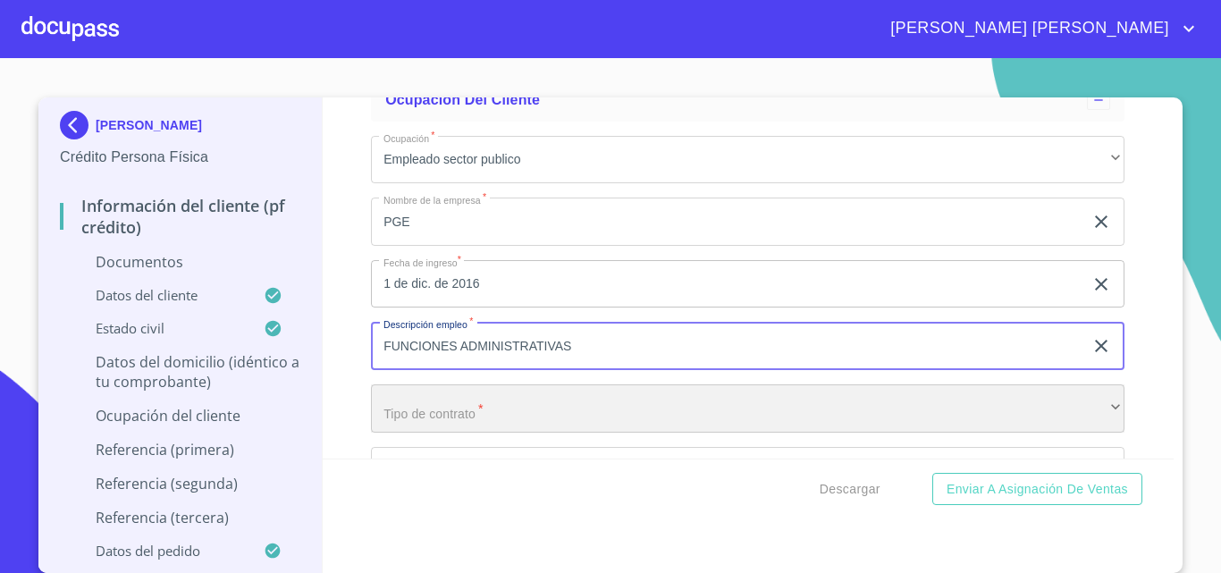
click at [459, 405] on div "​" at bounding box center [748, 408] width 754 height 48
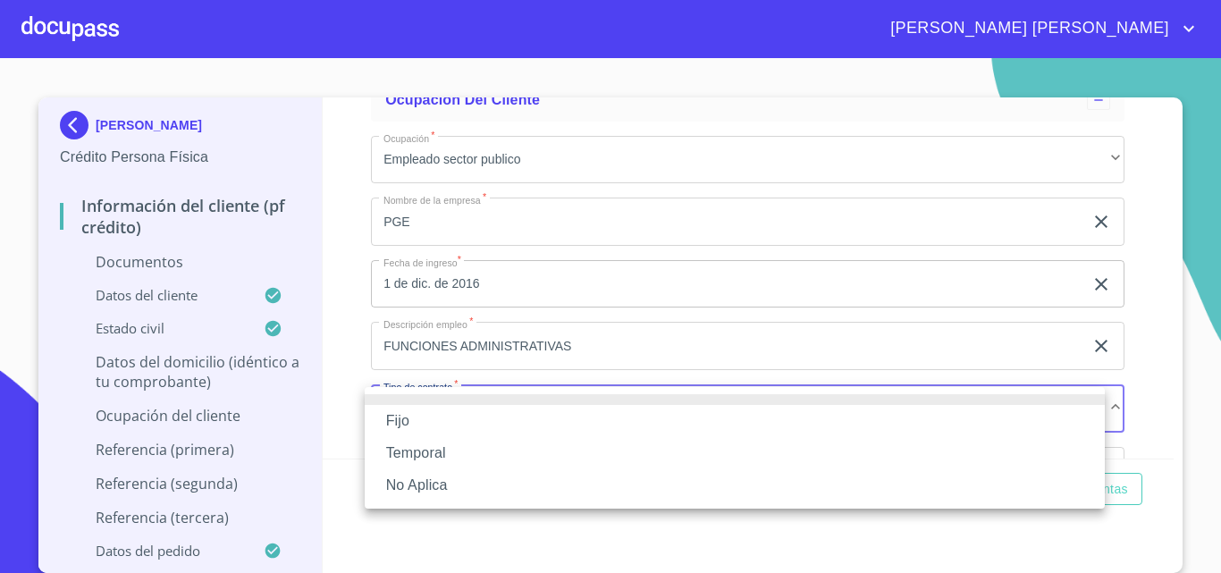
click at [412, 421] on li "Fijo" at bounding box center [735, 421] width 740 height 32
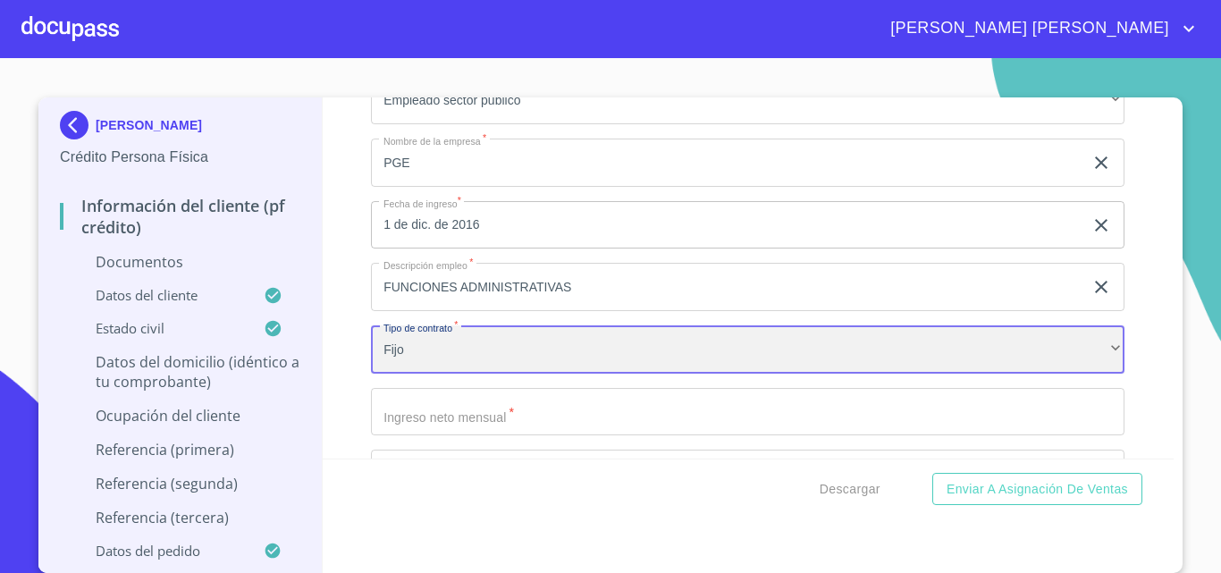
scroll to position [4559, 0]
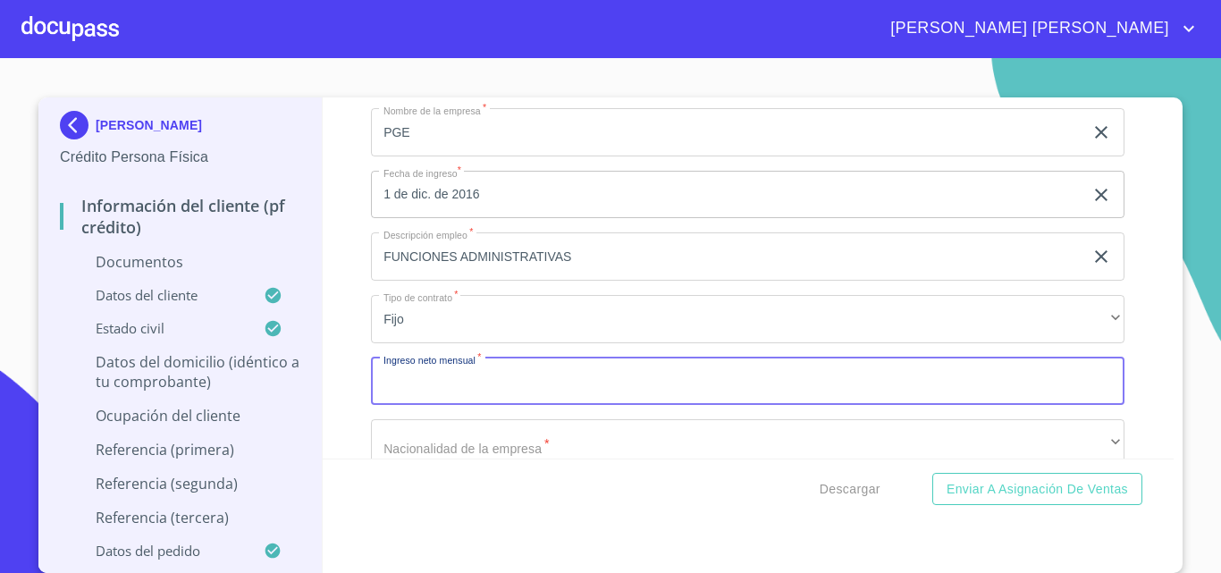
click at [426, 394] on input "Documento de identificación.   *" at bounding box center [748, 382] width 754 height 48
type input "1"
type input "20000"
click at [355, 412] on div "Información del cliente (PF crédito) Documentos Documento de identificación.   …" at bounding box center [749, 277] width 852 height 361
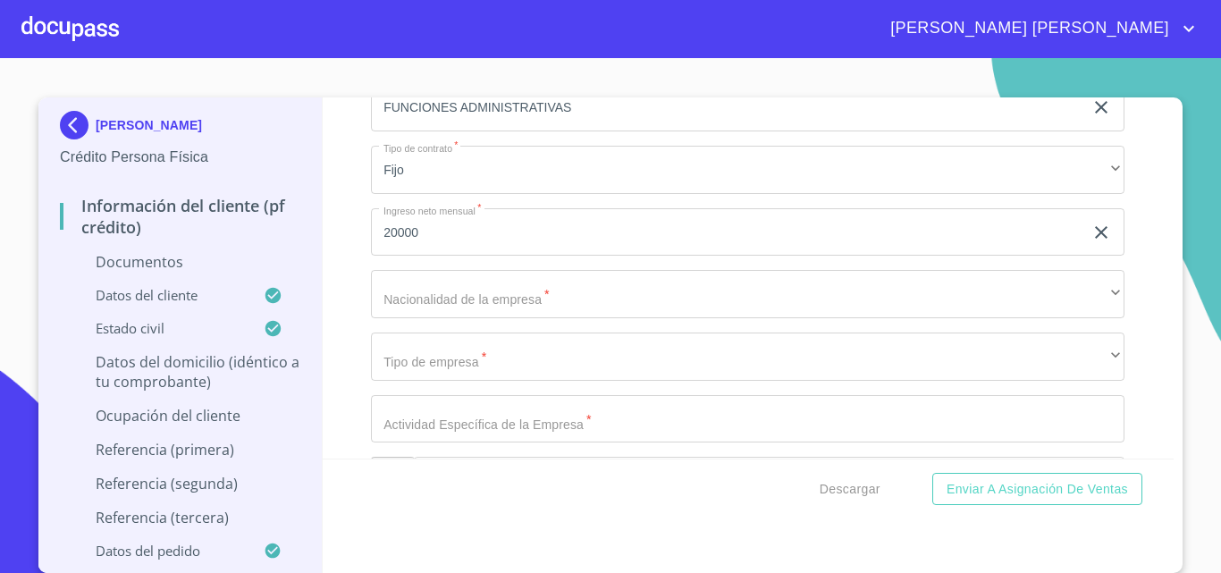
scroll to position [4738, 0]
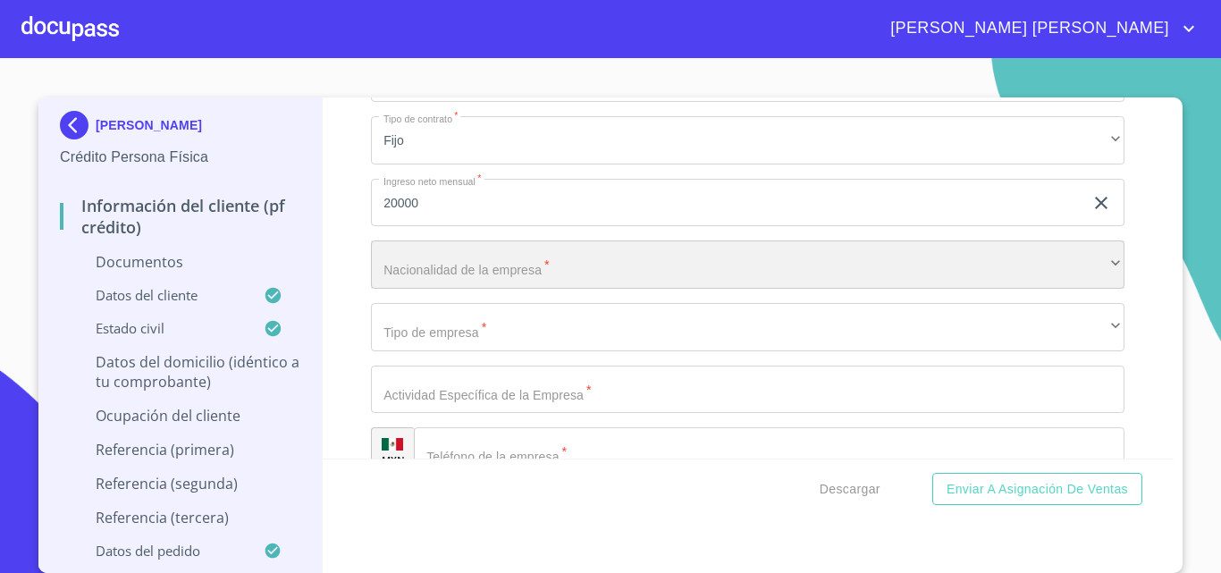
click at [434, 257] on div "​" at bounding box center [748, 264] width 754 height 48
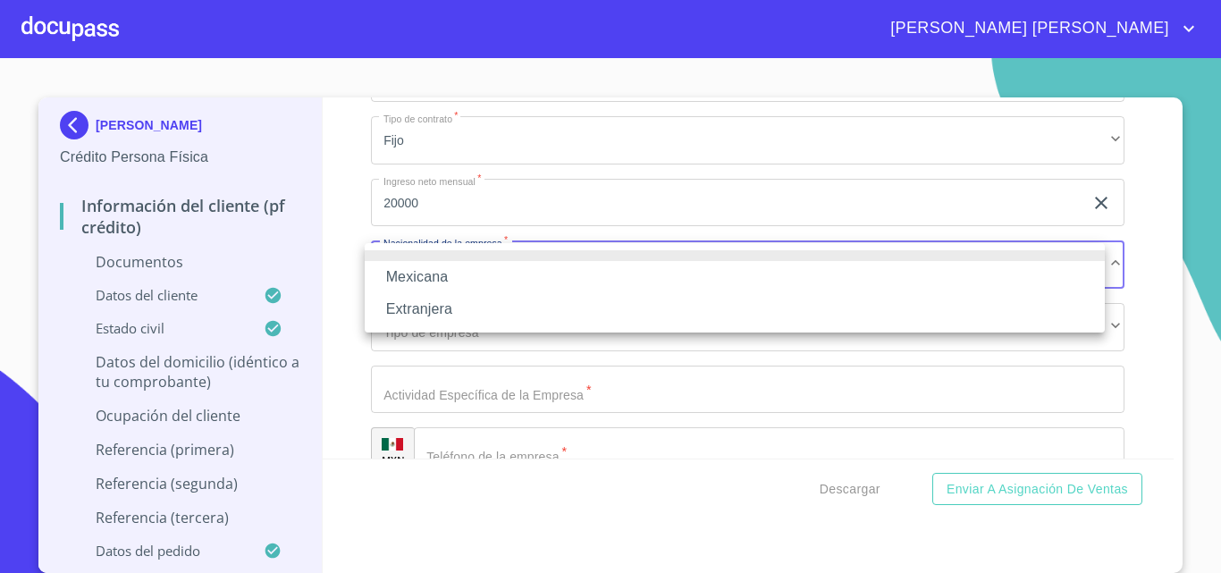
click at [434, 283] on li "Mexicana" at bounding box center [735, 277] width 740 height 32
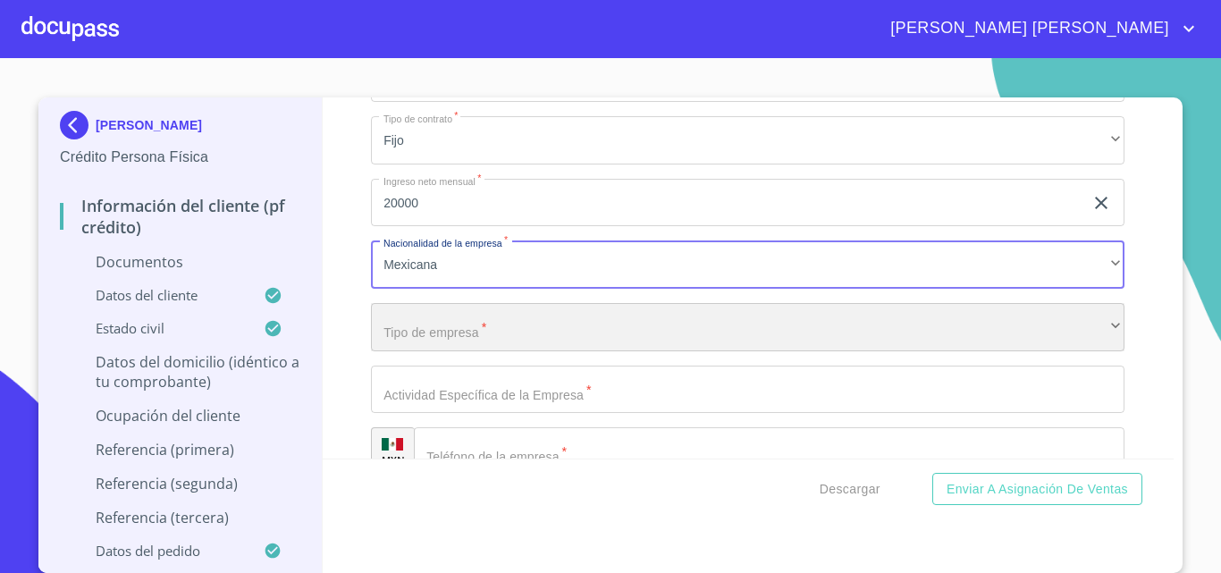
click at [425, 332] on div "​" at bounding box center [748, 327] width 754 height 48
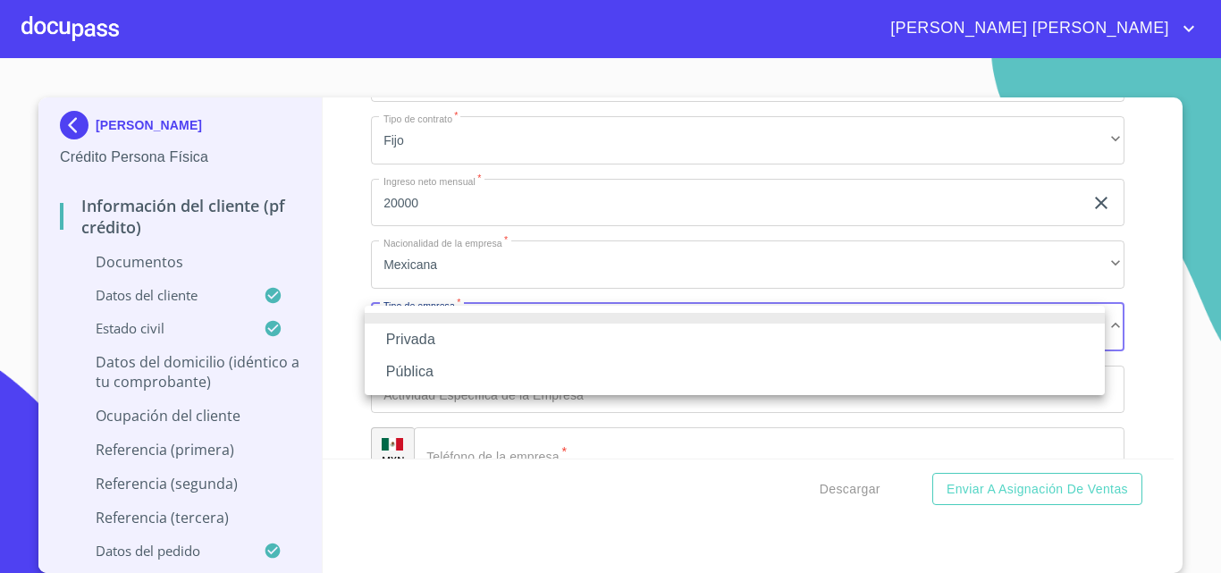
click at [424, 371] on li "Pública" at bounding box center [735, 372] width 740 height 32
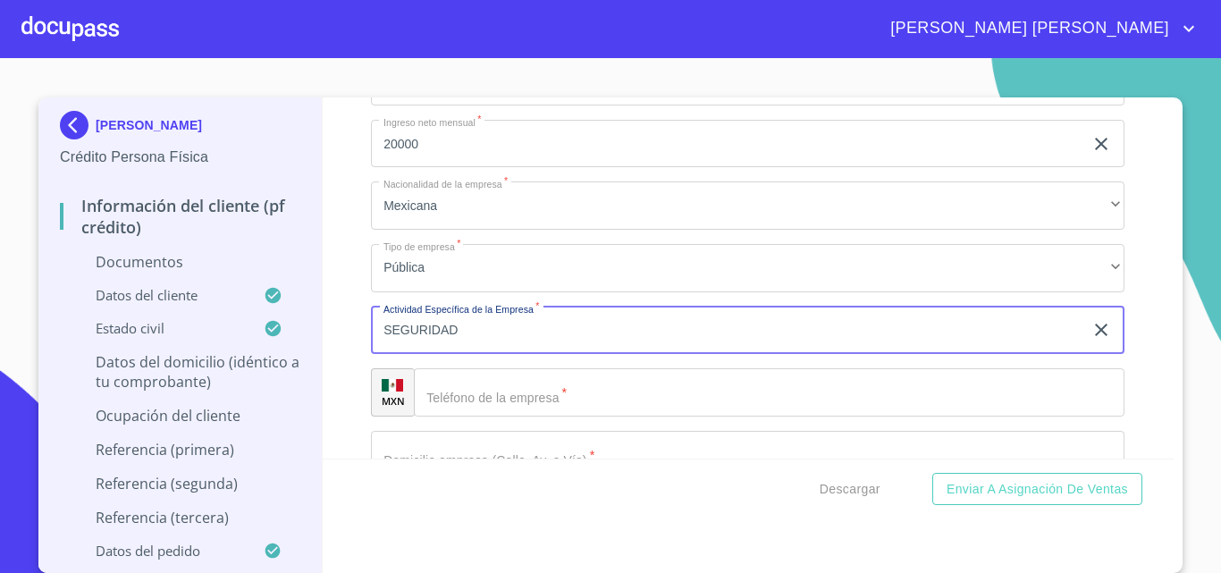
scroll to position [4828, 0]
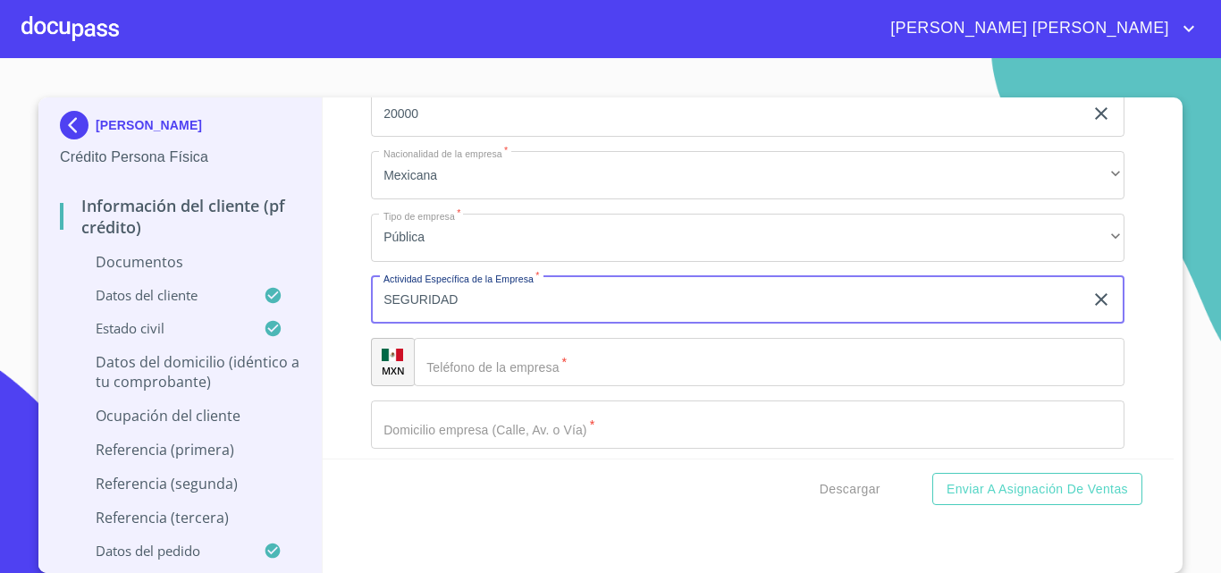
type input "SEGURIDAD"
click at [460, 375] on input "Documento de identificación.   *" at bounding box center [769, 362] width 711 height 48
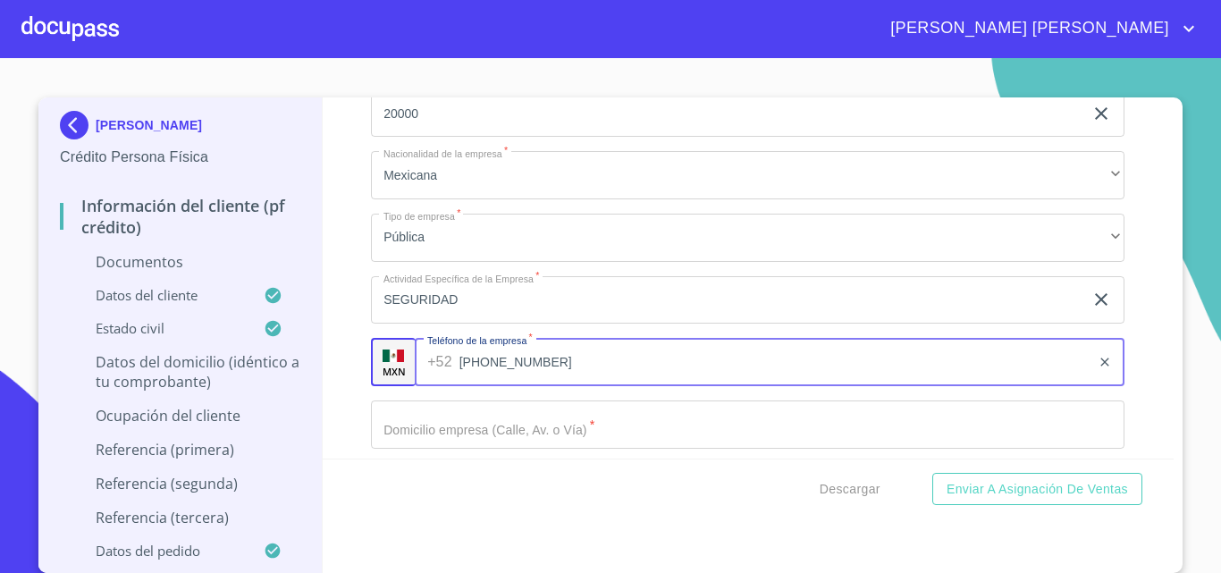
type input "[PHONE_NUMBER]"
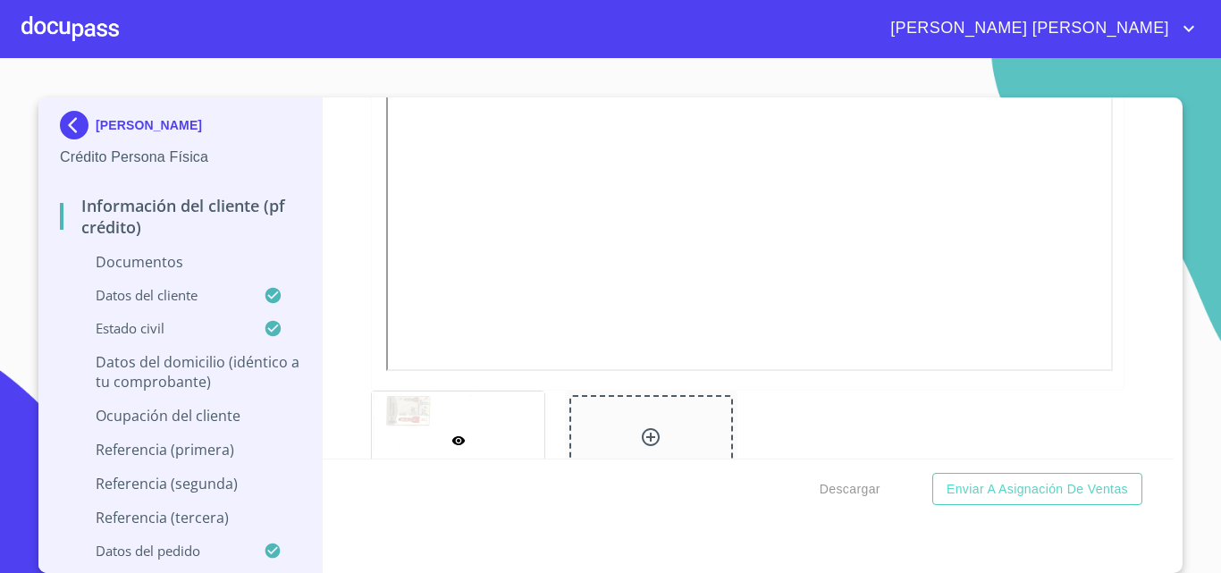
scroll to position [626, 0]
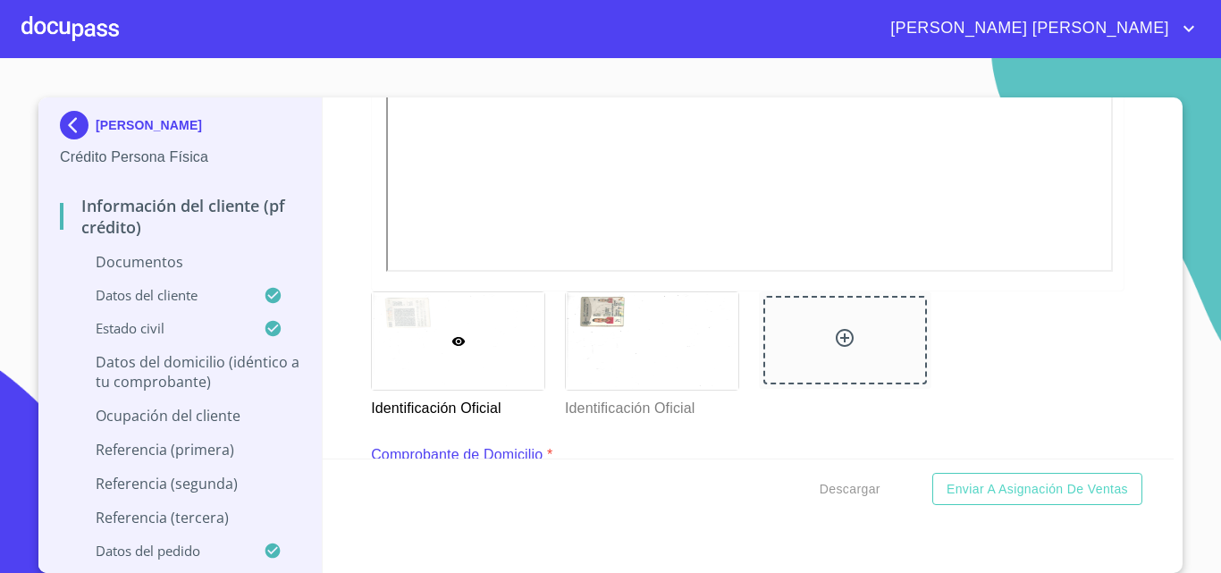
click at [1187, 415] on section "[PERSON_NAME] Persona Física Información del cliente (PF crédito) Documentos Da…" at bounding box center [610, 315] width 1221 height 515
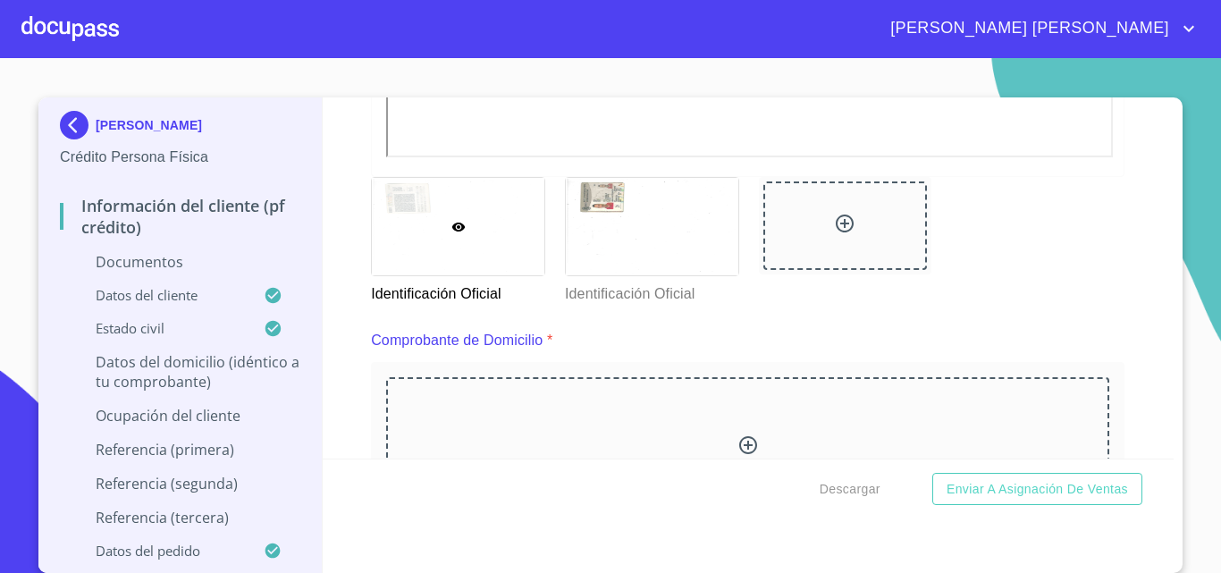
scroll to position [983, 0]
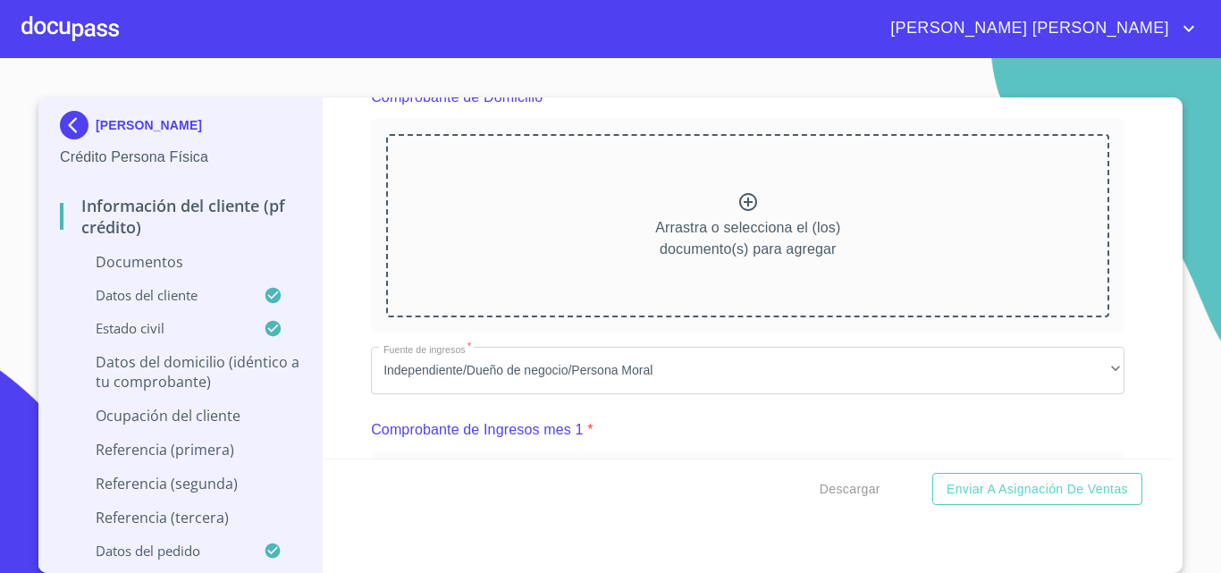
click at [1187, 390] on section "[PERSON_NAME] Persona Física Información del cliente (PF crédito) Documentos Da…" at bounding box center [610, 315] width 1221 height 515
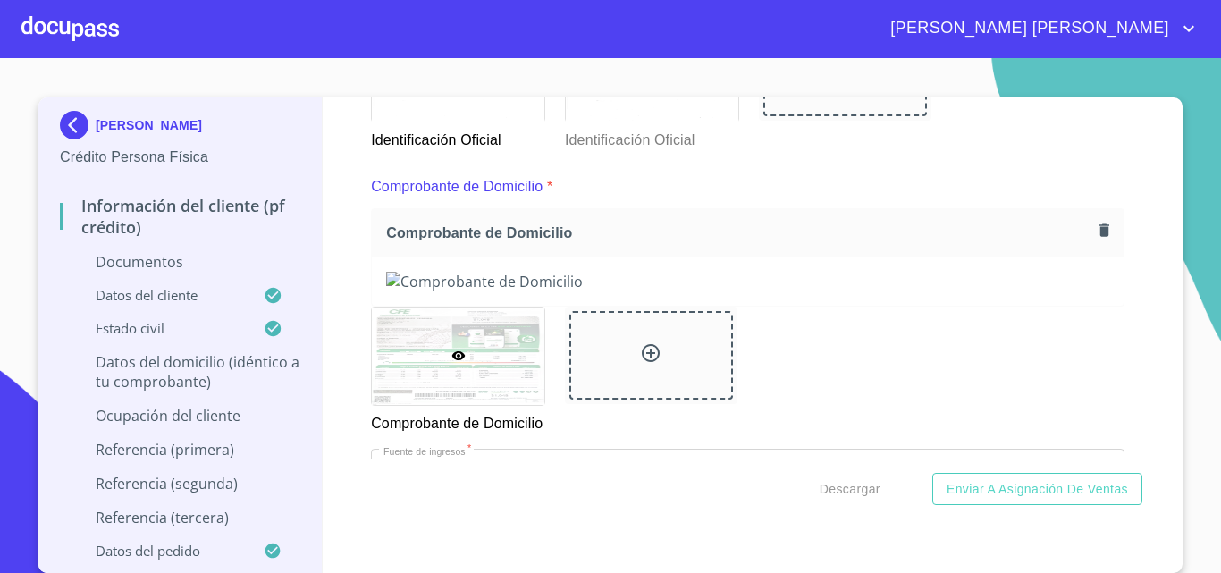
click at [1171, 351] on div "[PERSON_NAME] Persona Física Información del cliente (PF crédito) Documentos Da…" at bounding box center [610, 335] width 1144 height 476
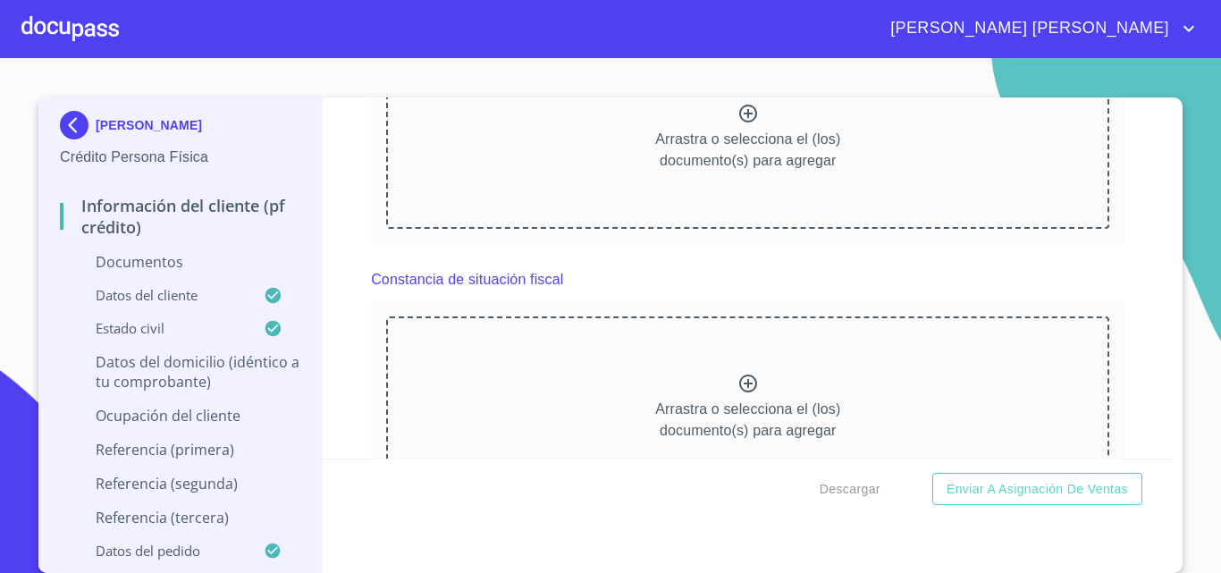
scroll to position [2235, 0]
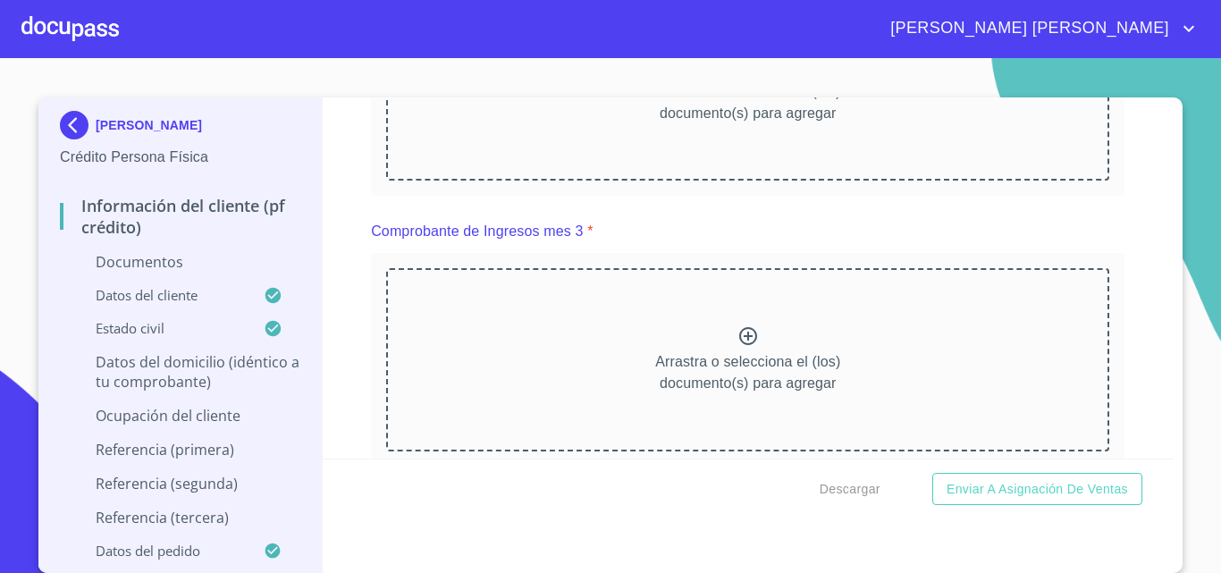
click at [1171, 316] on div "[PERSON_NAME] Persona Física Información del cliente (PF crédito) Documentos Da…" at bounding box center [610, 335] width 1144 height 476
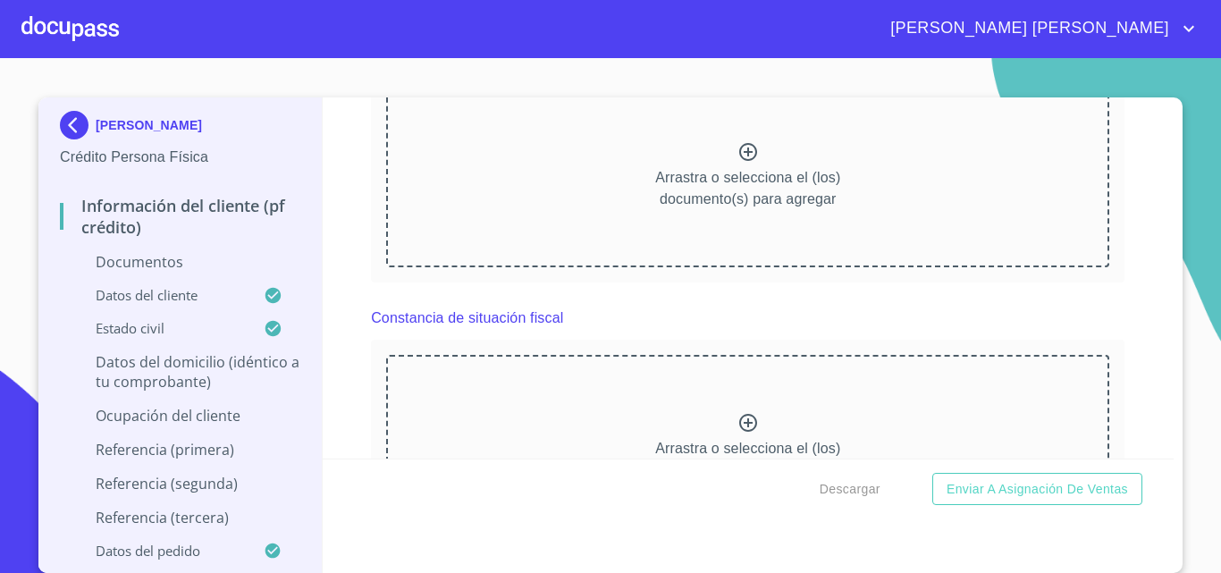
scroll to position [2861, 0]
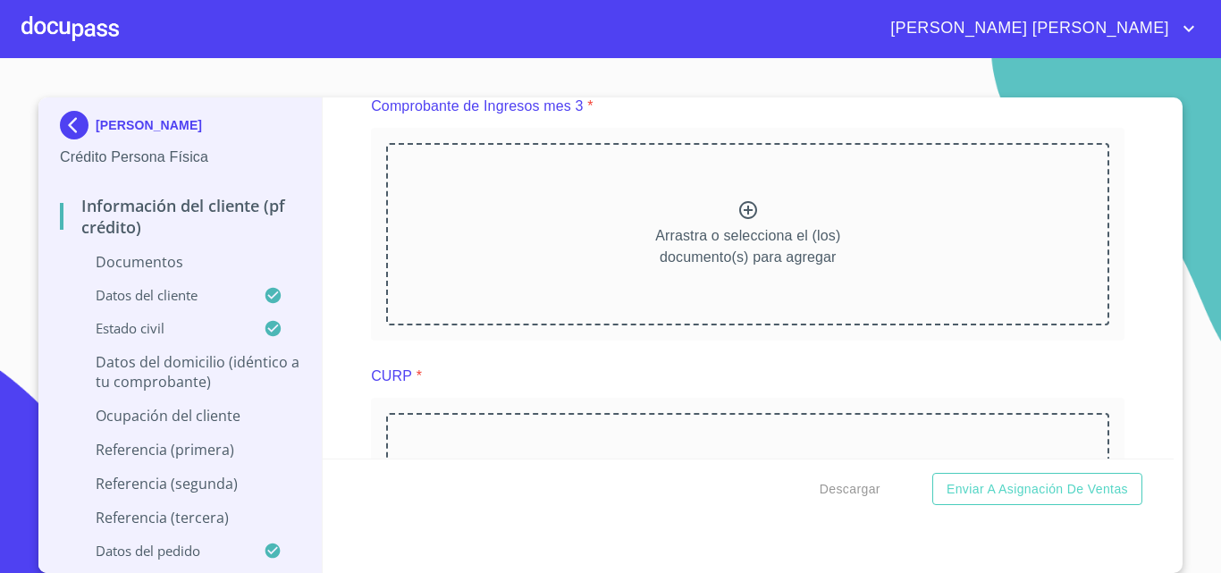
click at [1172, 363] on div "[PERSON_NAME] Persona Física Información del cliente (PF crédito) Documentos Da…" at bounding box center [610, 335] width 1144 height 476
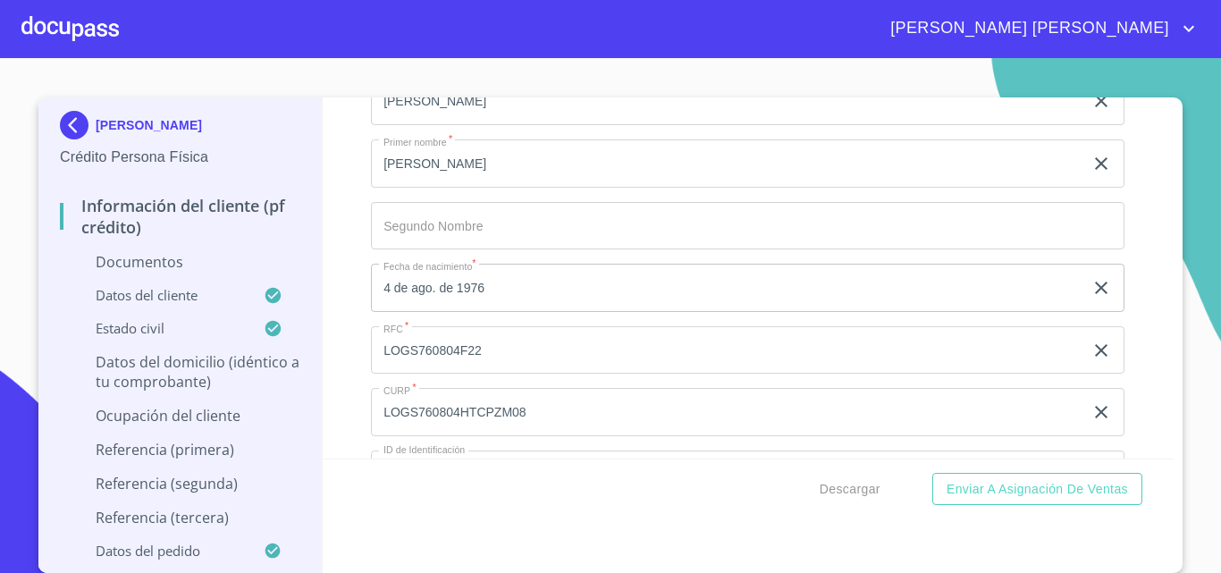
scroll to position [3844, 0]
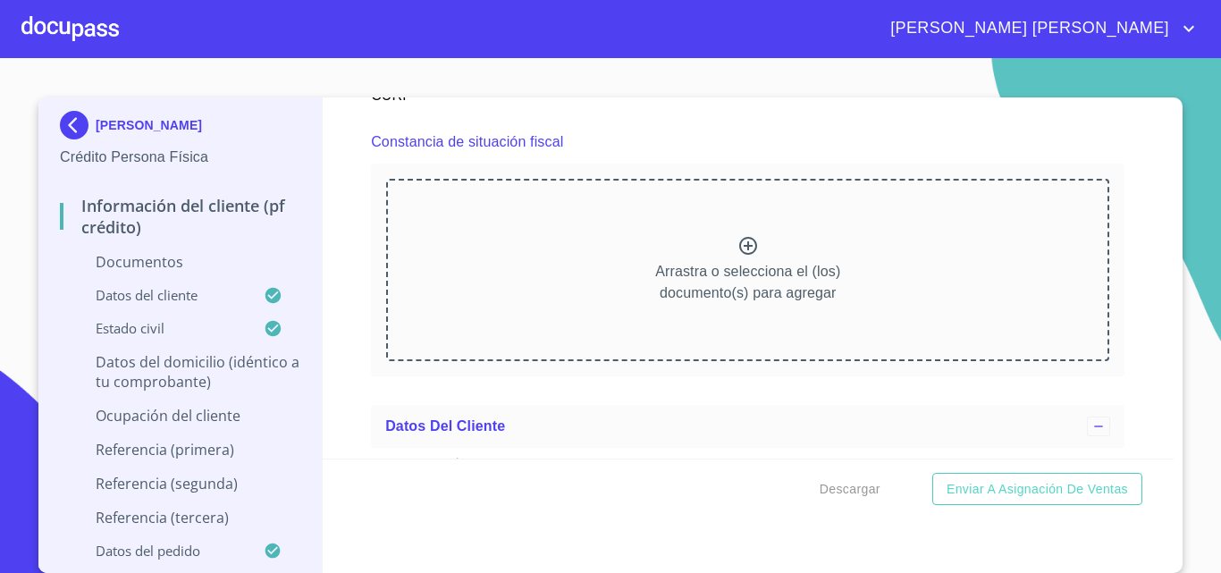
click at [1194, 397] on section "[PERSON_NAME] Persona Física Información del cliente (PF crédito) Documentos Da…" at bounding box center [610, 315] width 1221 height 515
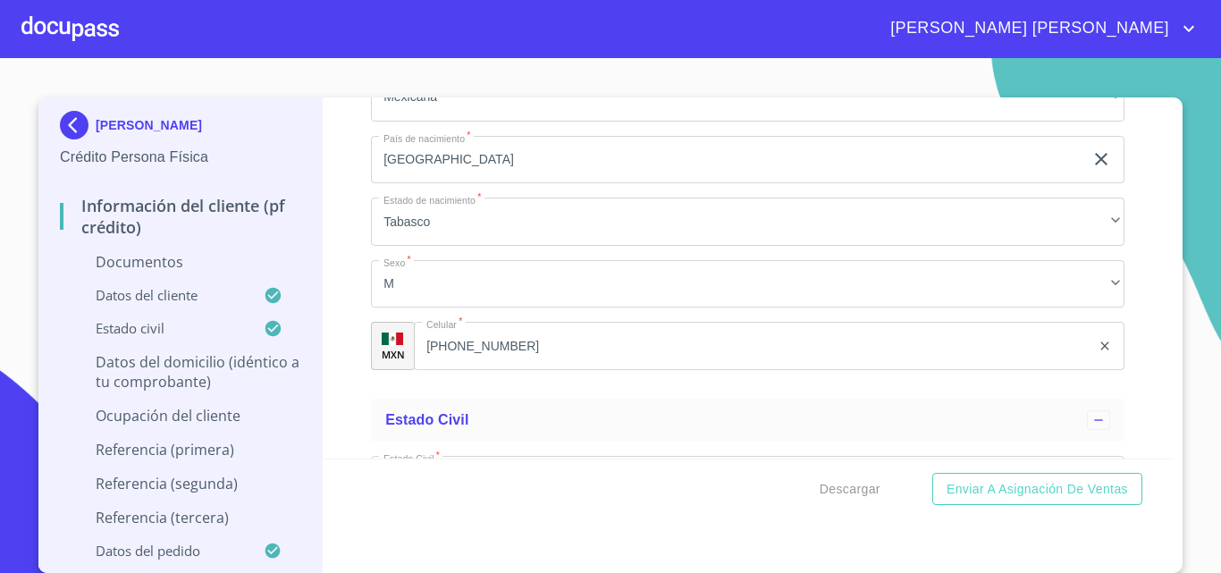
scroll to position [4738, 0]
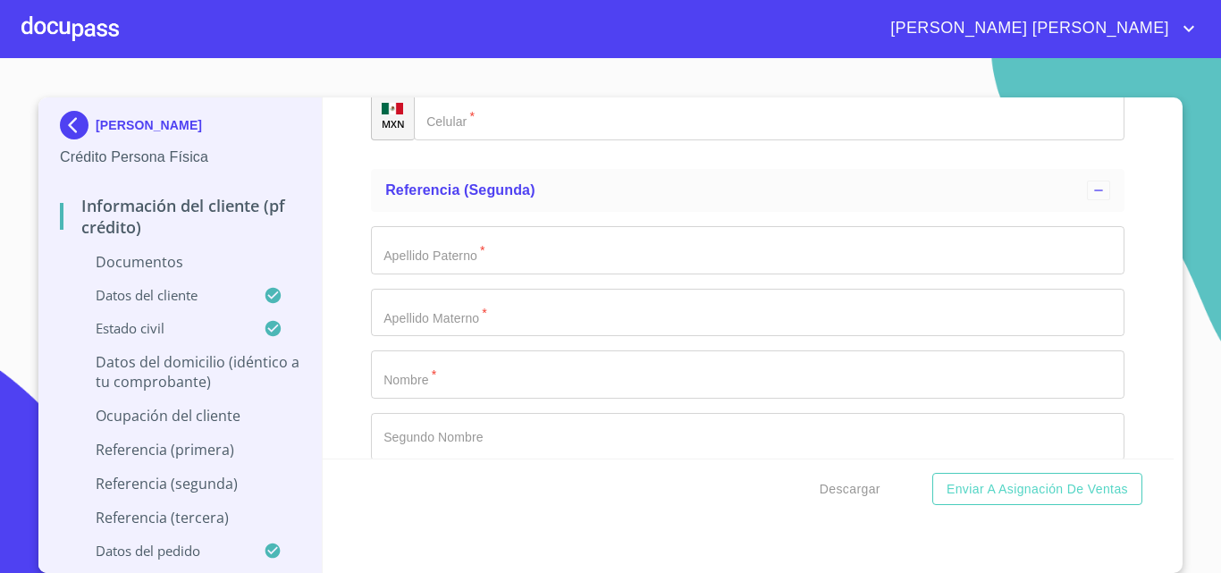
scroll to position [8314, 0]
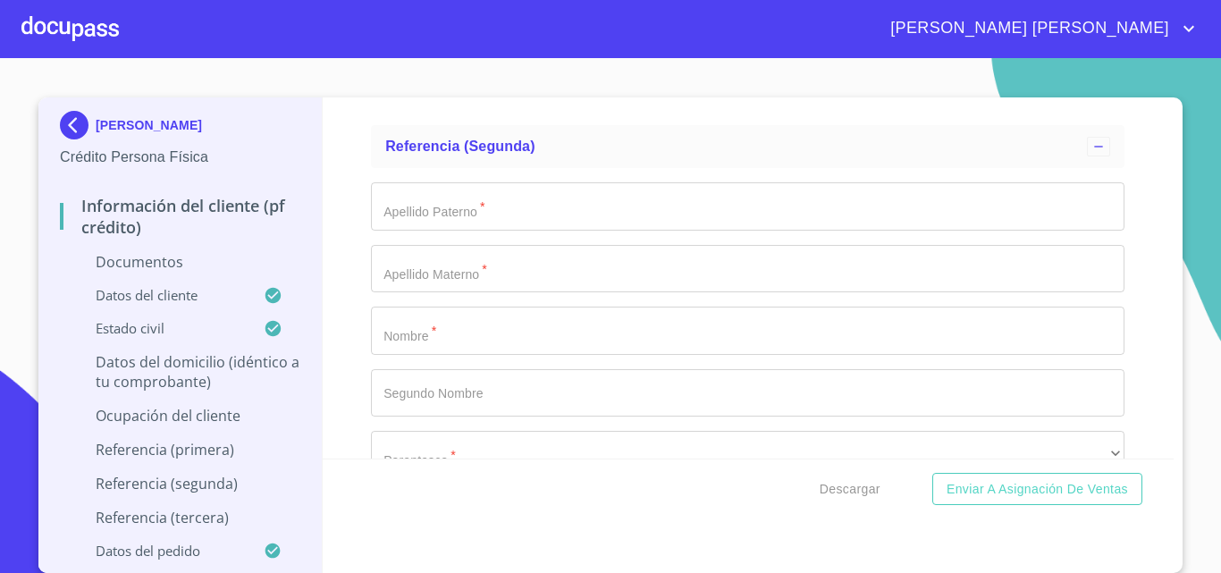
type input "REVOLUCION PONIENTE"
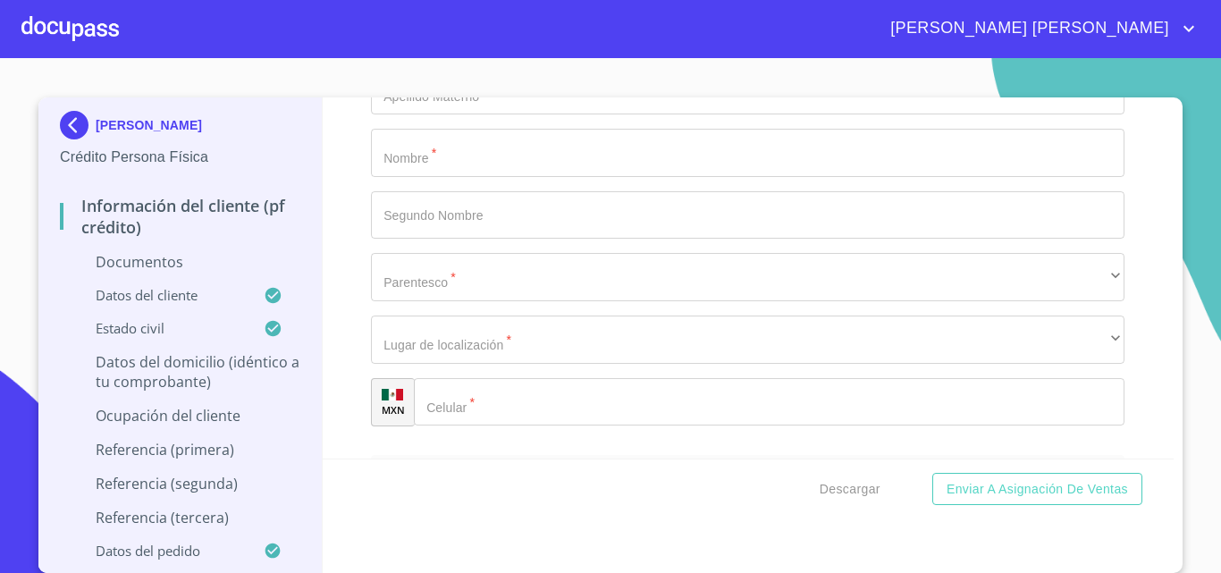
scroll to position [8493, 0]
type input "2700"
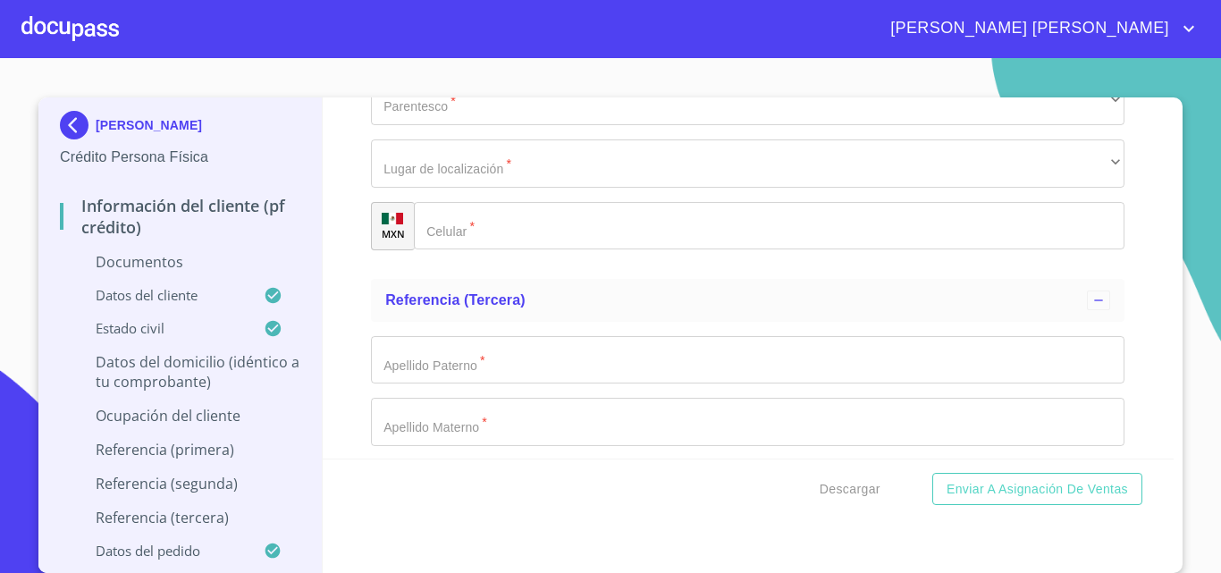
scroll to position [8672, 0]
type input "ELECTRICISTAS"
type input "44860"
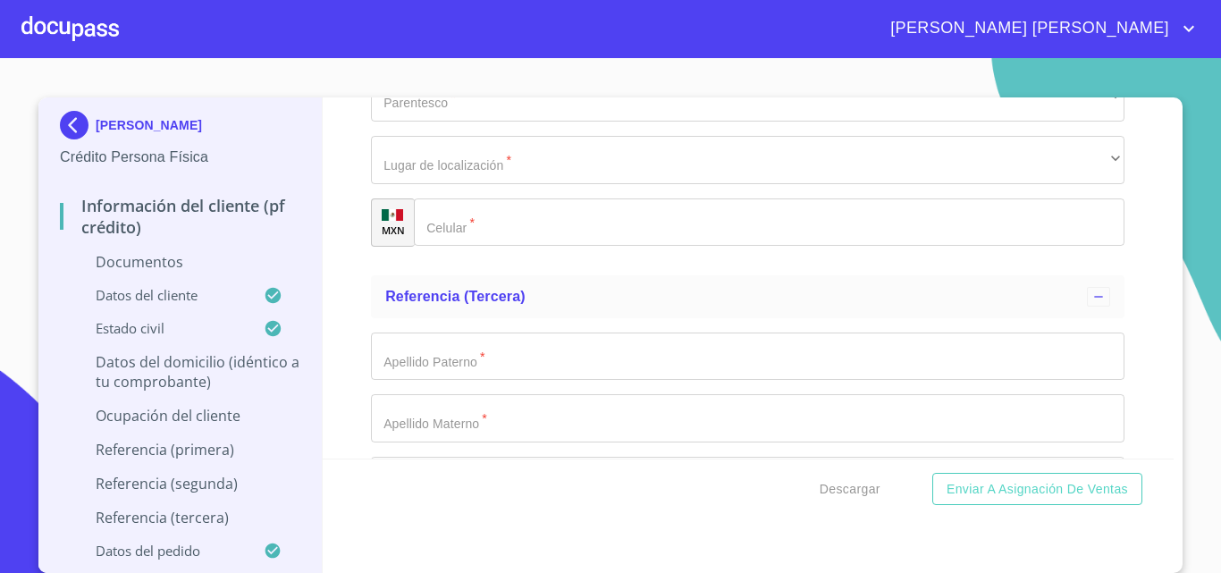
type input "[GEOGRAPHIC_DATA]"
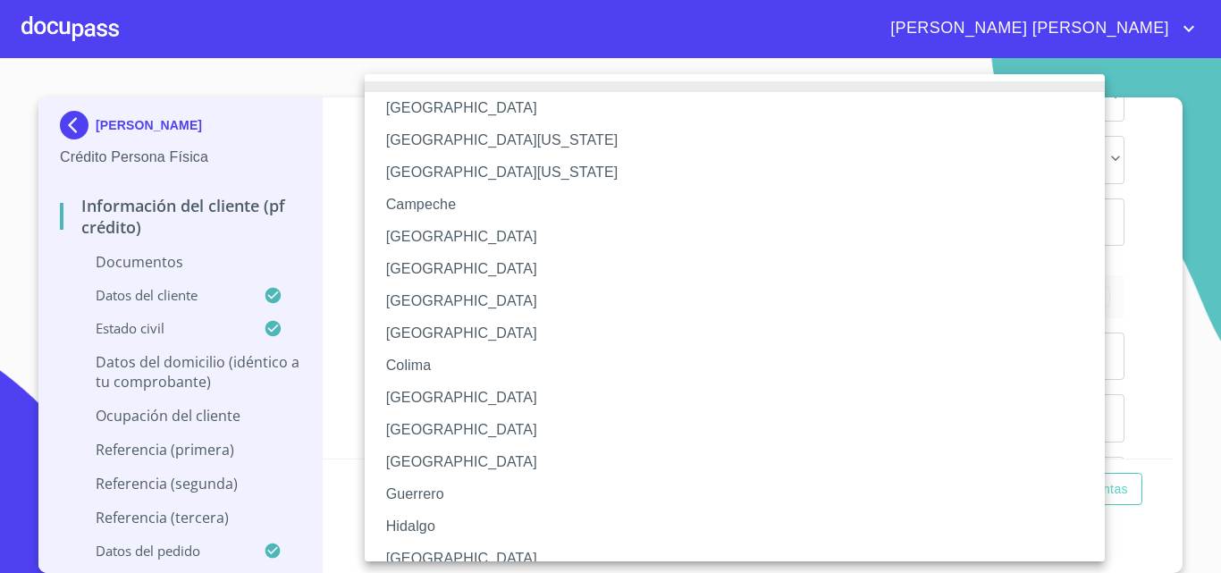
click at [426, 551] on li "[GEOGRAPHIC_DATA]" at bounding box center [742, 559] width 754 height 32
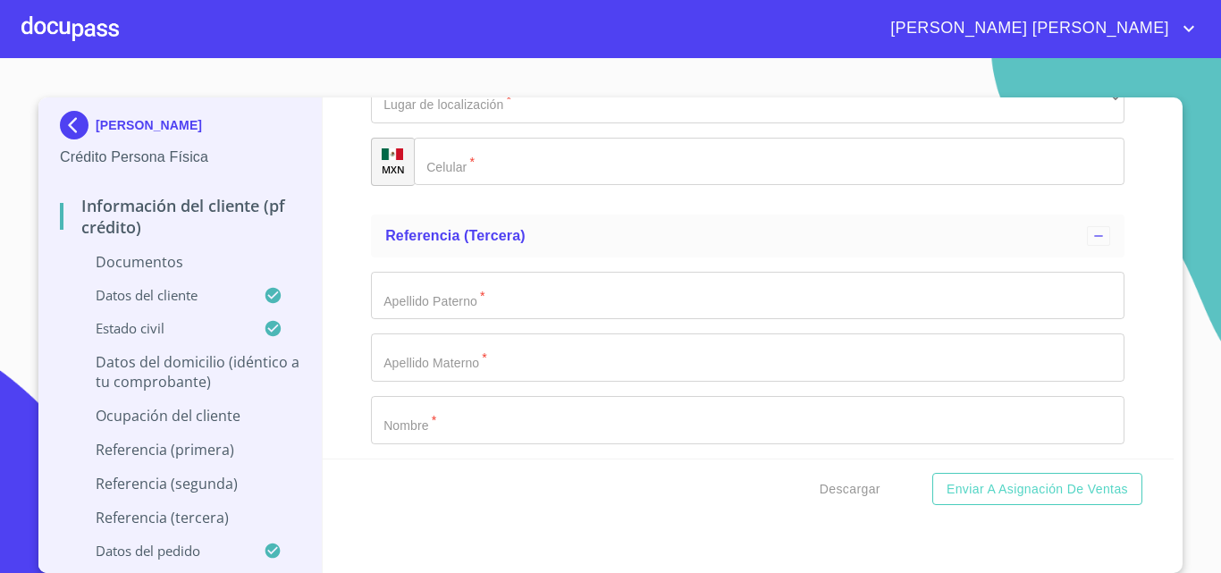
scroll to position [8761, 0]
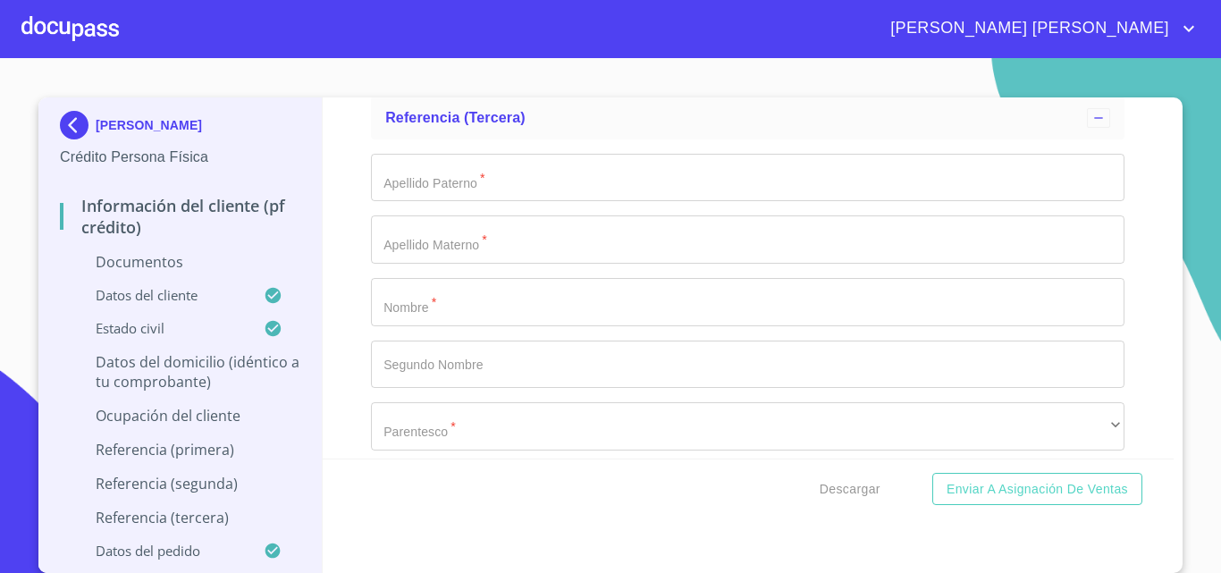
scroll to position [8940, 0]
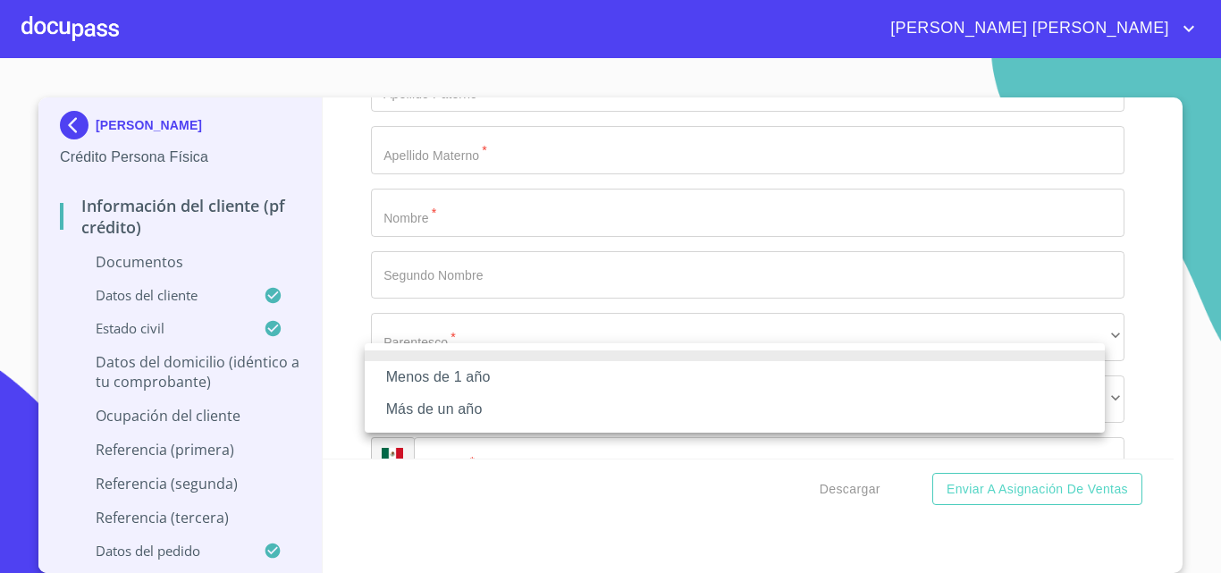
click at [409, 418] on li "Más de un año" at bounding box center [735, 409] width 740 height 32
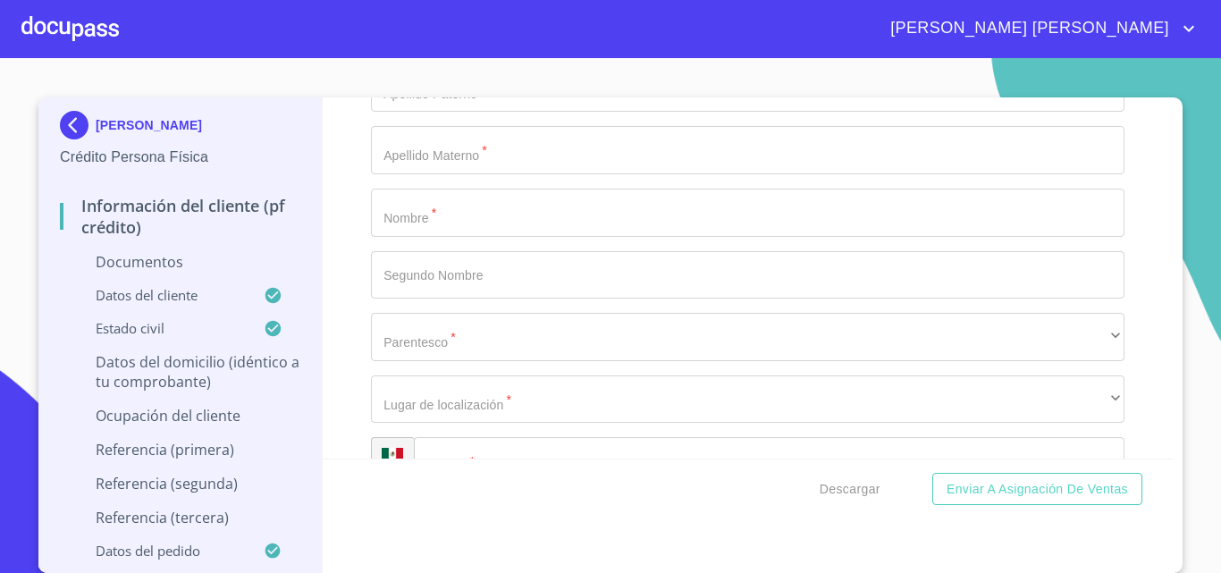
type input "O"
type input "A"
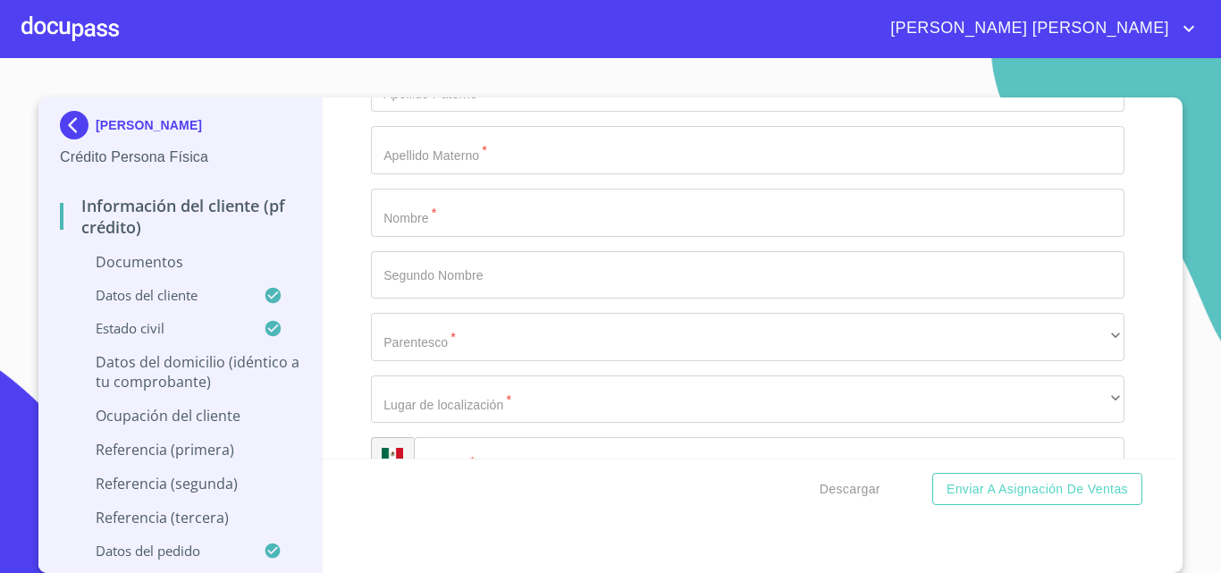
type input "[PERSON_NAME]"
type input "COMISARIO"
type input "[PHONE_NUMBER]"
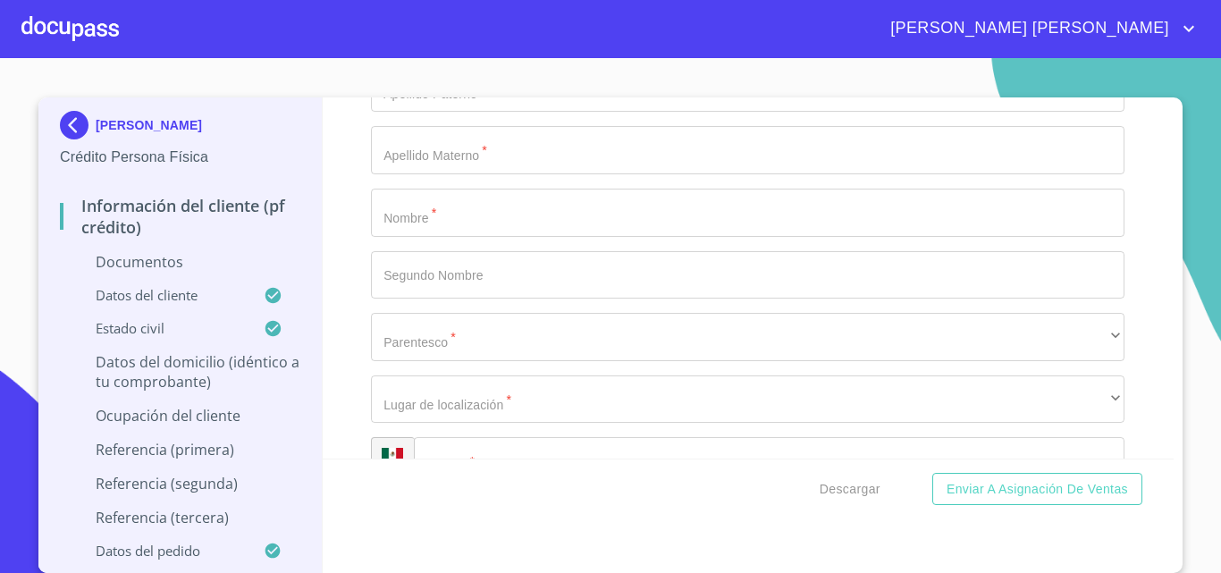
click at [329, 368] on div "Información del cliente (PF crédito) Documentos Documento de identificación.   …" at bounding box center [749, 277] width 852 height 361
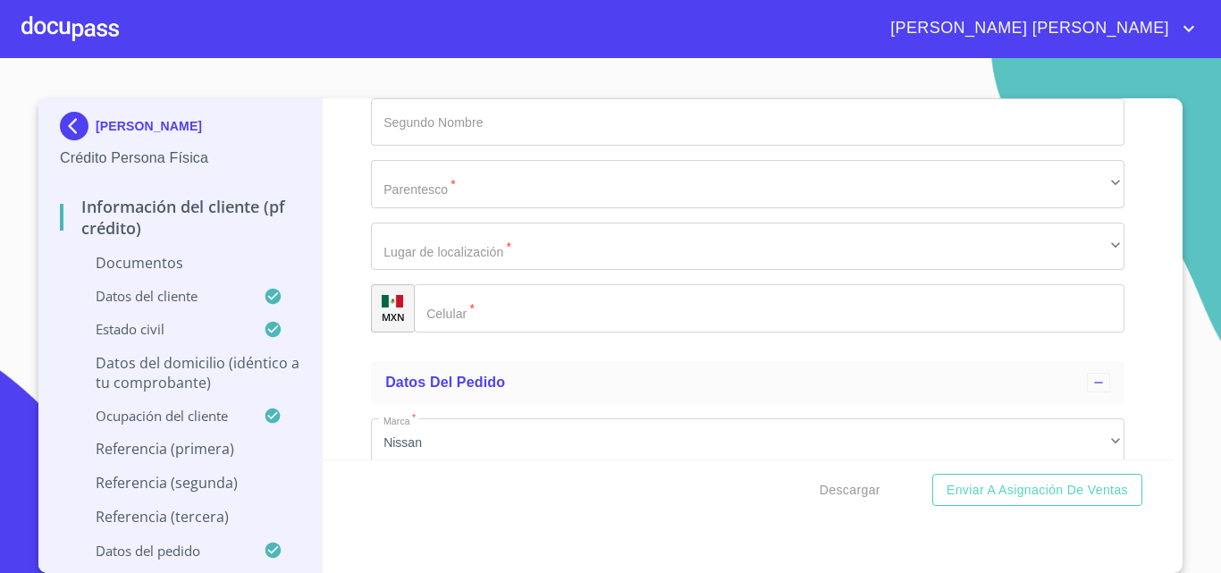
scroll to position [9119, 0]
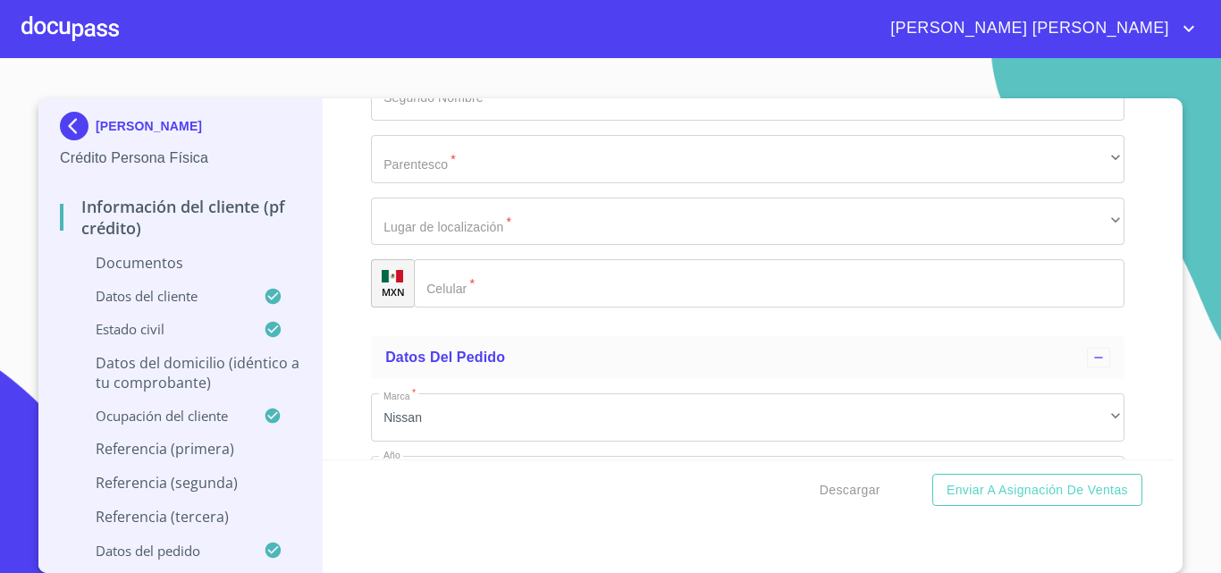
type input "[PERSON_NAME]"
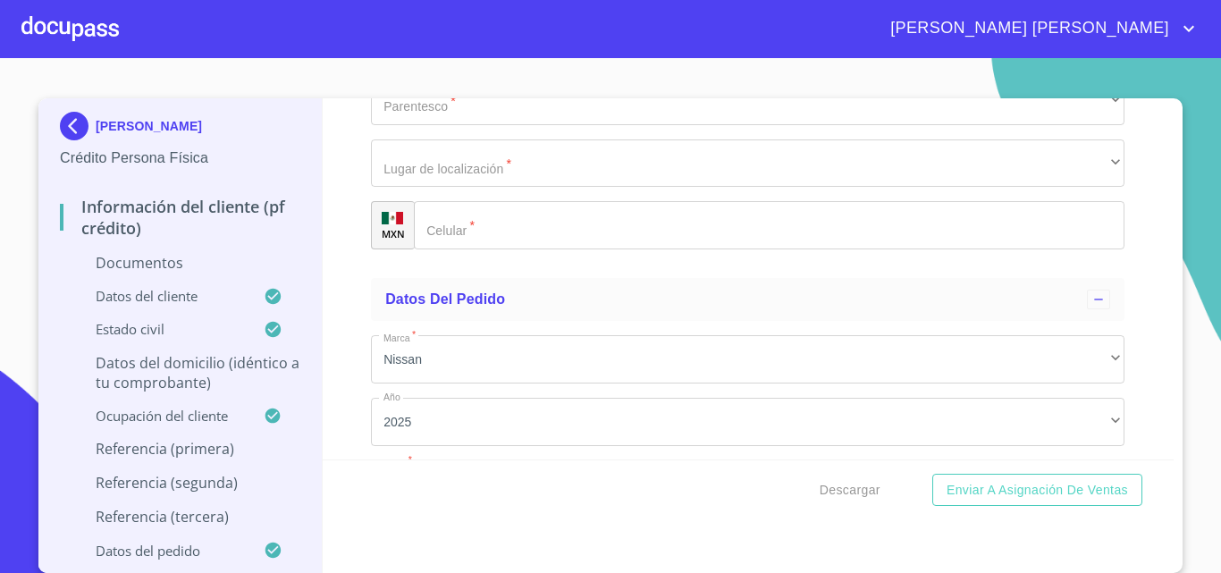
scroll to position [9208, 0]
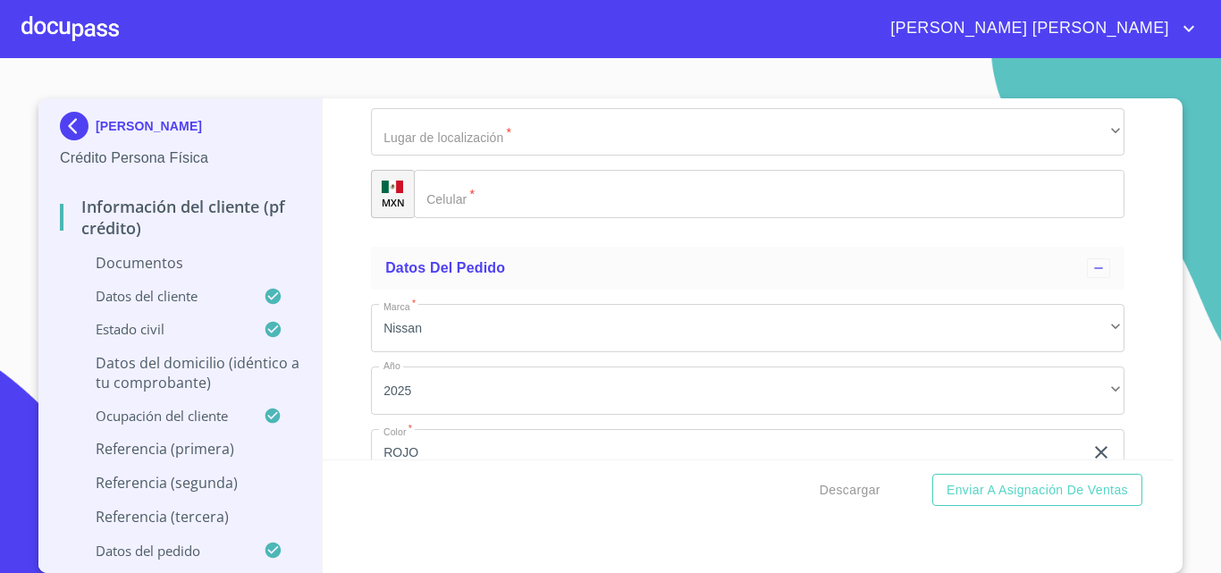
type input "[PERSON_NAME]"
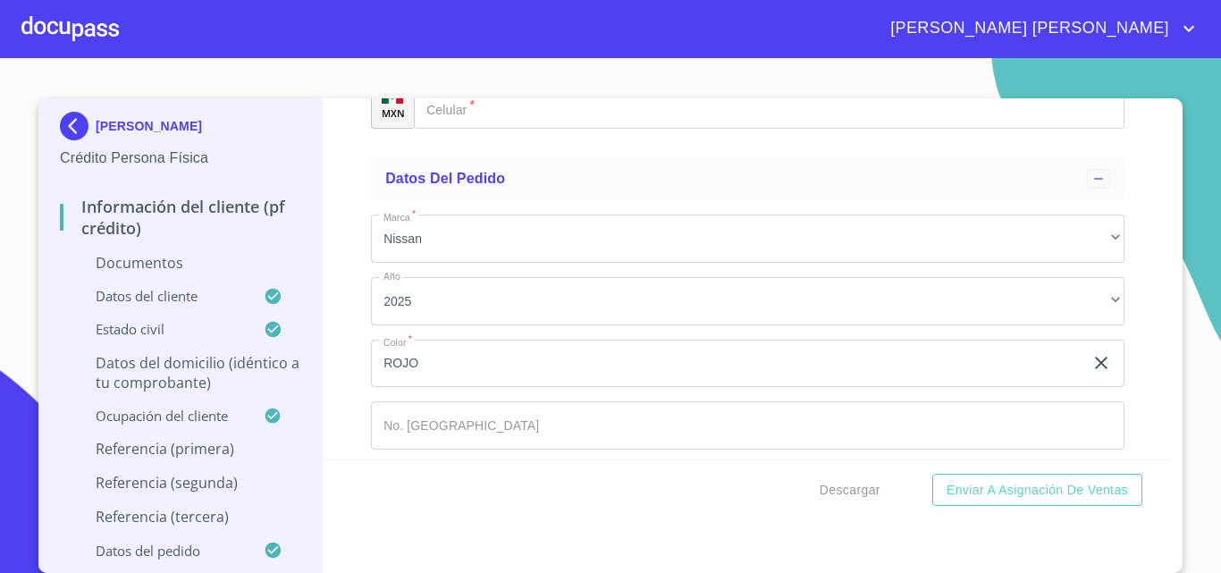
type input "[PERSON_NAME]"
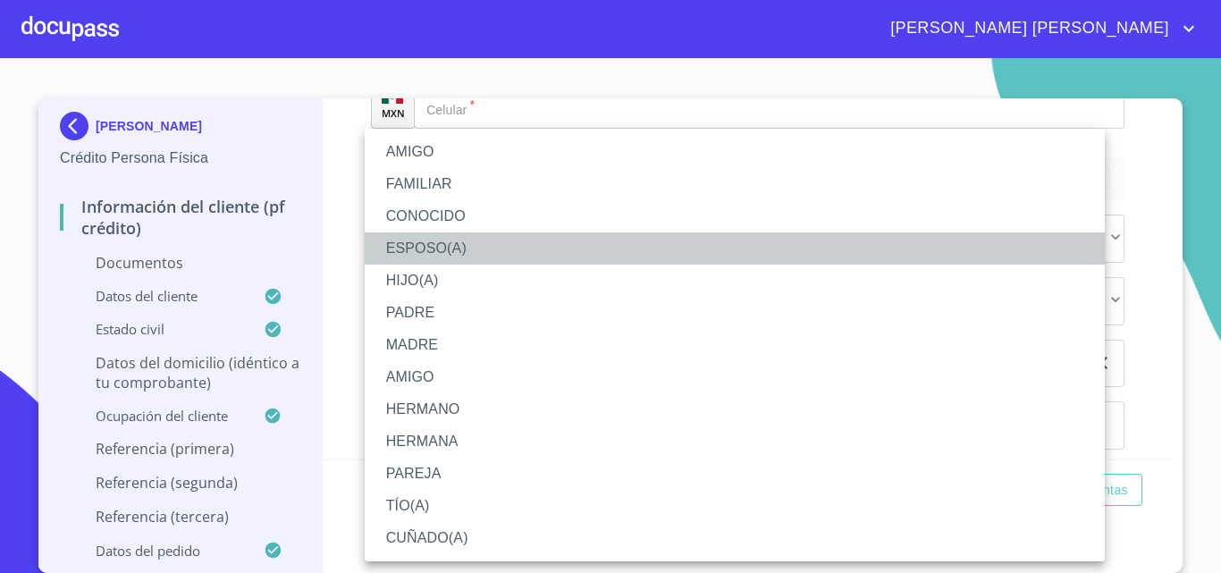
click at [430, 252] on li "ESPOSO(A)" at bounding box center [735, 248] width 740 height 32
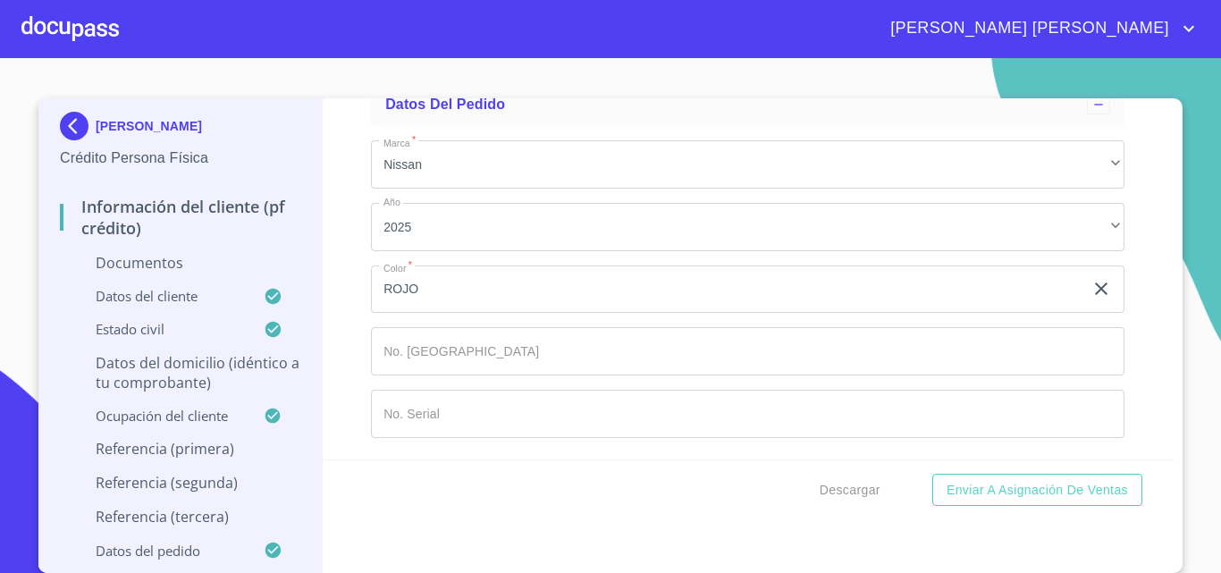
scroll to position [9477, 0]
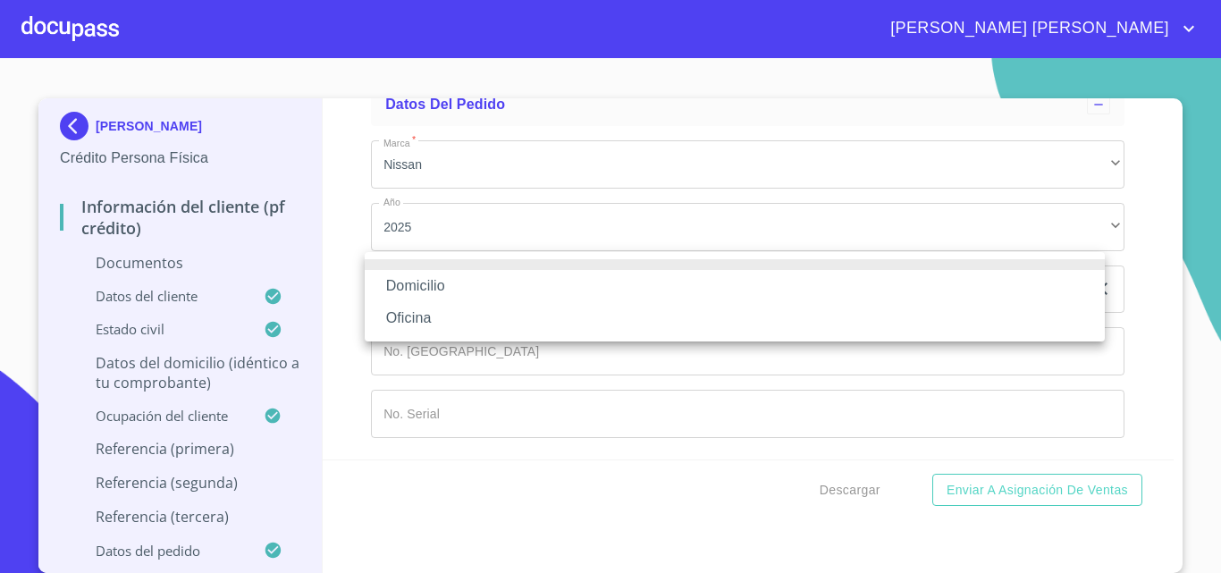
click at [427, 290] on li "Domicilio" at bounding box center [735, 286] width 740 height 32
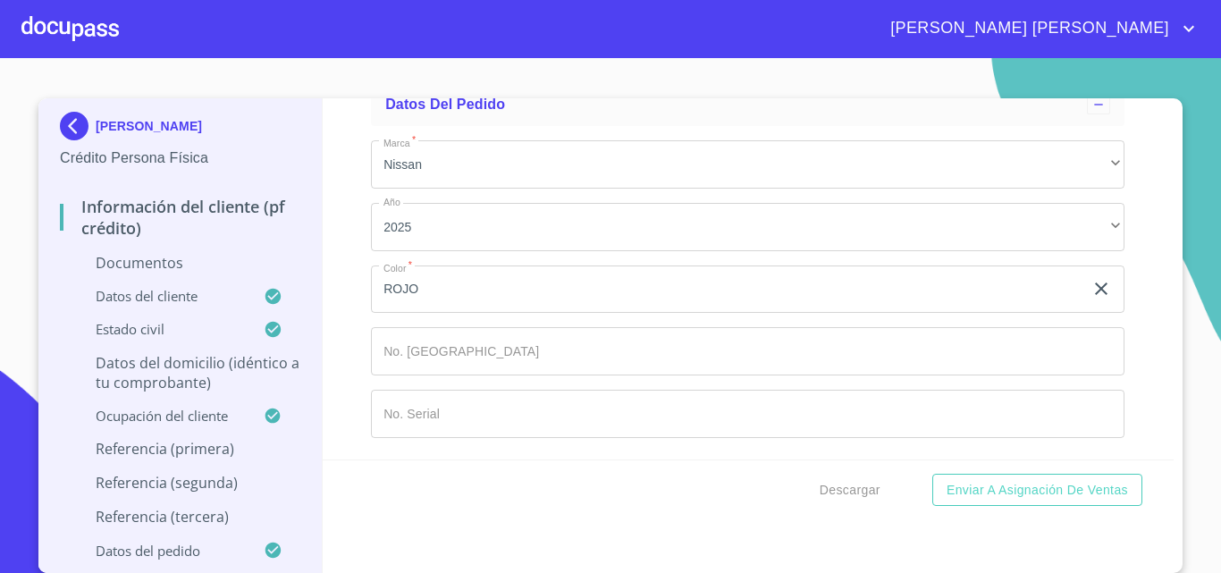
type input "[PHONE_NUMBER]"
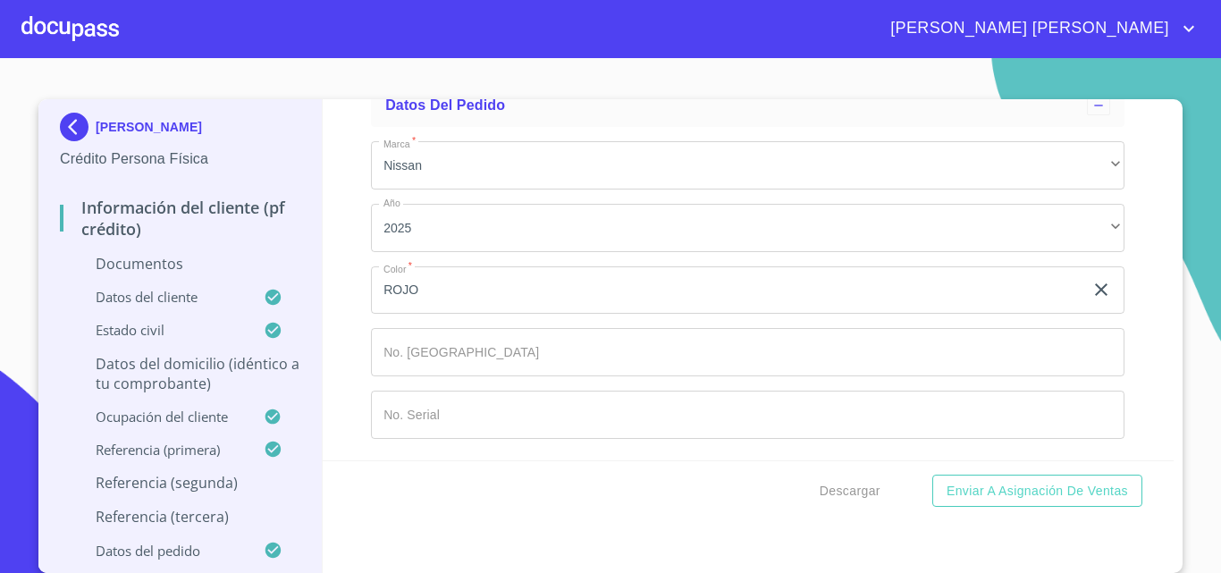
type input "[PERSON_NAME]"
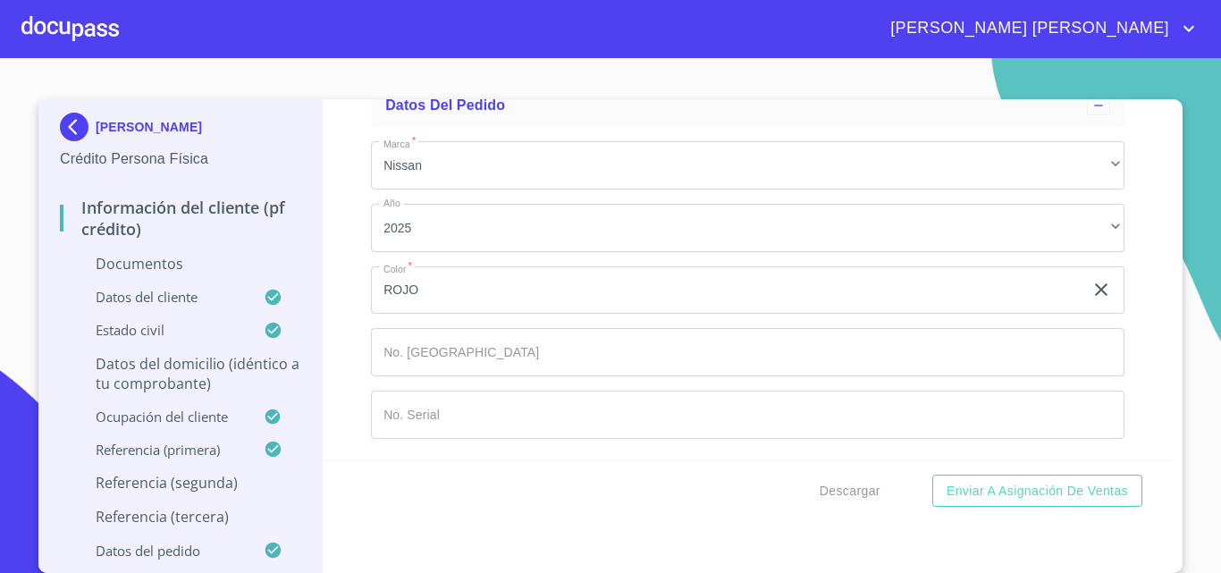
type input "[PERSON_NAME]"
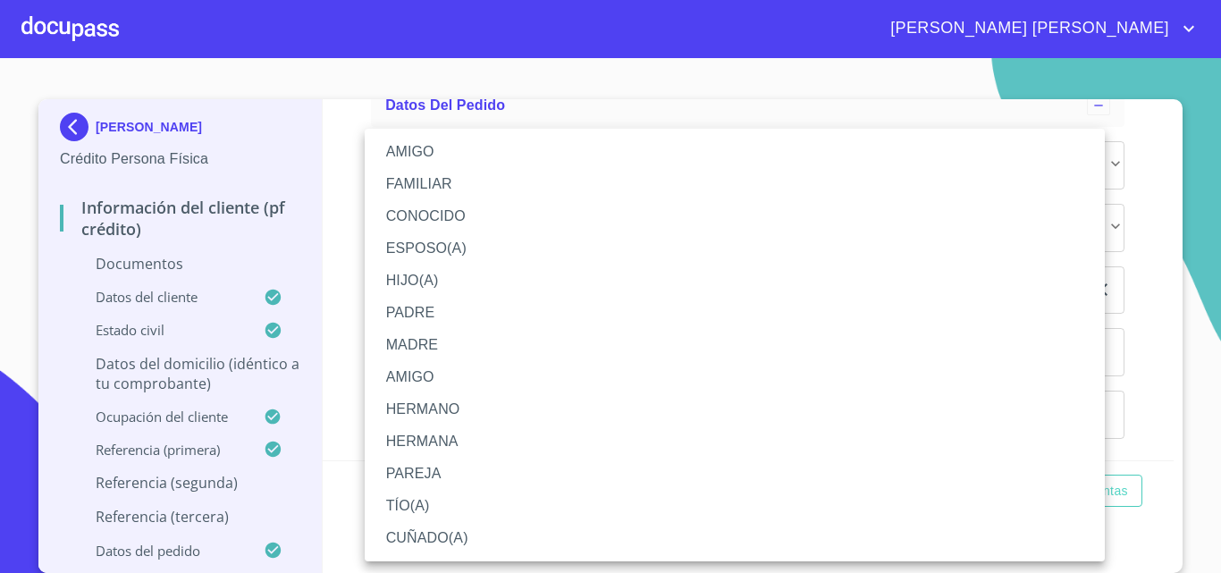
click at [429, 277] on li "HIJO(A)" at bounding box center [735, 281] width 740 height 32
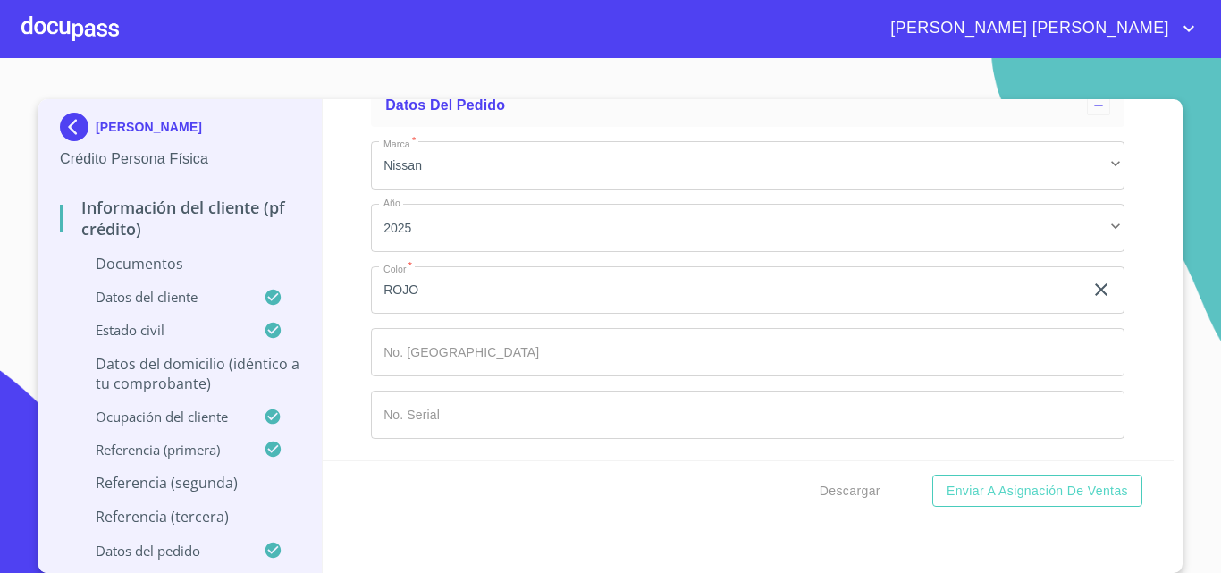
scroll to position [10013, 0]
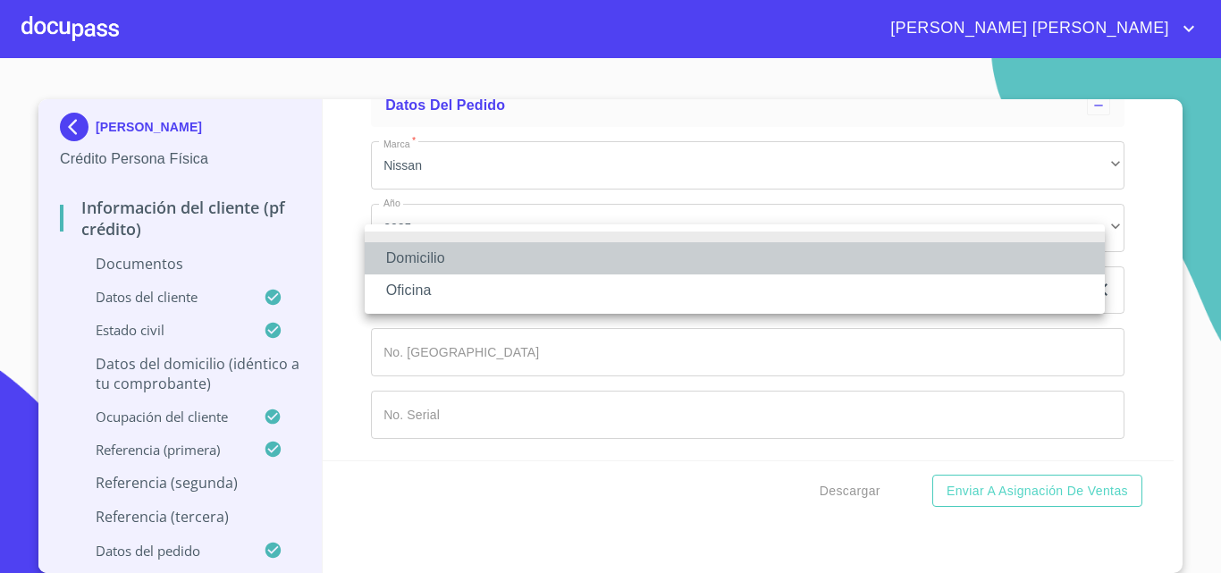
click at [423, 259] on li "Domicilio" at bounding box center [735, 258] width 740 height 32
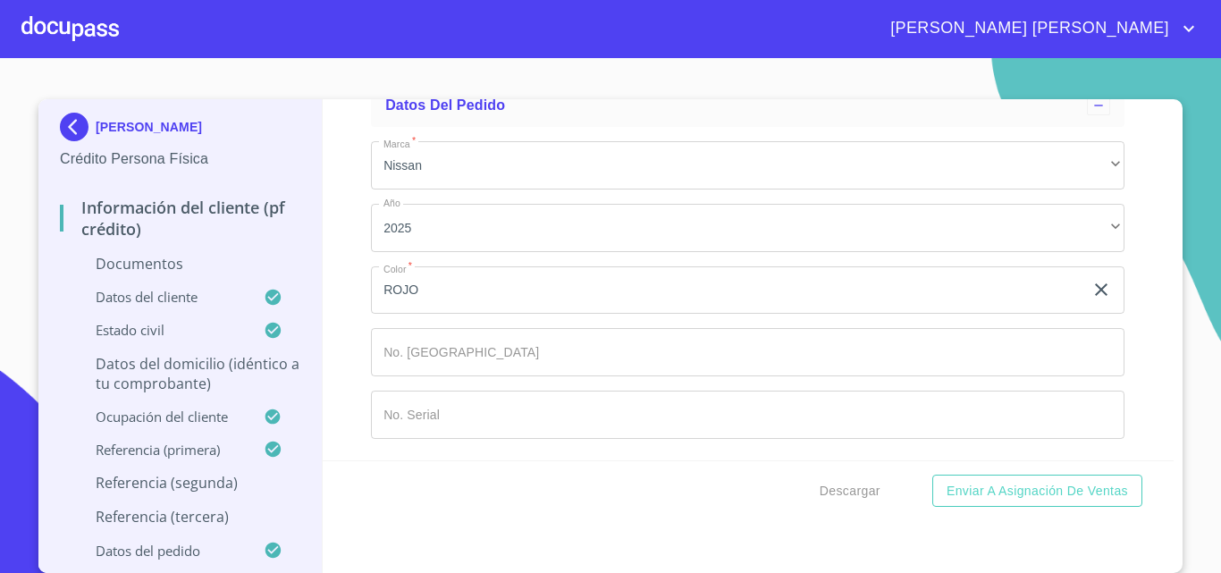
type input "[PHONE_NUMBER]"
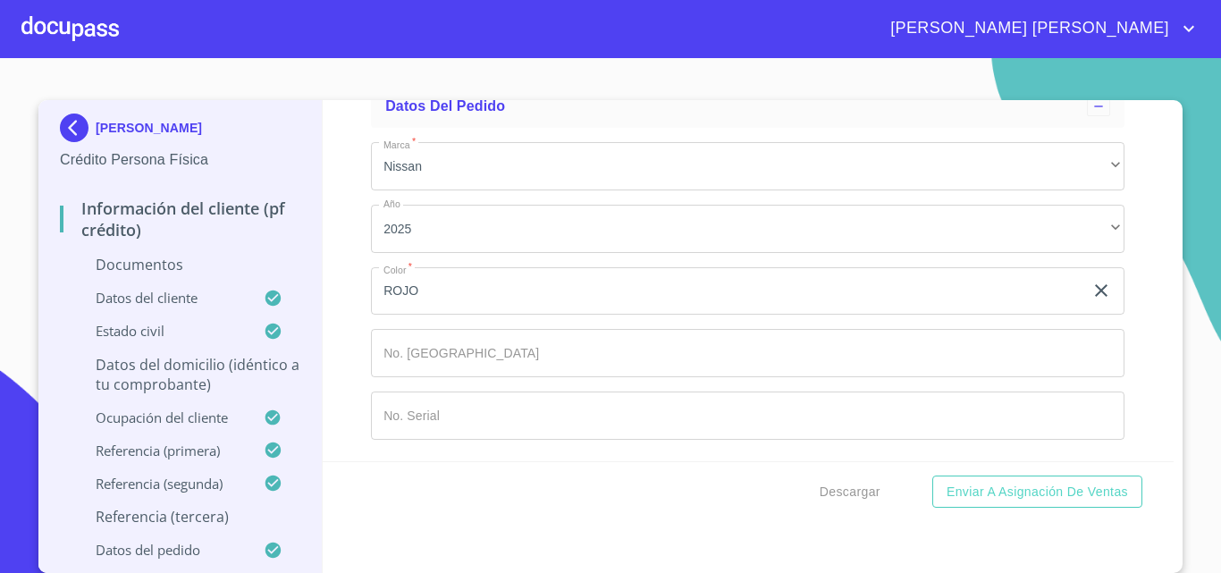
type input "[PERSON_NAME]"
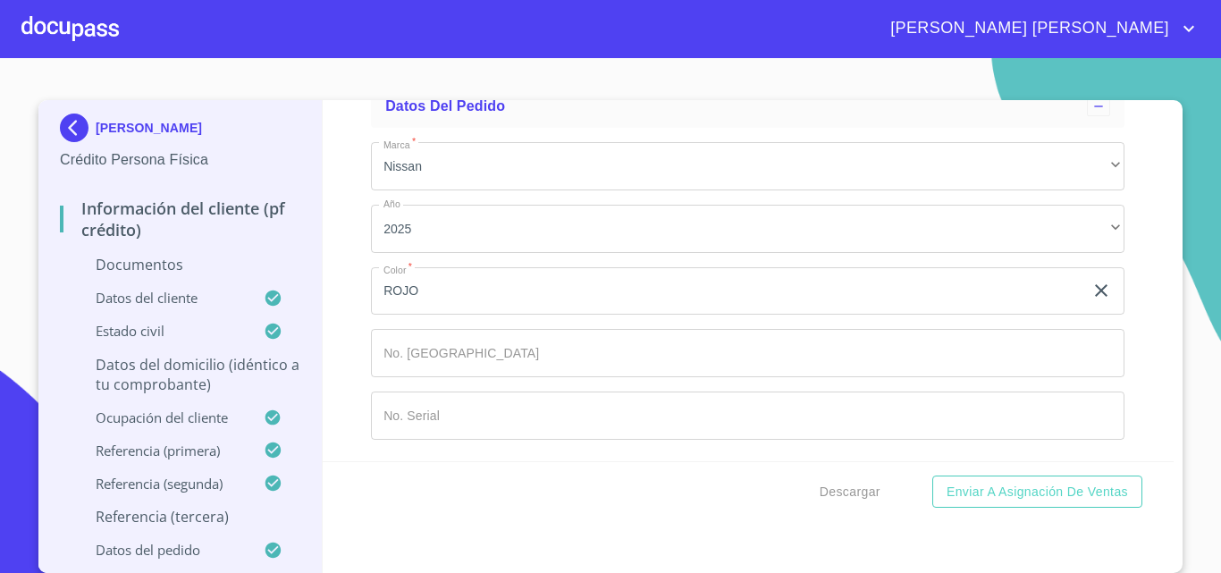
type input "[PERSON_NAME]"
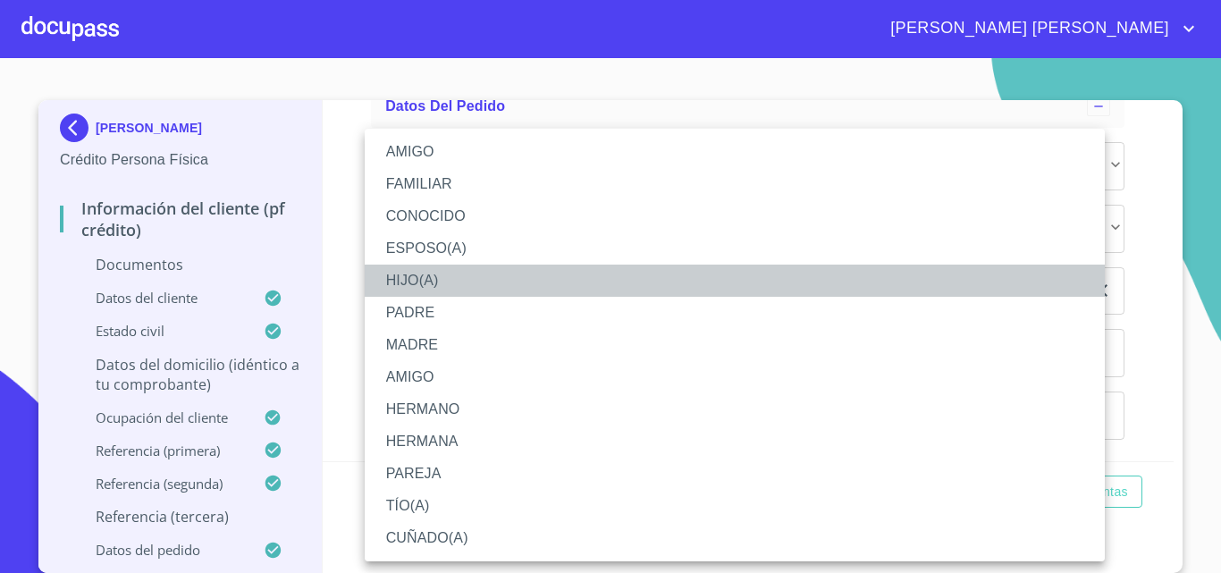
click at [425, 277] on li "HIJO(A)" at bounding box center [735, 281] width 740 height 32
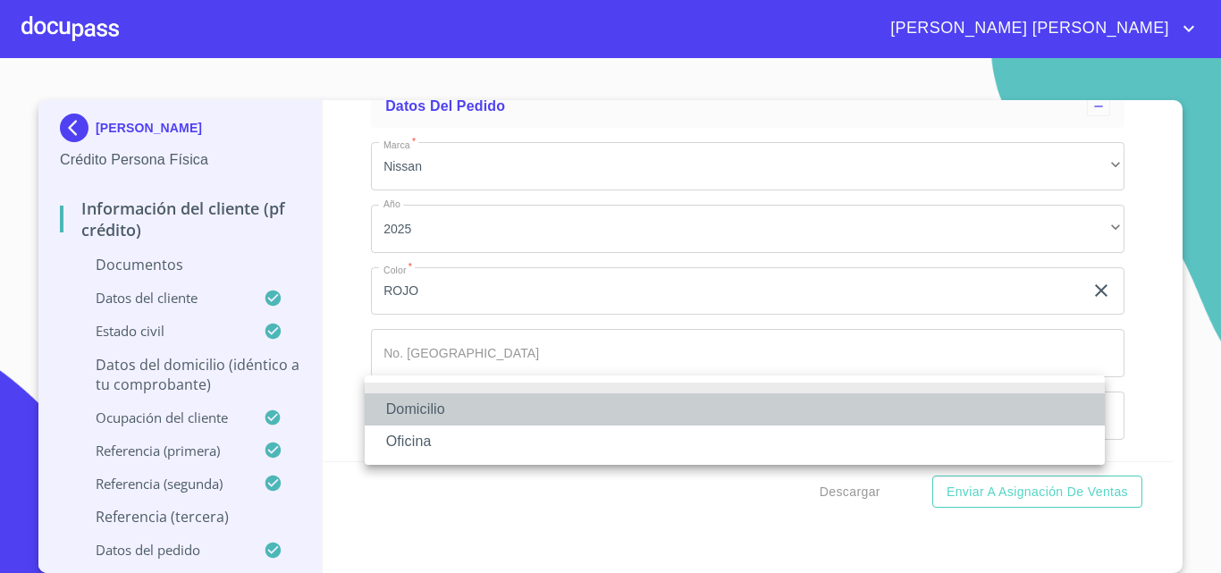
click at [436, 409] on li "Domicilio" at bounding box center [735, 409] width 740 height 32
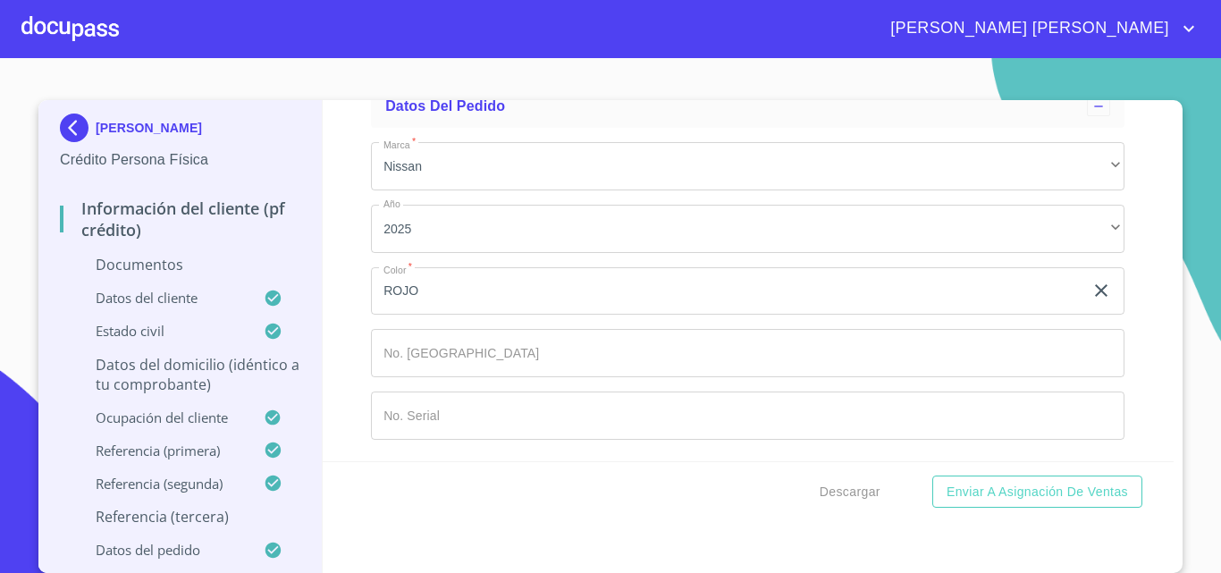
scroll to position [10460, 0]
click at [493, 56] on input "Documento de identificación.   *" at bounding box center [793, 32] width 666 height 48
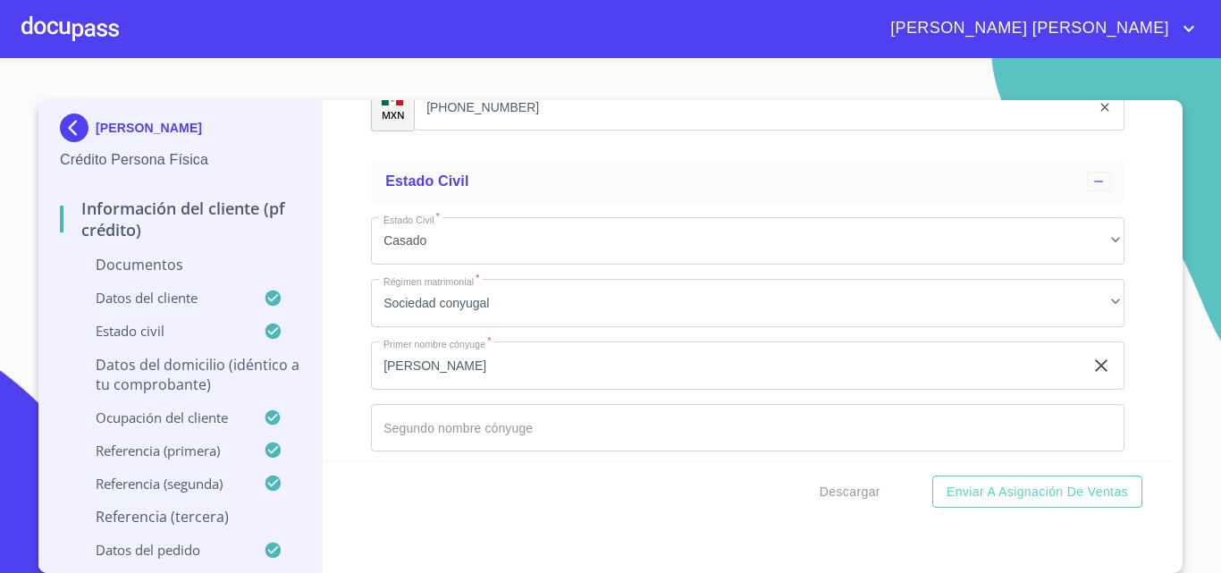
scroll to position [4807, 0]
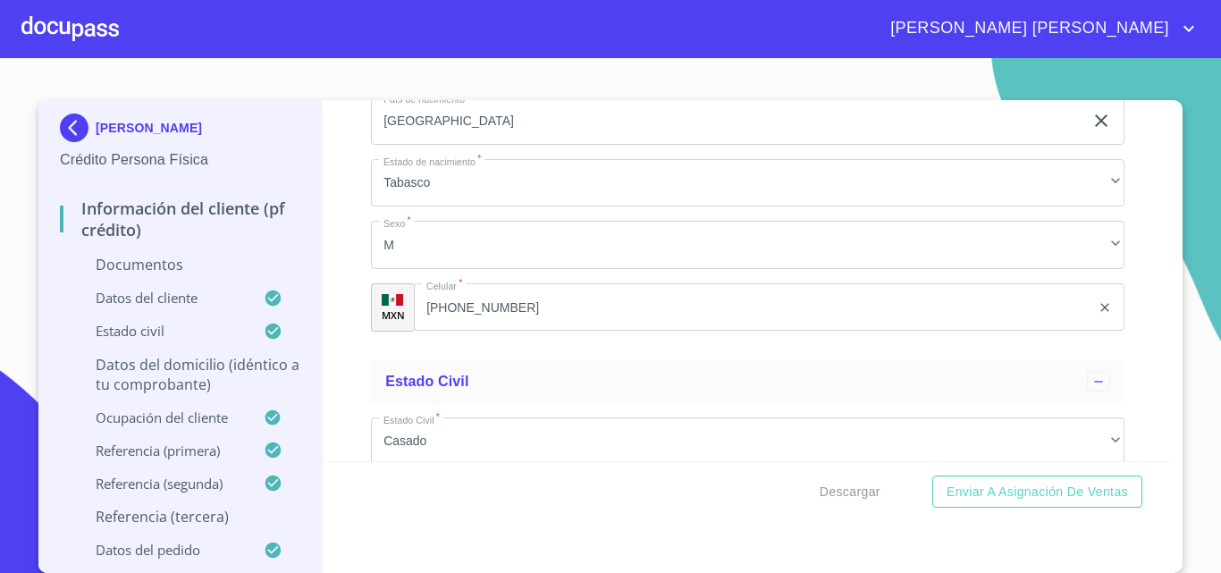
type input "[PHONE_NUMBER]"
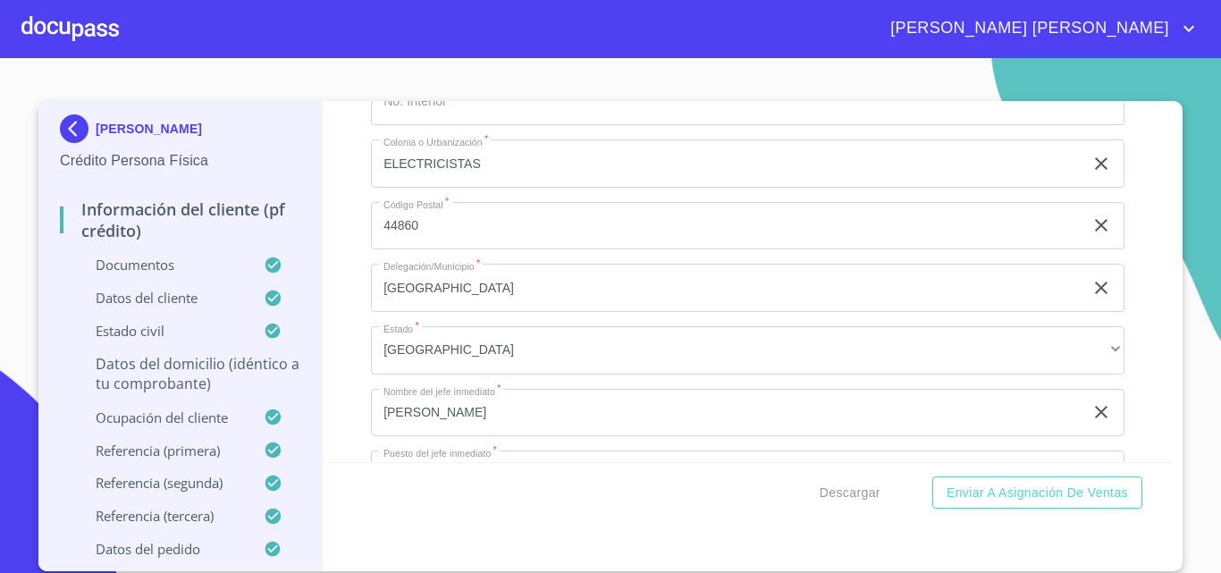
scroll to position [7825, 0]
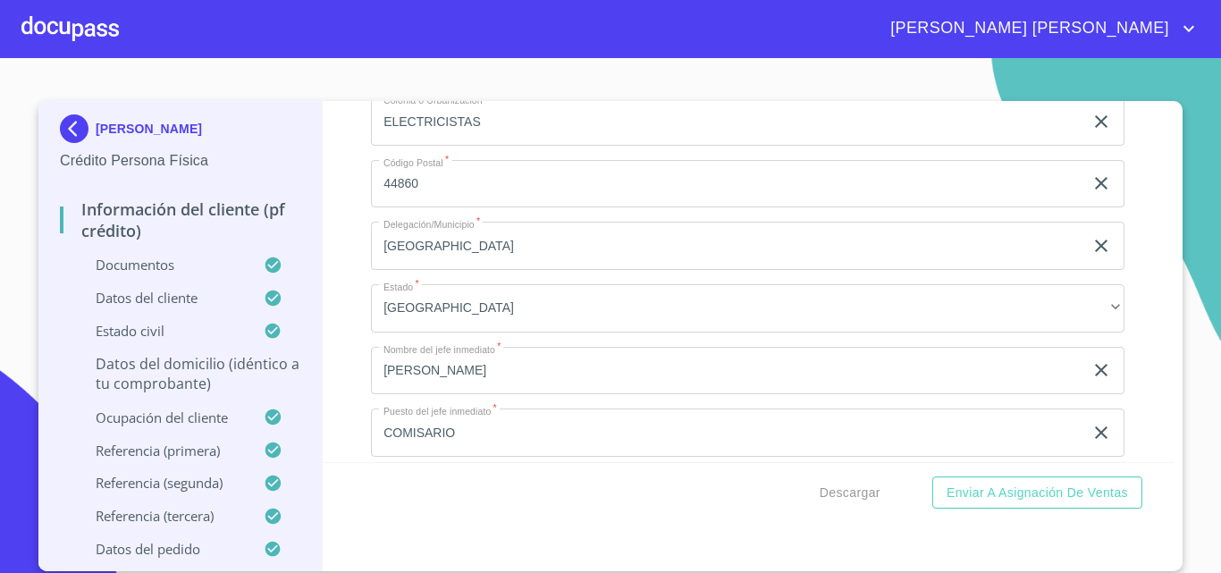
type input "$1,600,000"
click at [346, 341] on div "Información del cliente (PF crédito) Documentos Documento de identificación.   …" at bounding box center [749, 281] width 852 height 361
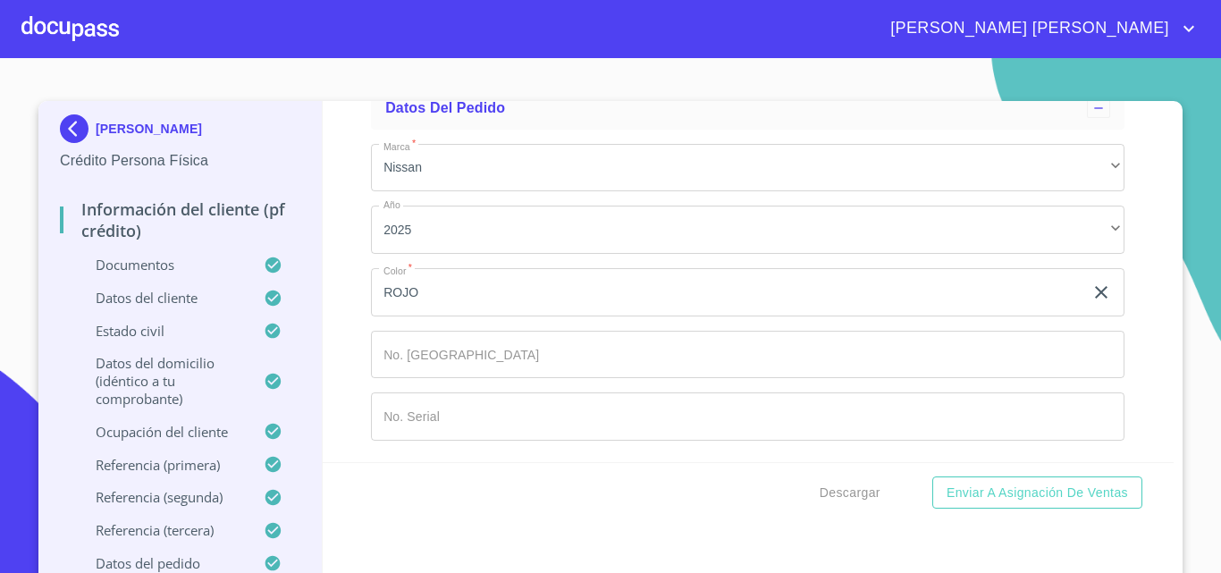
scroll to position [11297, 0]
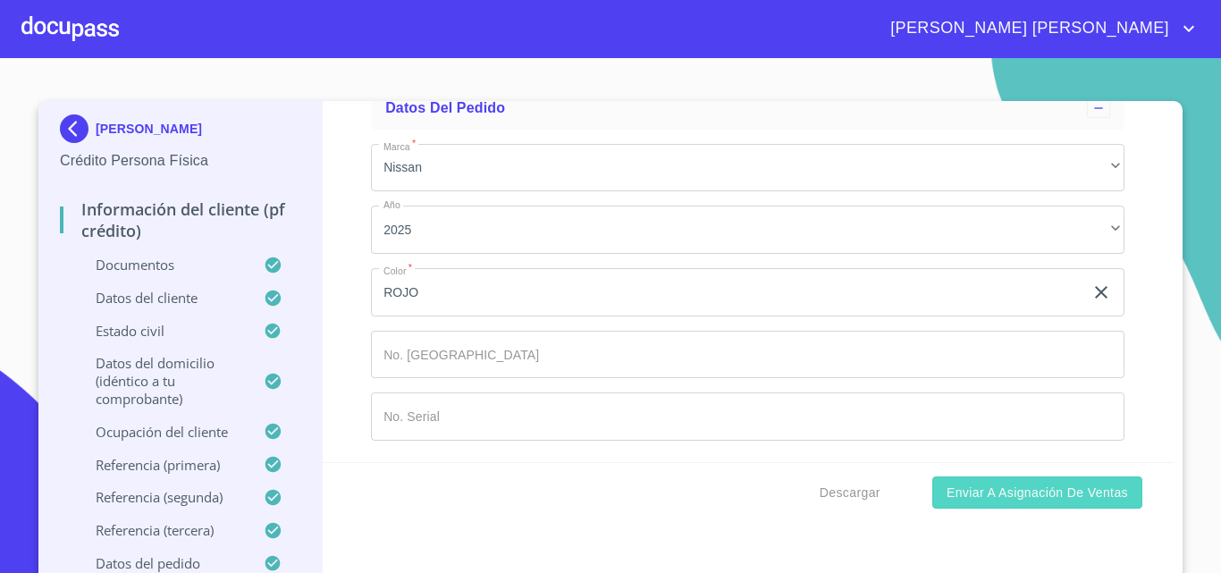
click at [1001, 502] on span "Enviar a Asignación de Ventas" at bounding box center [1037, 493] width 181 height 22
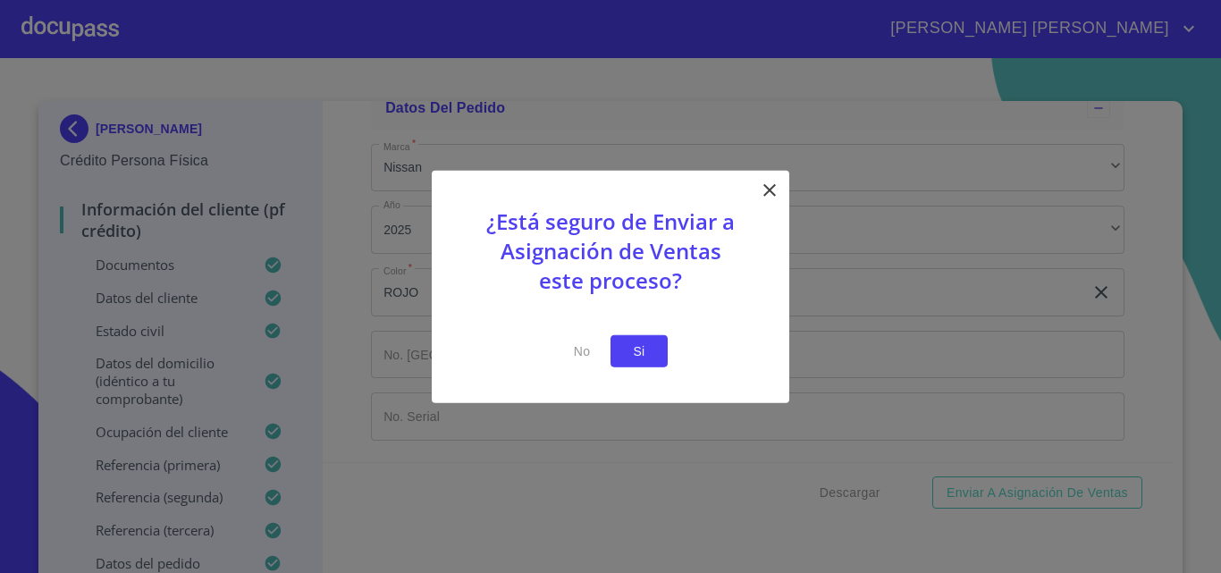
click at [643, 346] on span "Si" at bounding box center [639, 351] width 29 height 22
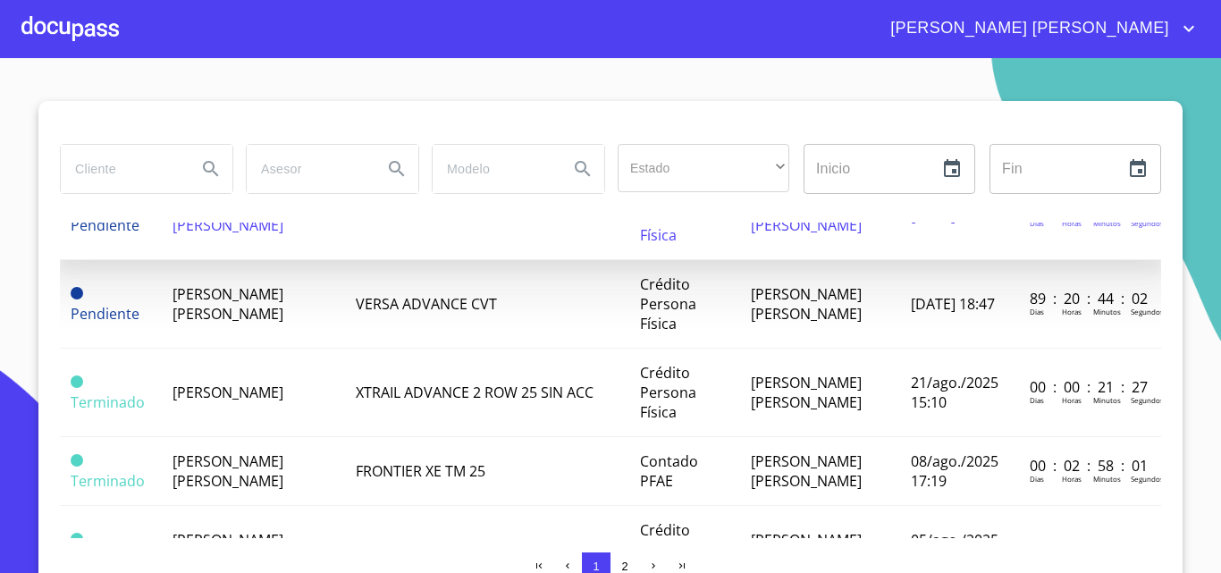
scroll to position [447, 0]
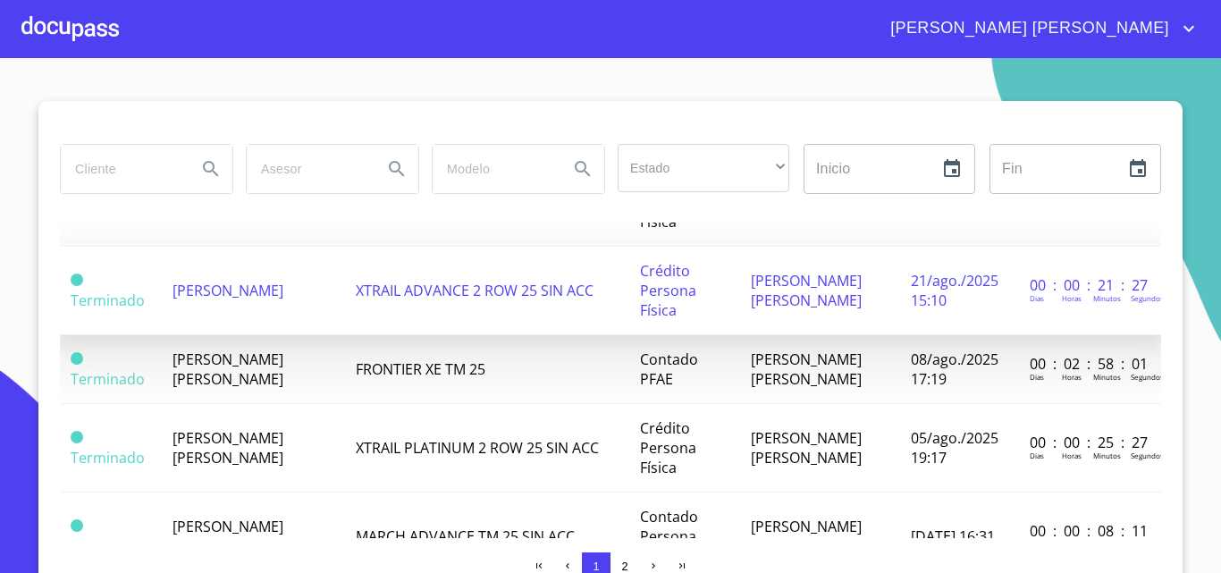
click at [222, 300] on span "[PERSON_NAME]" at bounding box center [228, 291] width 111 height 20
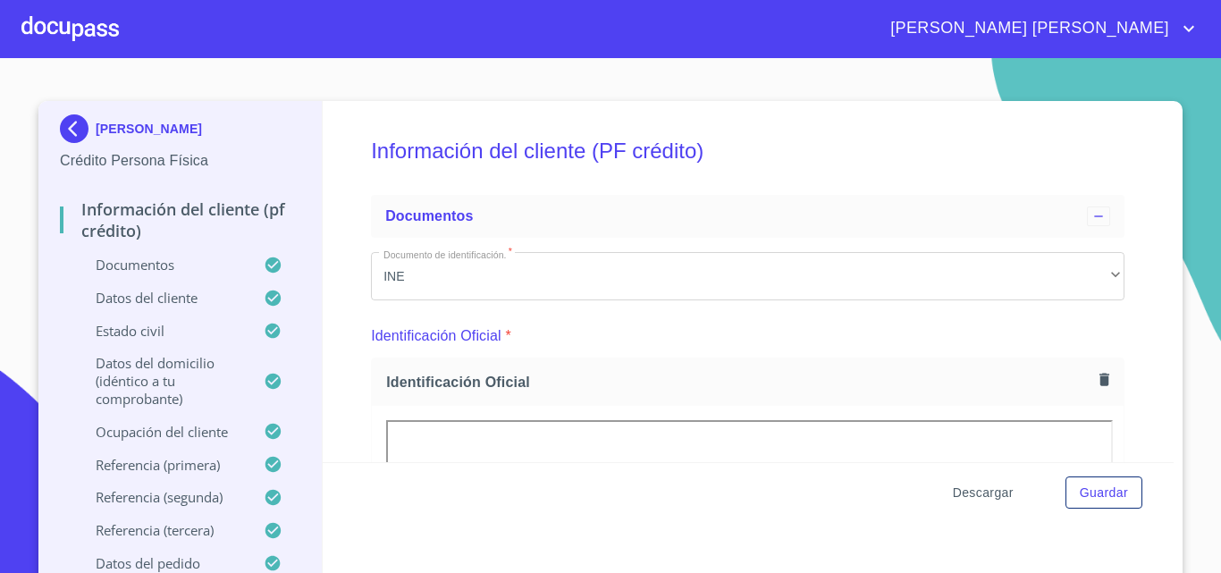
click at [998, 494] on span "Descargar" at bounding box center [983, 493] width 61 height 22
